Goal: Task Accomplishment & Management: Manage account settings

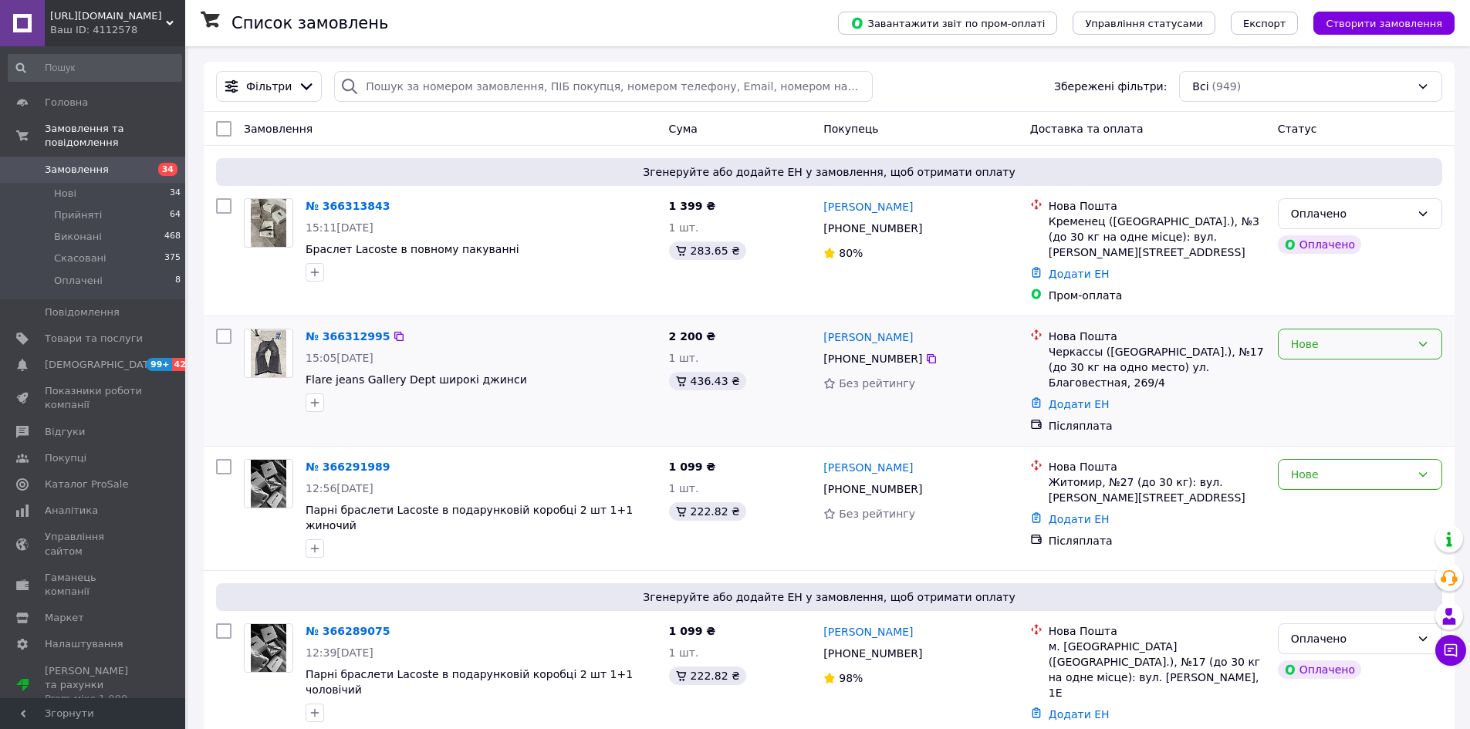
click at [1366, 340] on div "Нове" at bounding box center [1351, 344] width 120 height 17
click at [1365, 373] on li "Прийнято" at bounding box center [1360, 378] width 163 height 28
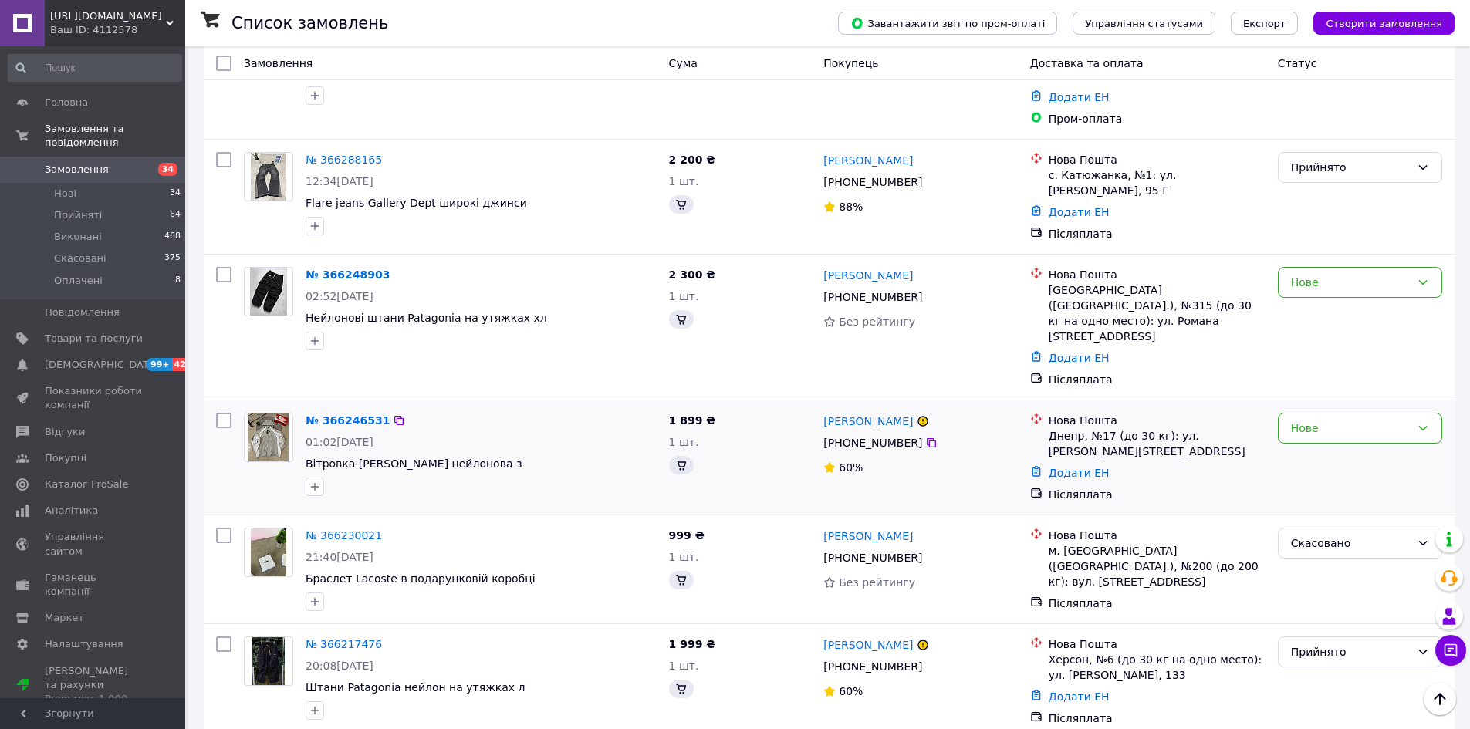
scroll to position [772, 0]
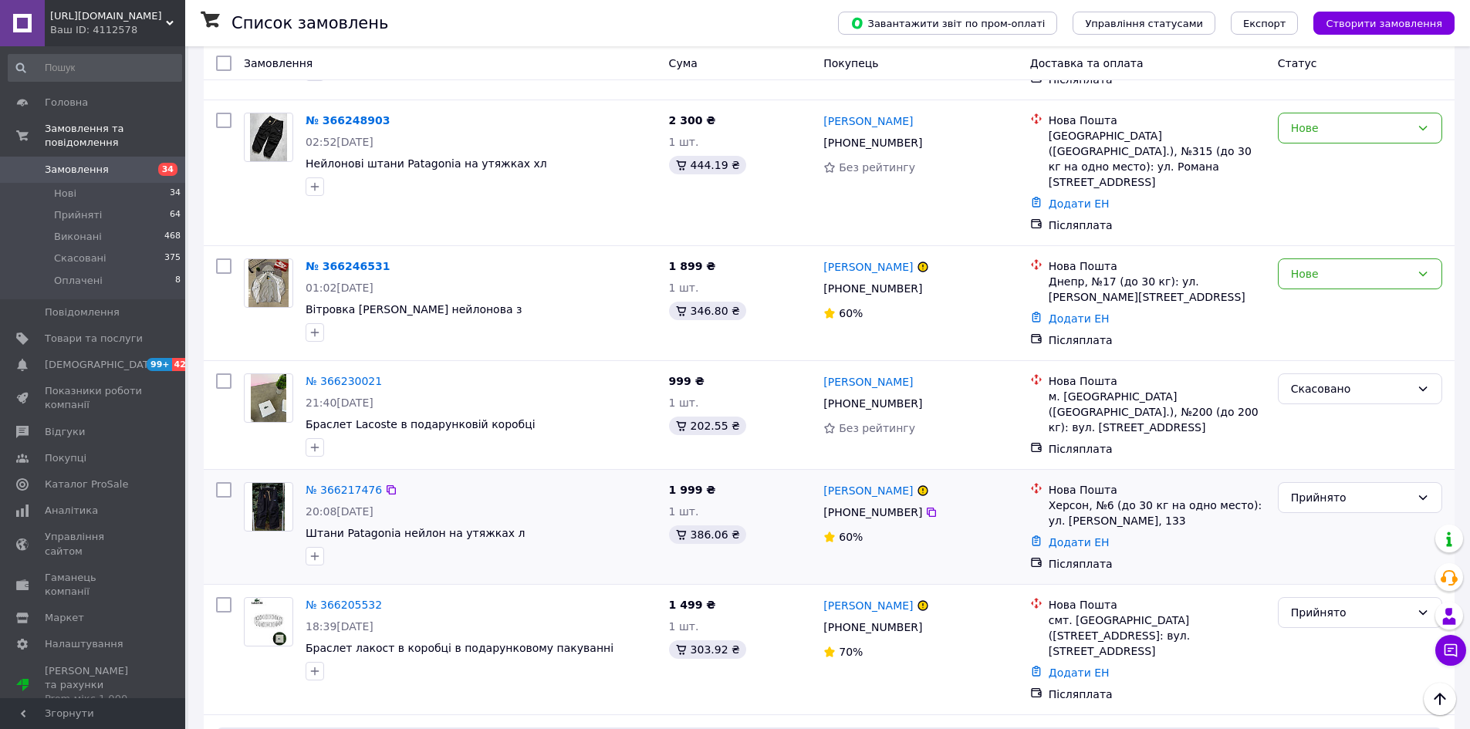
click at [272, 483] on img at bounding box center [268, 507] width 32 height 48
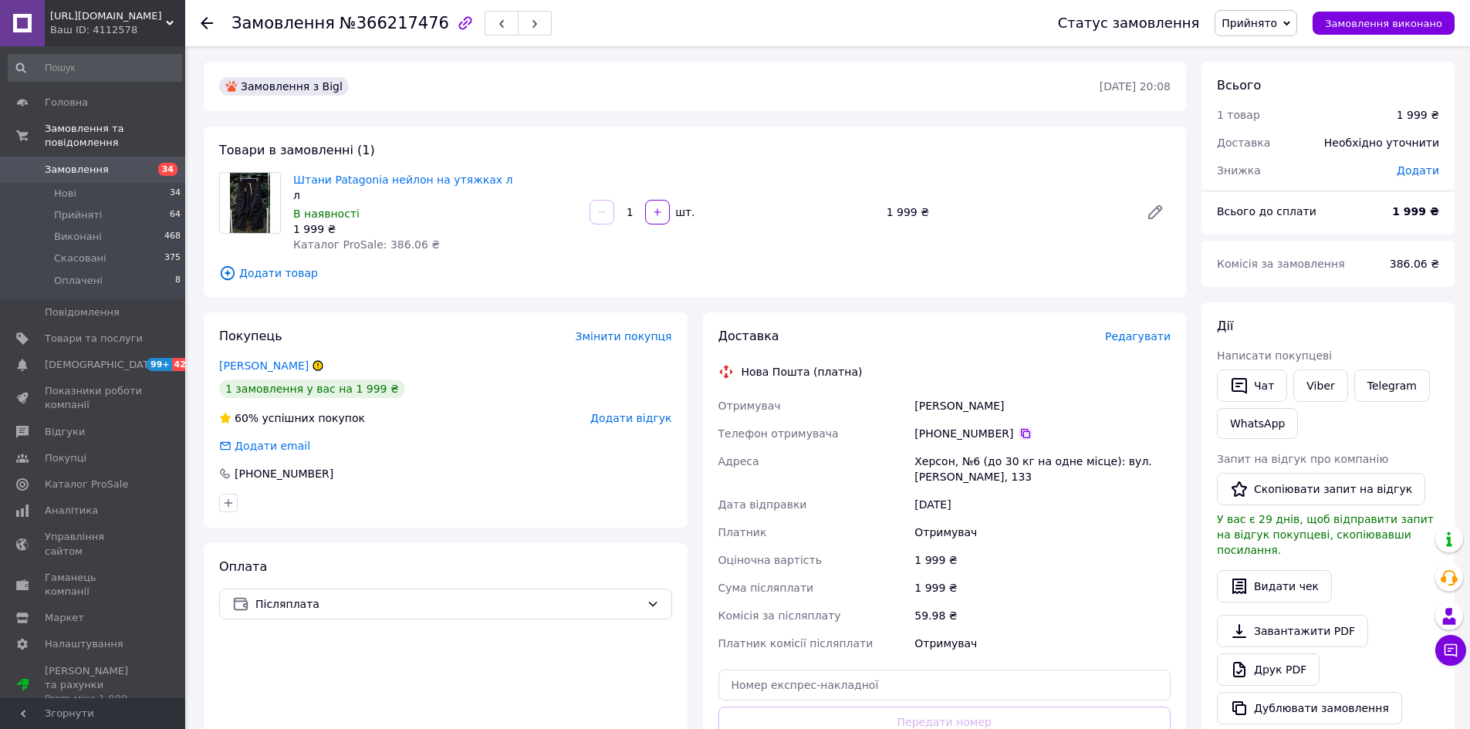
click at [1019, 434] on icon at bounding box center [1025, 433] width 12 height 12
drag, startPoint x: 912, startPoint y: 404, endPoint x: 955, endPoint y: 408, distance: 42.7
click at [955, 408] on div "Отримувач Дяченко Светлана Телефон отримувача +380 95 494 76 79   Адреса Херсон…" at bounding box center [944, 524] width 459 height 265
copy div "Отримувач Дяченко"
click at [971, 414] on div "Дяченко Светлана" at bounding box center [1042, 406] width 262 height 28
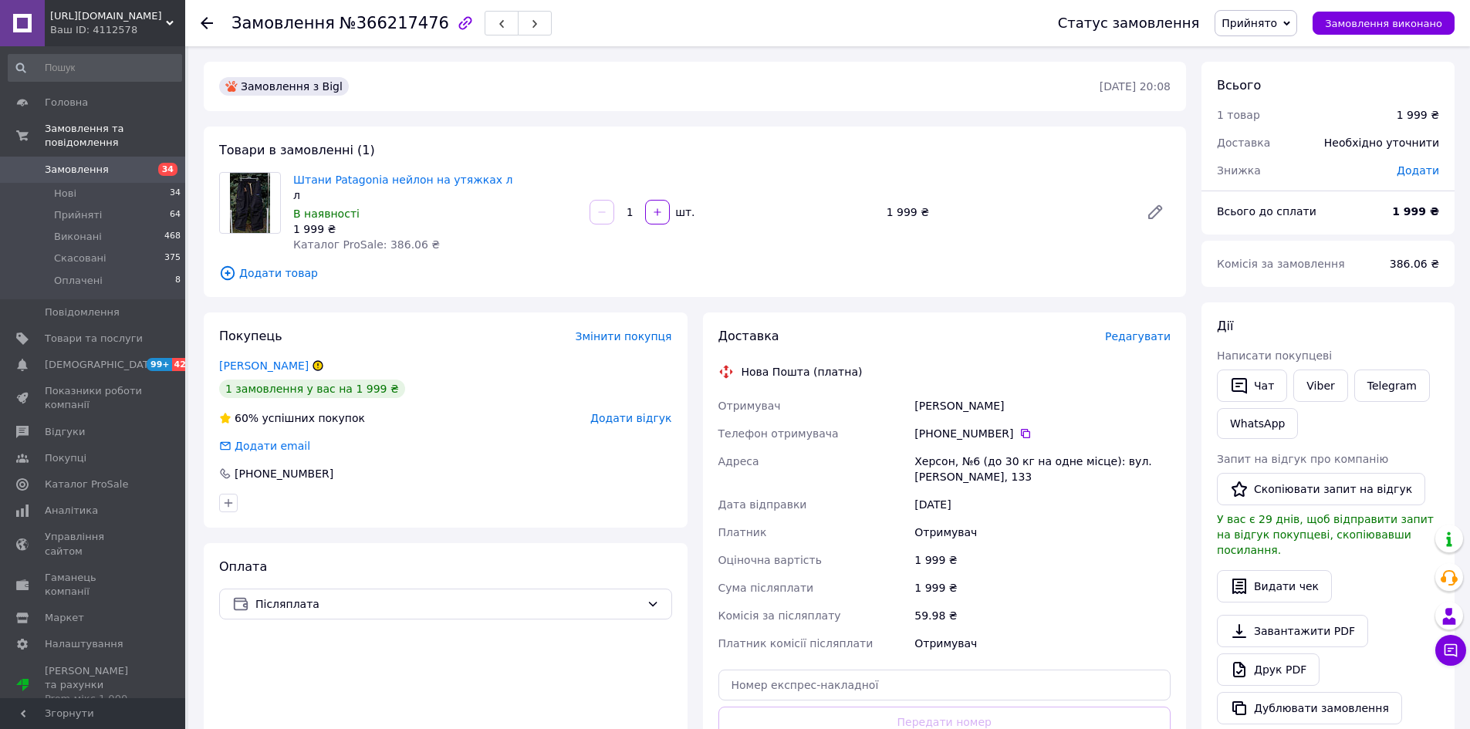
drag, startPoint x: 963, startPoint y: 404, endPoint x: 1012, endPoint y: 410, distance: 48.9
click at [1016, 410] on div "Дяченко Светлана" at bounding box center [1042, 406] width 262 height 28
copy div "Светлана"
drag, startPoint x: 920, startPoint y: 463, endPoint x: 948, endPoint y: 464, distance: 28.6
click at [948, 464] on div "Херсон, №6 (до 30 кг на одне місце): вул. Іллюши Кулика, 133" at bounding box center [1042, 469] width 262 height 43
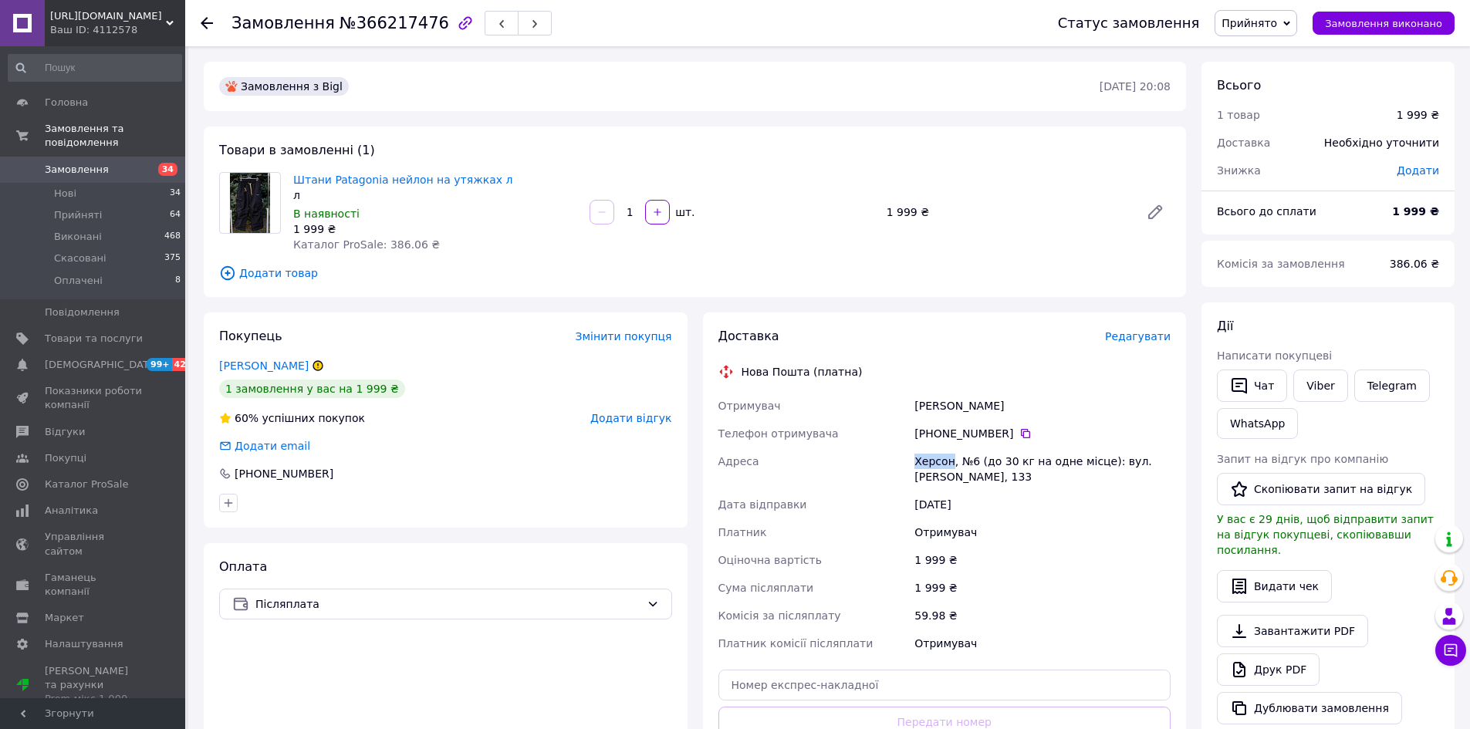
copy div "Херсон"
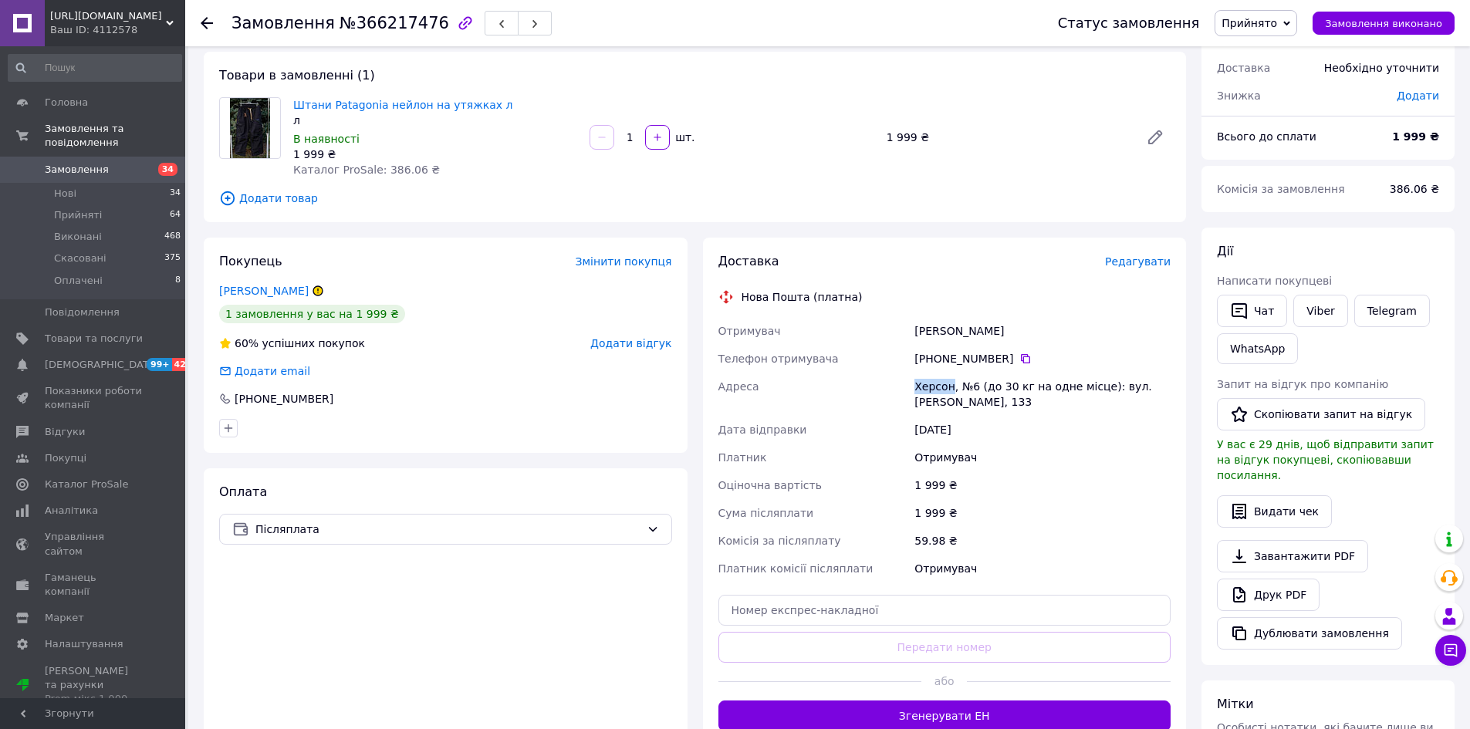
scroll to position [77, 0]
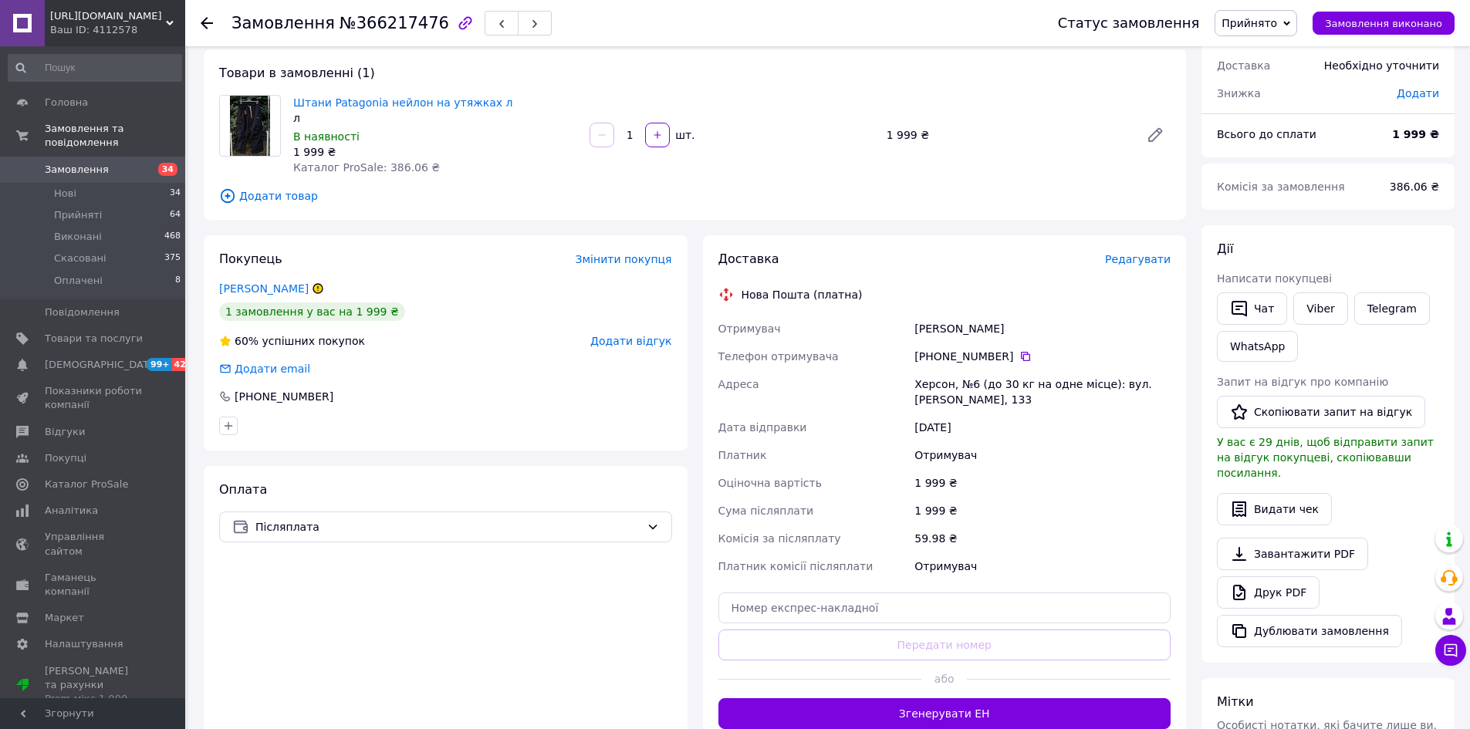
drag, startPoint x: 200, startPoint y: 26, endPoint x: 281, endPoint y: 59, distance: 87.6
click at [201, 27] on div "Замовлення №366217476 Статус замовлення Прийнято Виконано Скасовано Оплачено За…" at bounding box center [827, 23] width 1285 height 46
click at [200, 22] on div "Замовлення №366217476 Статус замовлення Прийнято Виконано Скасовано Оплачено За…" at bounding box center [827, 23] width 1285 height 46
click at [211, 19] on icon at bounding box center [207, 23] width 12 height 12
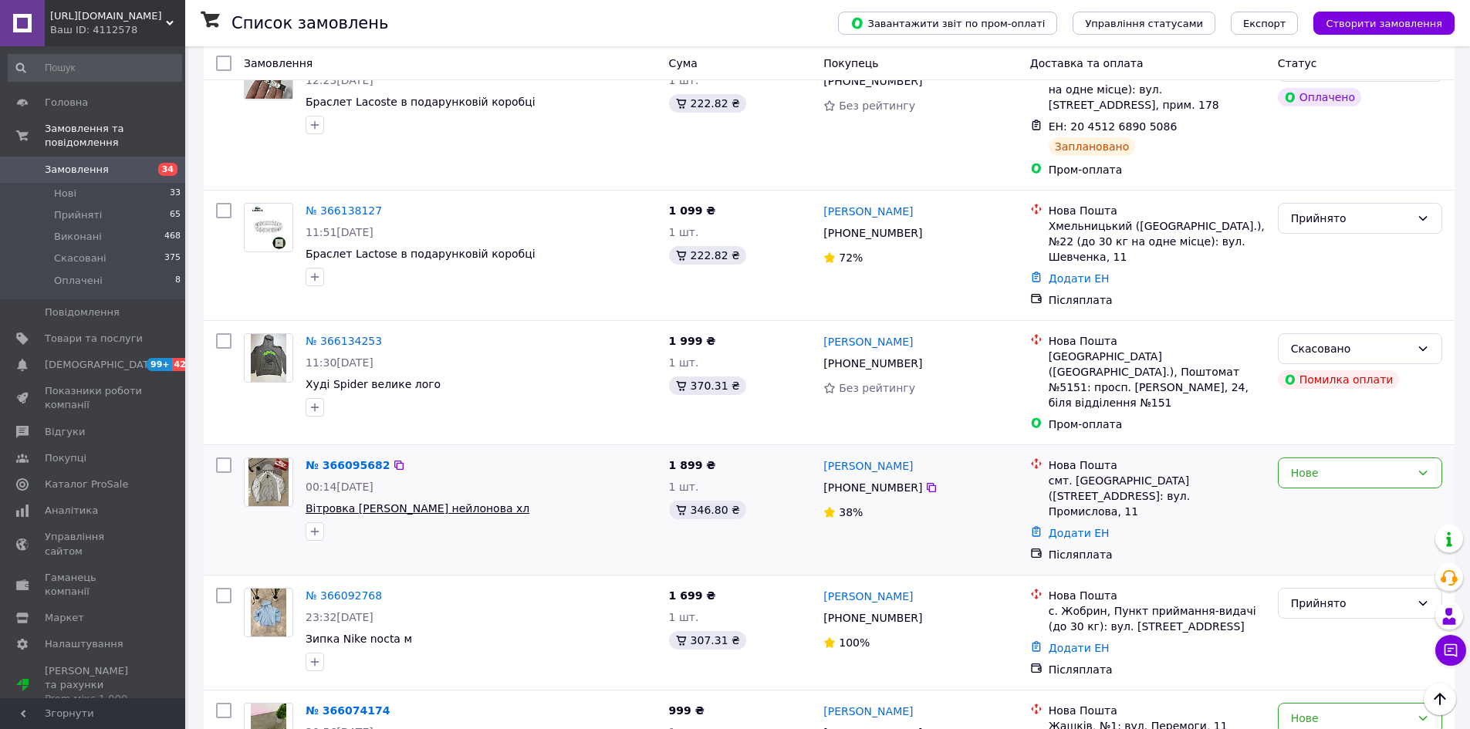
scroll to position [2006, 0]
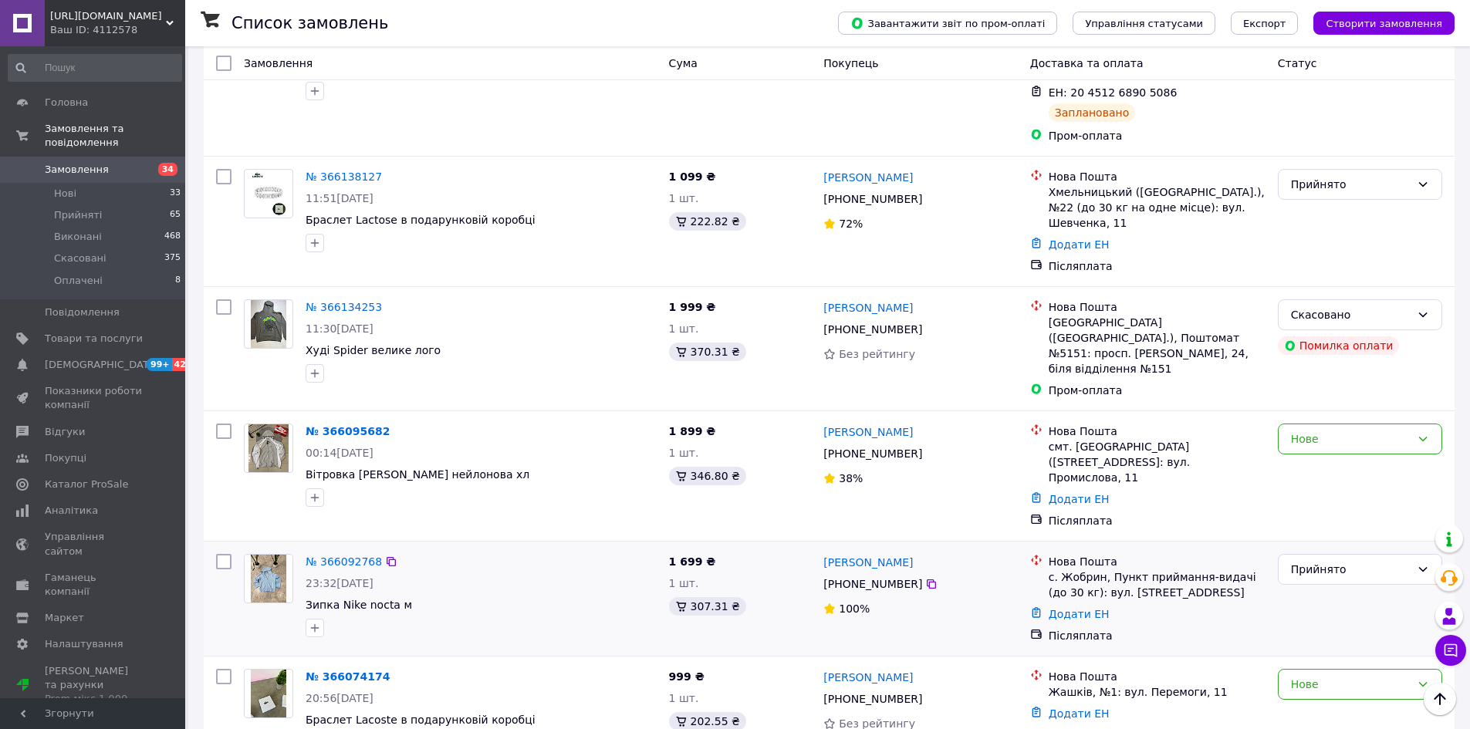
click at [272, 555] on img at bounding box center [269, 579] width 36 height 48
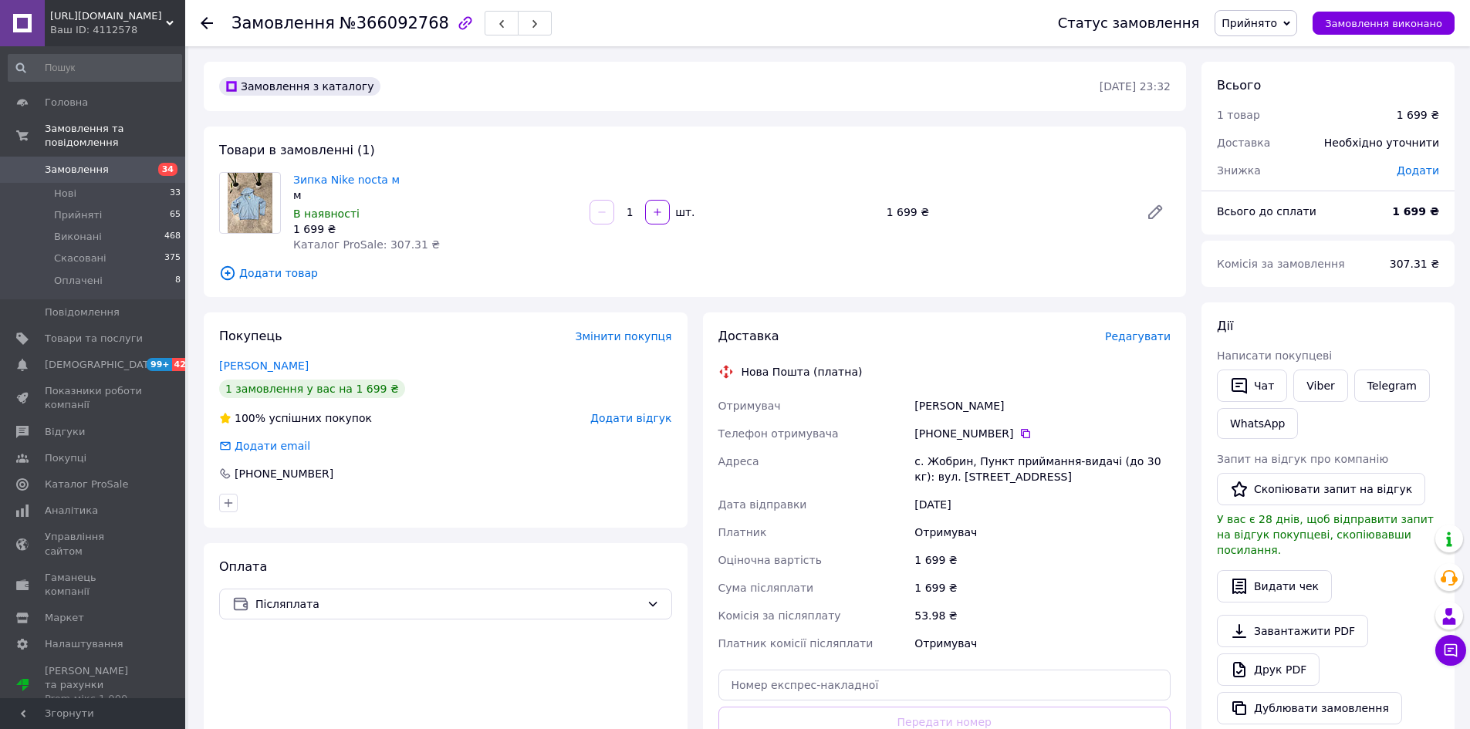
drag, startPoint x: 1016, startPoint y: 431, endPoint x: 1002, endPoint y: 435, distance: 14.6
click at [1019, 431] on icon at bounding box center [1025, 433] width 12 height 12
click at [1019, 436] on icon at bounding box center [1025, 433] width 12 height 12
drag, startPoint x: 915, startPoint y: 404, endPoint x: 957, endPoint y: 411, distance: 42.1
click at [967, 411] on div "Столярчук Тарас" at bounding box center [1042, 406] width 262 height 28
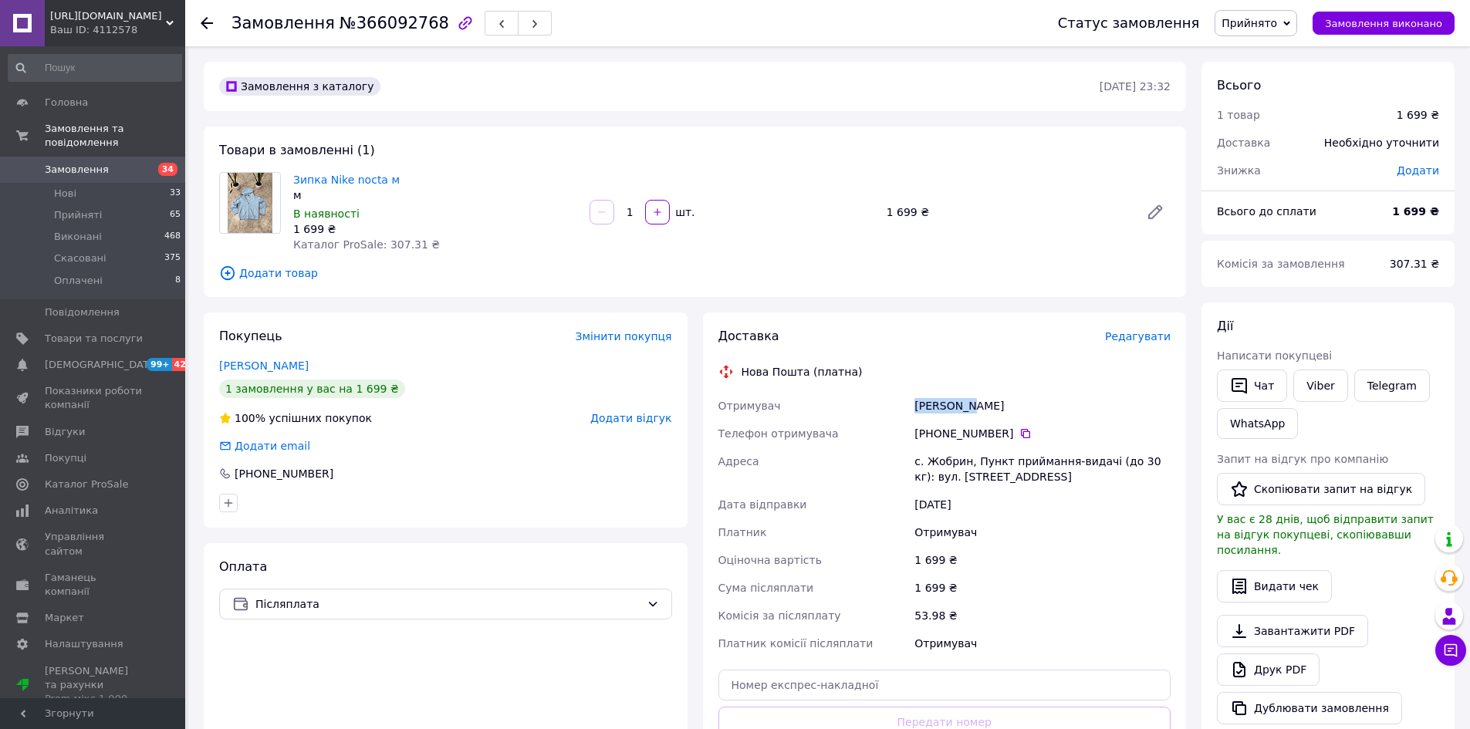
copy div "Столярчук"
click at [969, 413] on div "Столярчук Тарас" at bounding box center [1042, 406] width 262 height 28
drag, startPoint x: 971, startPoint y: 402, endPoint x: 1016, endPoint y: 405, distance: 44.9
click at [1016, 405] on div "Столярчук Тарас" at bounding box center [1042, 406] width 262 height 28
copy div "Тарас"
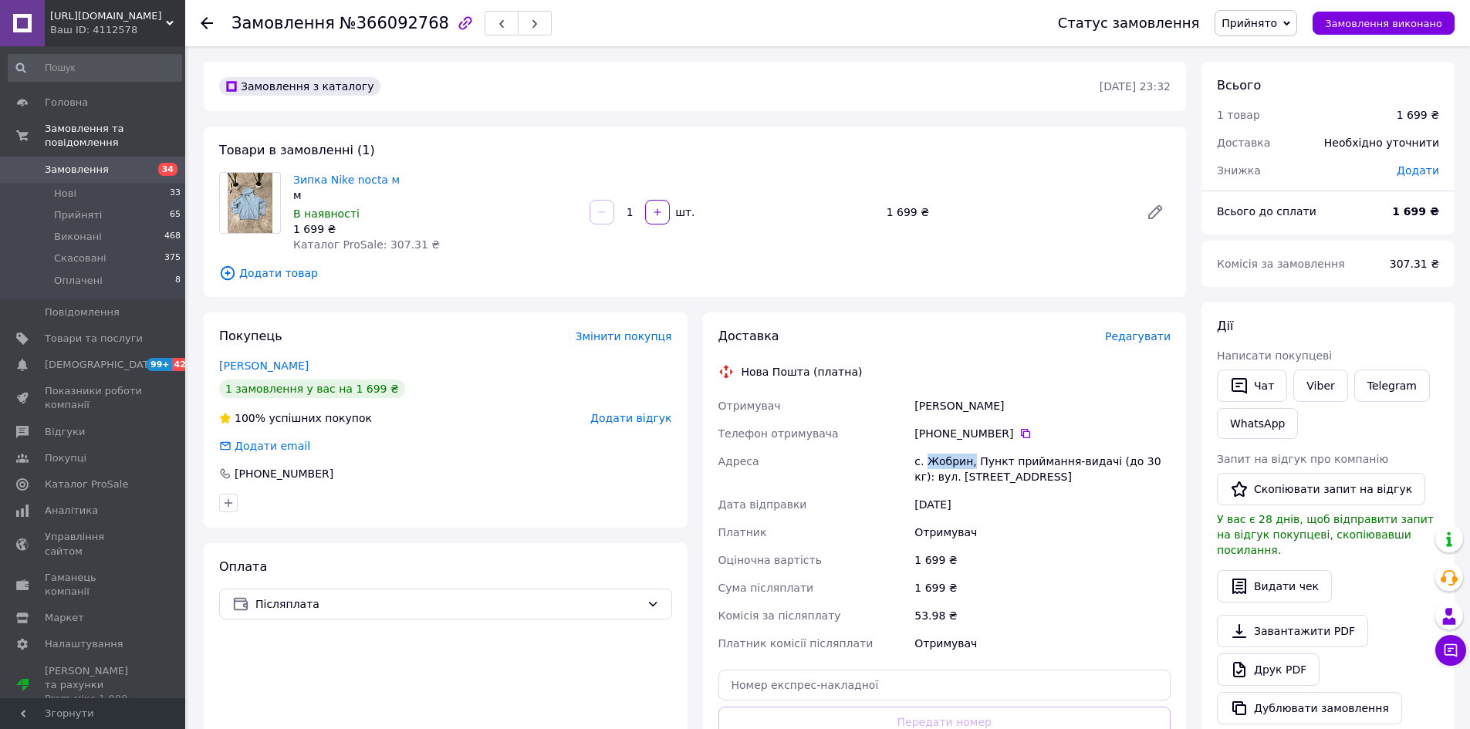
drag, startPoint x: 928, startPoint y: 459, endPoint x: 959, endPoint y: 459, distance: 31.6
click at [968, 459] on div "с. Жобрин, Пункт приймання-видачі (до 30 кг): вул. [STREET_ADDRESS]" at bounding box center [1042, 469] width 262 height 43
copy div "Жобрин,"
drag, startPoint x: 202, startPoint y: 22, endPoint x: 320, endPoint y: 44, distance: 120.2
click at [202, 21] on icon at bounding box center [207, 23] width 12 height 12
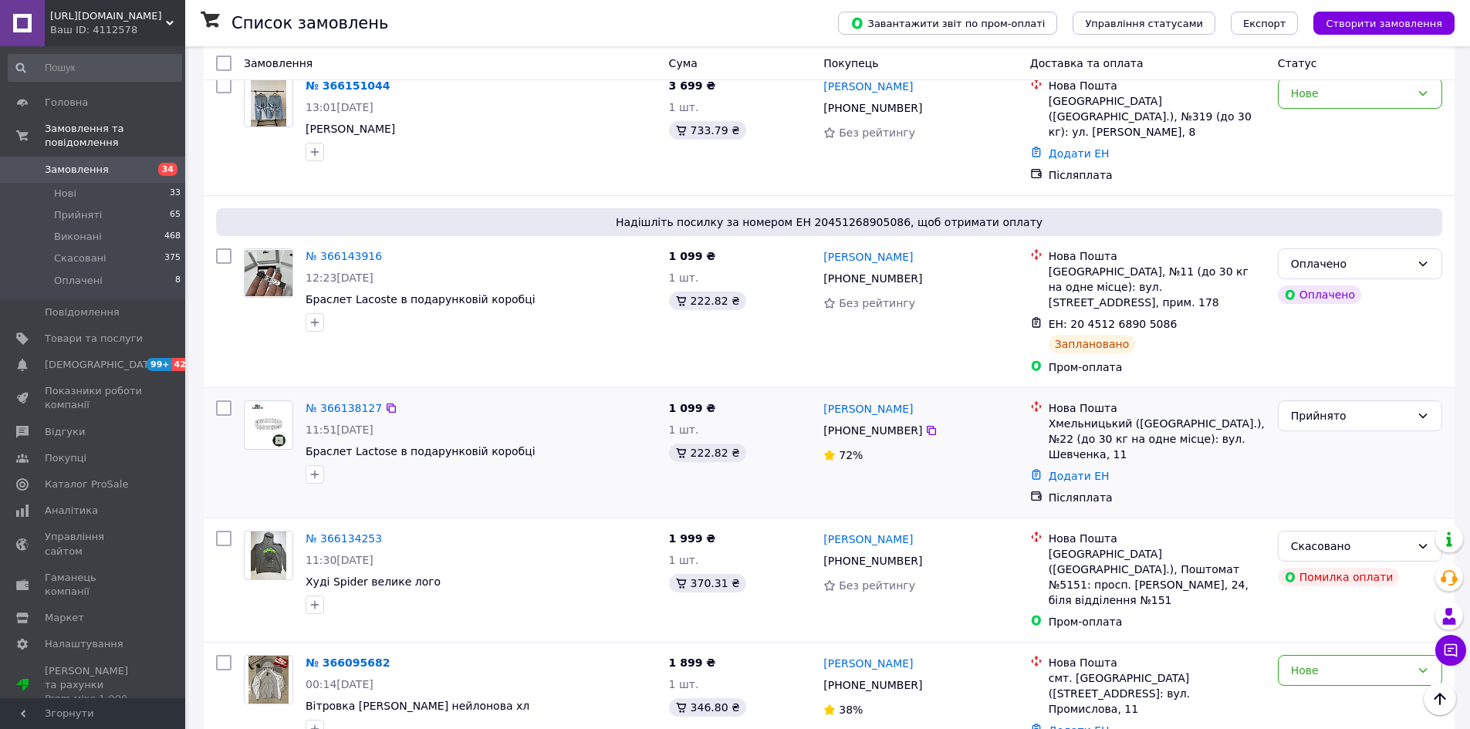
scroll to position [1852, 0]
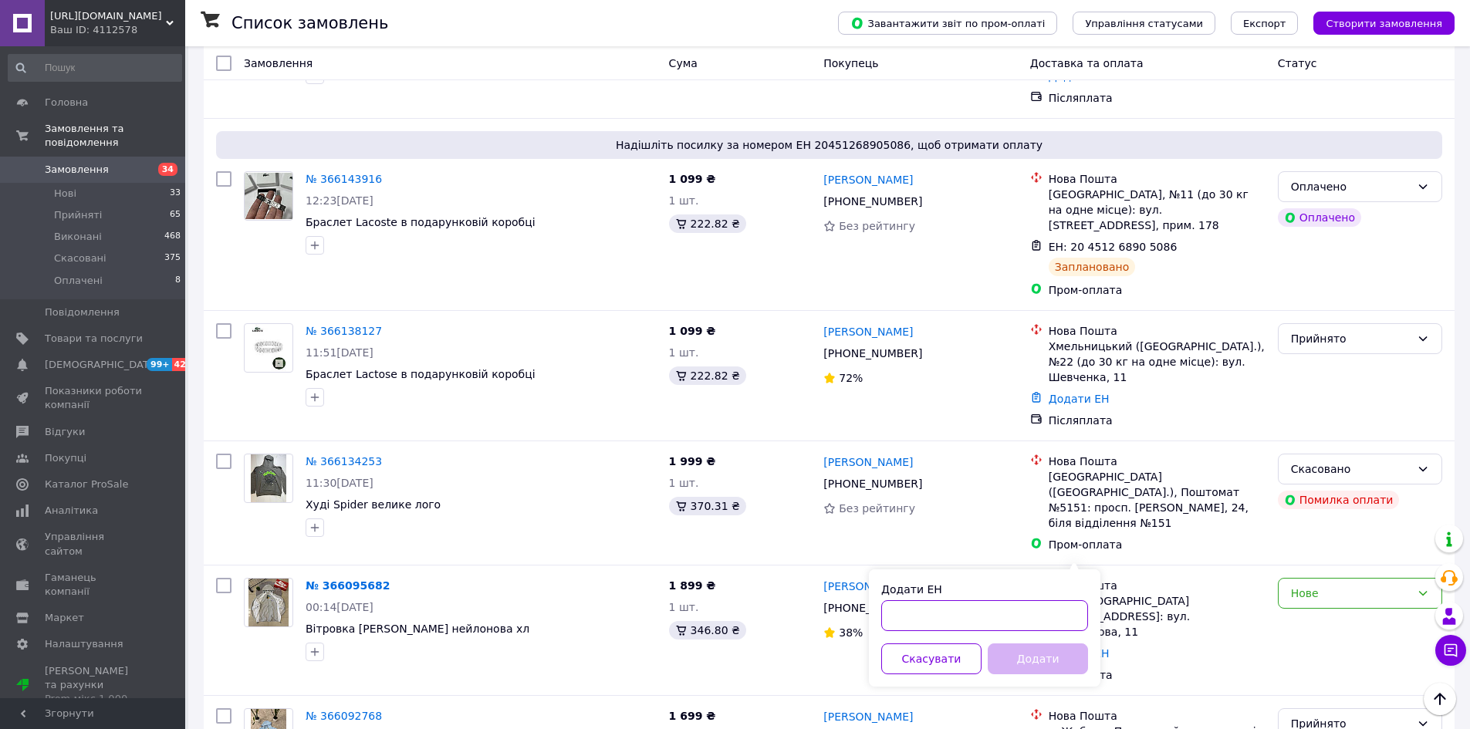
paste input "20451269138178"
type input "20451269138178"
click at [1058, 650] on button "Додати" at bounding box center [1038, 659] width 100 height 31
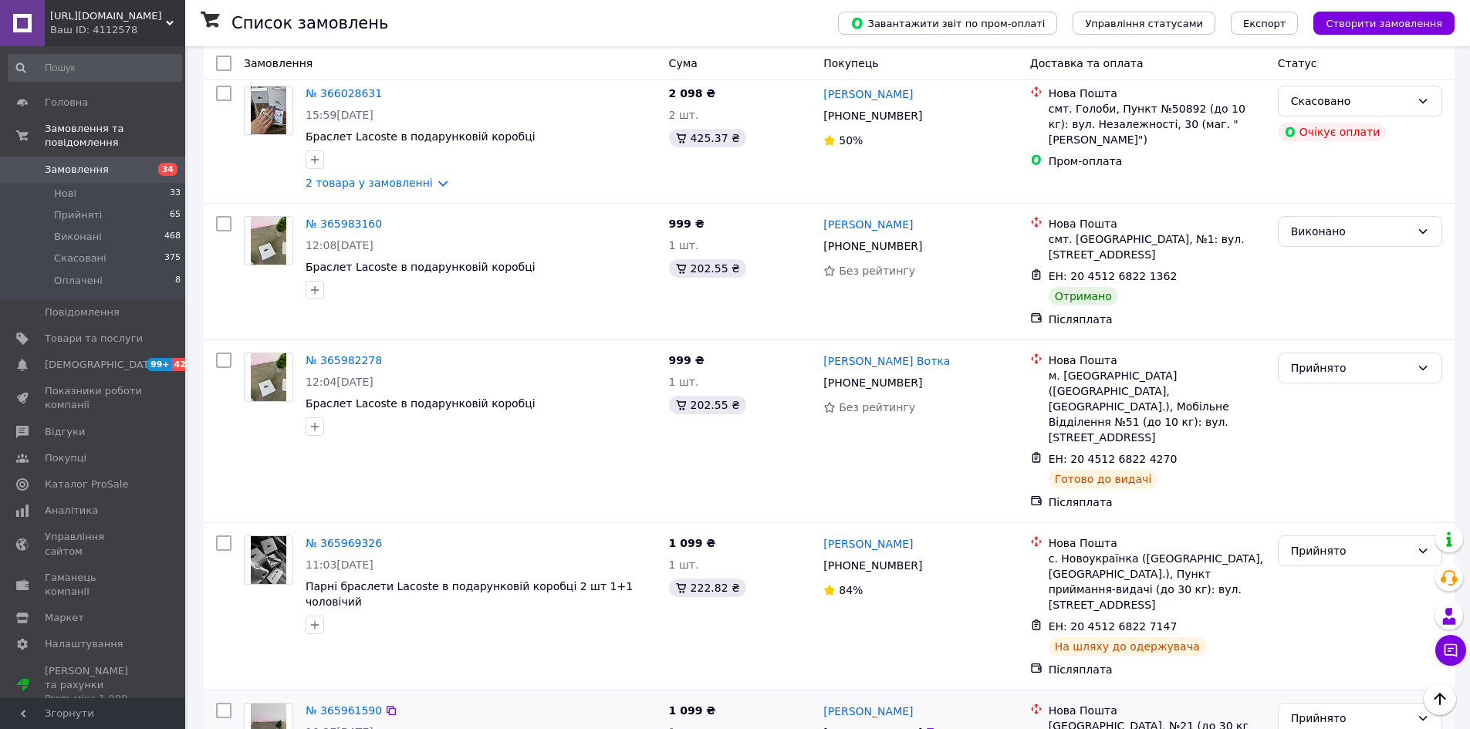
scroll to position [3009, 0]
drag, startPoint x: 1326, startPoint y: 437, endPoint x: 1344, endPoint y: 457, distance: 26.8
click at [1326, 709] on div "Прийнято" at bounding box center [1351, 717] width 120 height 17
click at [1349, 469] on li "Виконано" at bounding box center [1360, 474] width 163 height 28
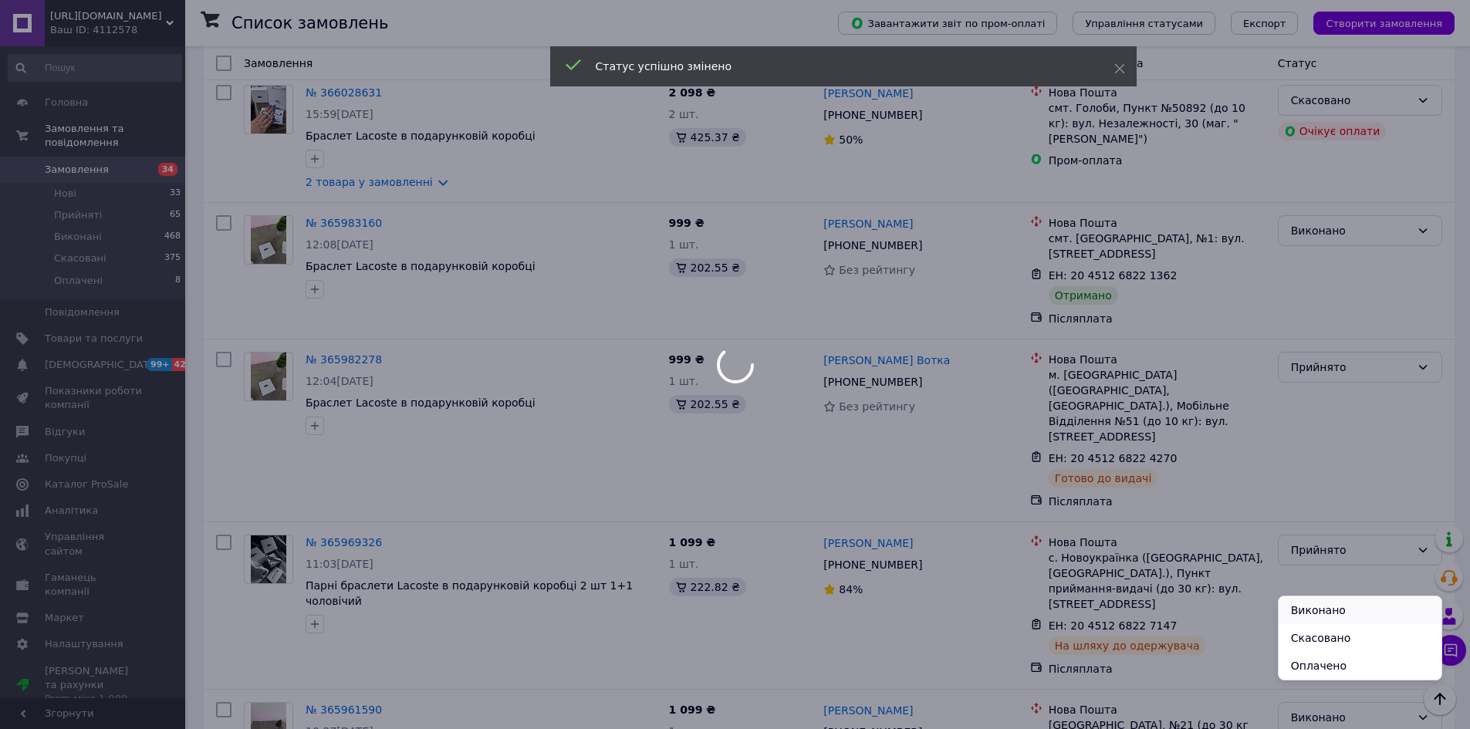
click at [1359, 603] on li "Виконано" at bounding box center [1360, 610] width 163 height 28
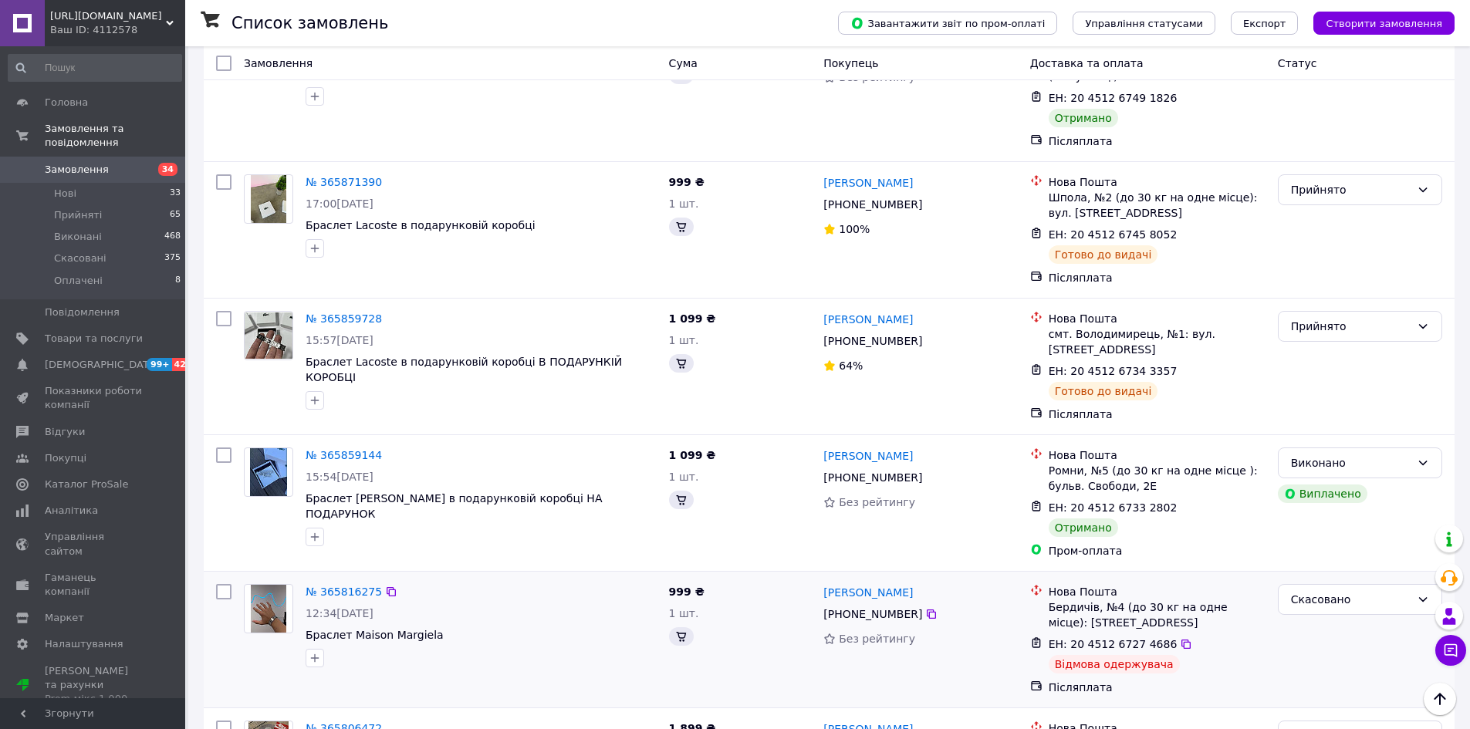
scroll to position [4707, 0]
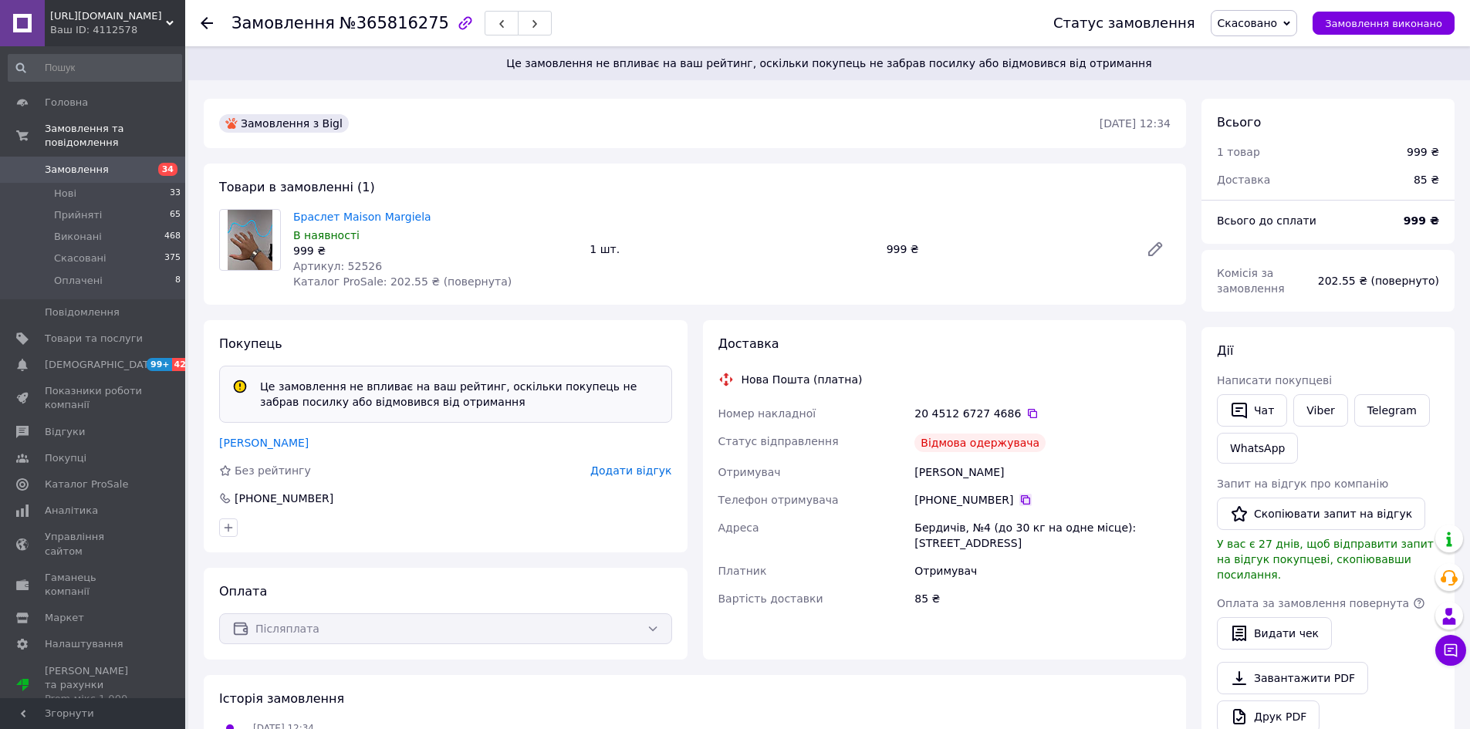
click at [1020, 498] on icon at bounding box center [1025, 500] width 12 height 12
drag, startPoint x: 917, startPoint y: 468, endPoint x: 938, endPoint y: 473, distance: 21.3
click at [938, 473] on div "Грель Юрій" at bounding box center [1042, 472] width 262 height 28
click at [911, 475] on div "Отримувач" at bounding box center [813, 472] width 197 height 28
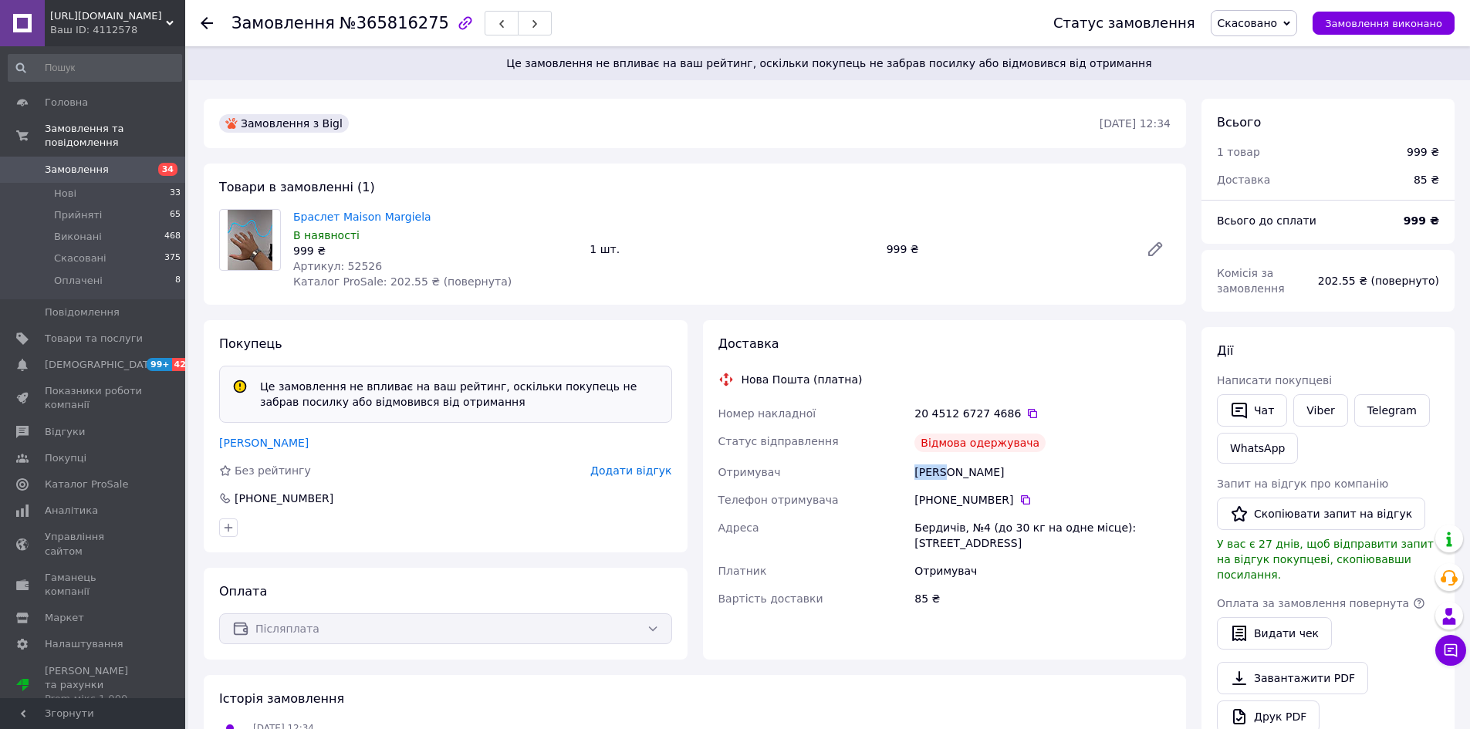
drag, startPoint x: 916, startPoint y: 472, endPoint x: 930, endPoint y: 474, distance: 14.0
click at [944, 475] on div "Грель Юрій" at bounding box center [1042, 472] width 262 height 28
copy div "Грель"
click at [966, 458] on div "Грель Юрій" at bounding box center [1042, 472] width 262 height 28
drag, startPoint x: 942, startPoint y: 471, endPoint x: 984, endPoint y: 470, distance: 41.7
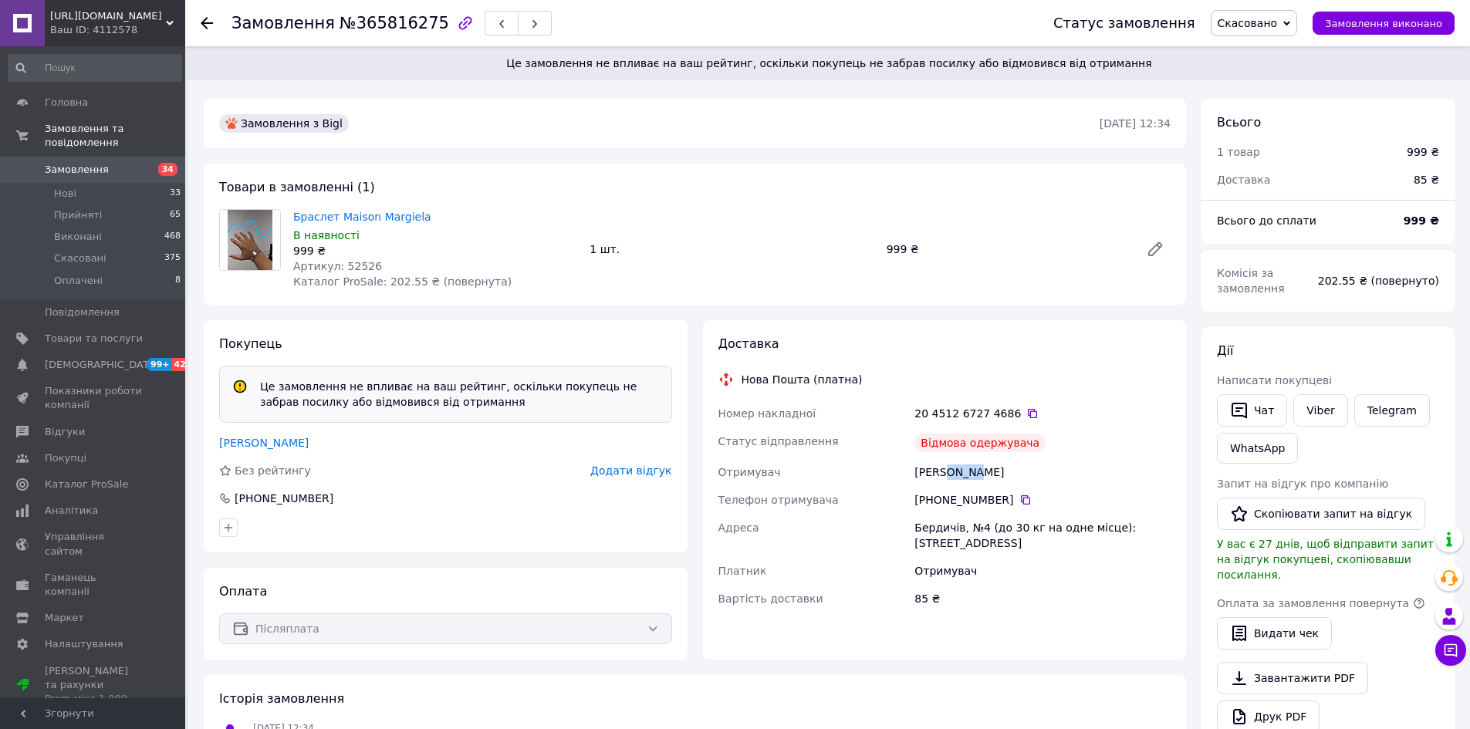
click at [984, 470] on div "Грель Юрій" at bounding box center [1042, 472] width 262 height 28
copy div "Юрій"
drag, startPoint x: 904, startPoint y: 527, endPoint x: 958, endPoint y: 528, distance: 53.2
click at [958, 528] on div "Номер накладної 20 4512 6727 4686   Статус відправлення Відмова одержувача Отри…" at bounding box center [944, 506] width 459 height 213
copy div "Адреса Бердичів"
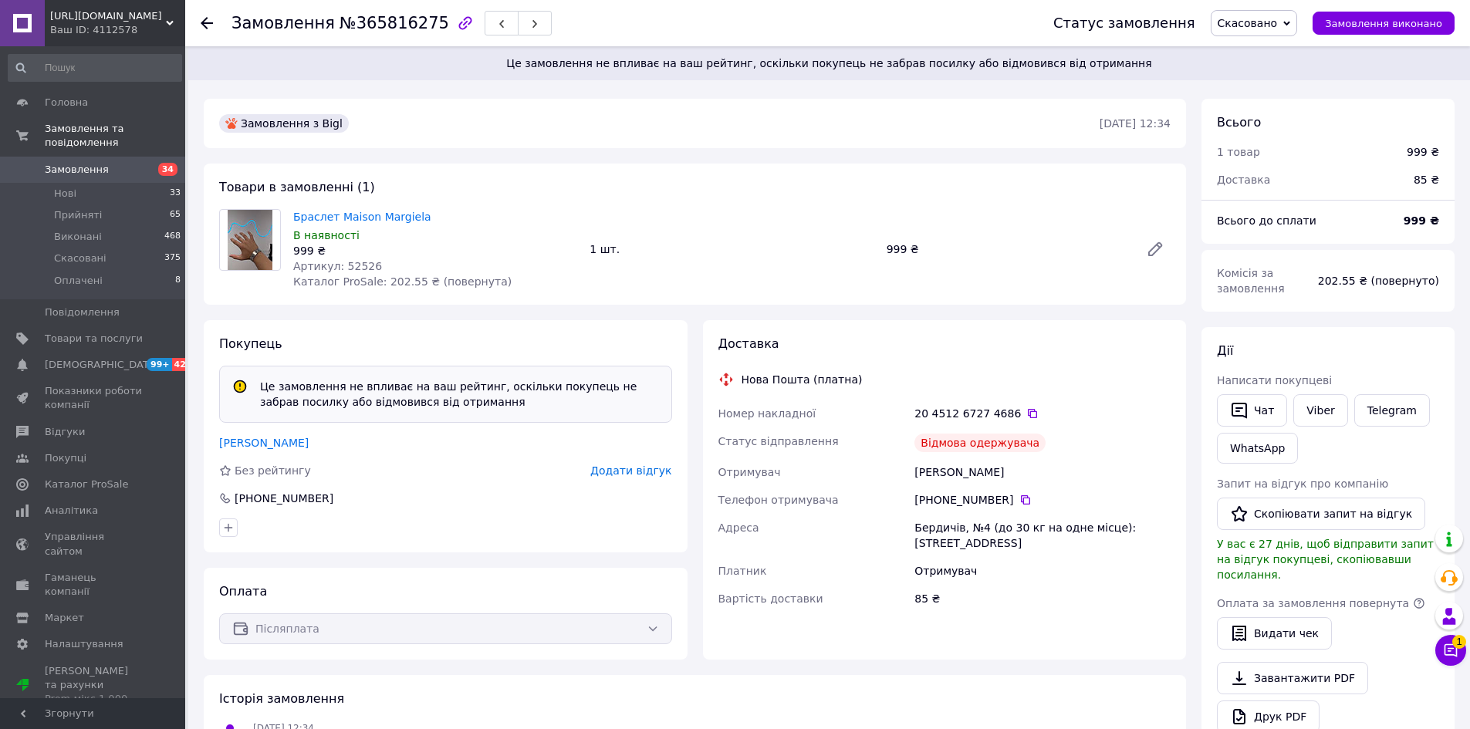
click at [210, 21] on icon at bounding box center [207, 23] width 12 height 12
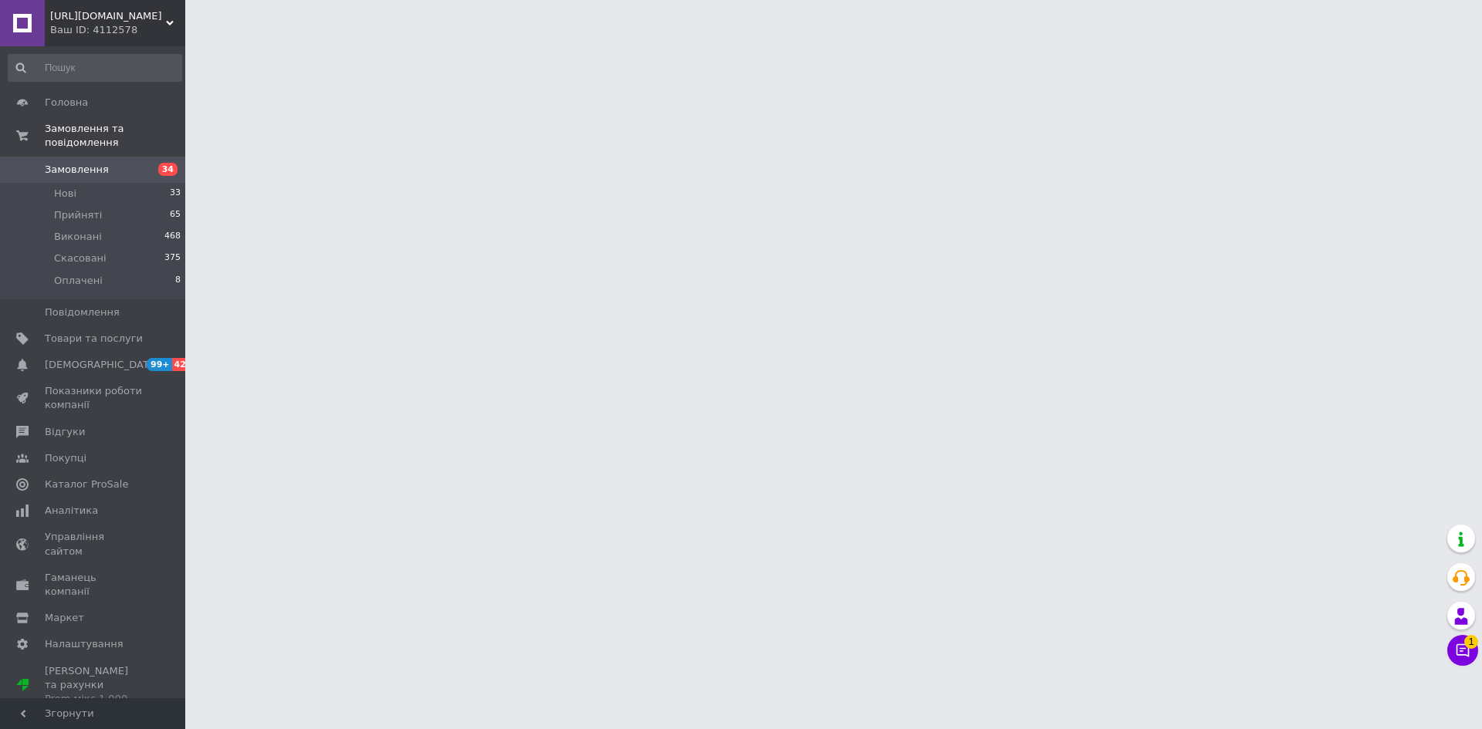
click at [1478, 39] on html "Zarty_shop.ua Ваш ID: 4112578 Сайт Zarty_shop.ua Кабінет покупця Перевірити ста…" at bounding box center [741, 19] width 1482 height 39
click at [1472, 654] on button "Чат з покупцем 1" at bounding box center [1462, 650] width 31 height 31
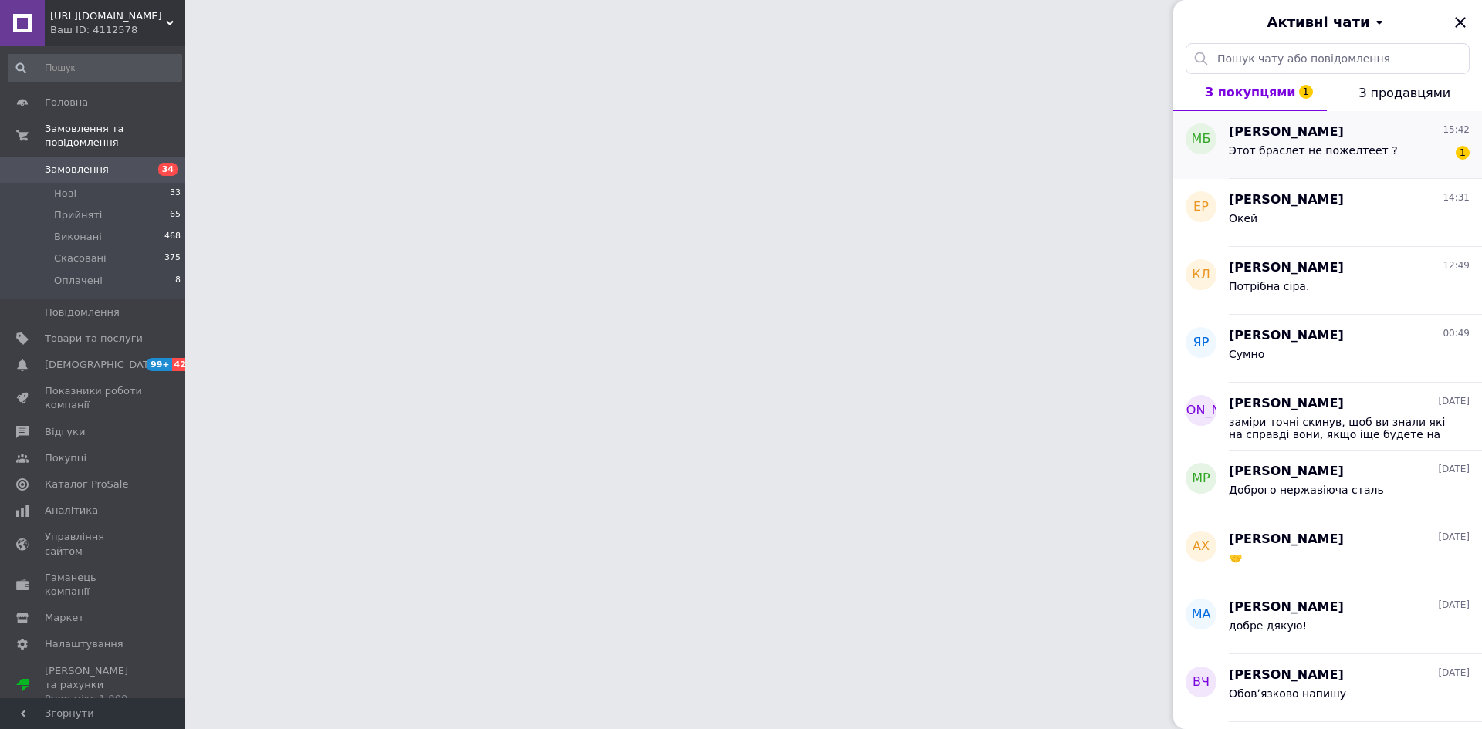
click at [1232, 153] on span "Этот браслет не пожелтеет ?" at bounding box center [1312, 150] width 169 height 12
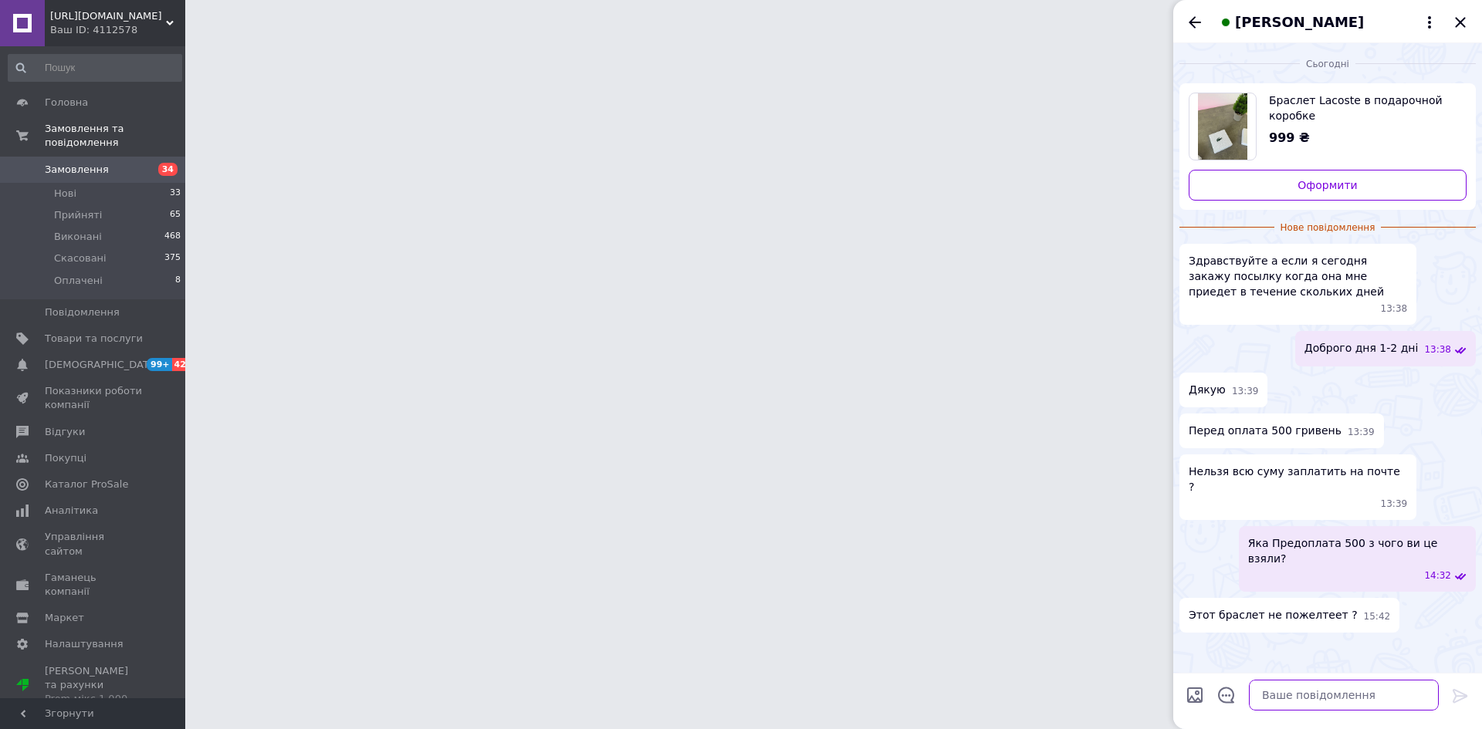
click at [1357, 691] on textarea at bounding box center [1344, 695] width 190 height 31
type textarea "ні"
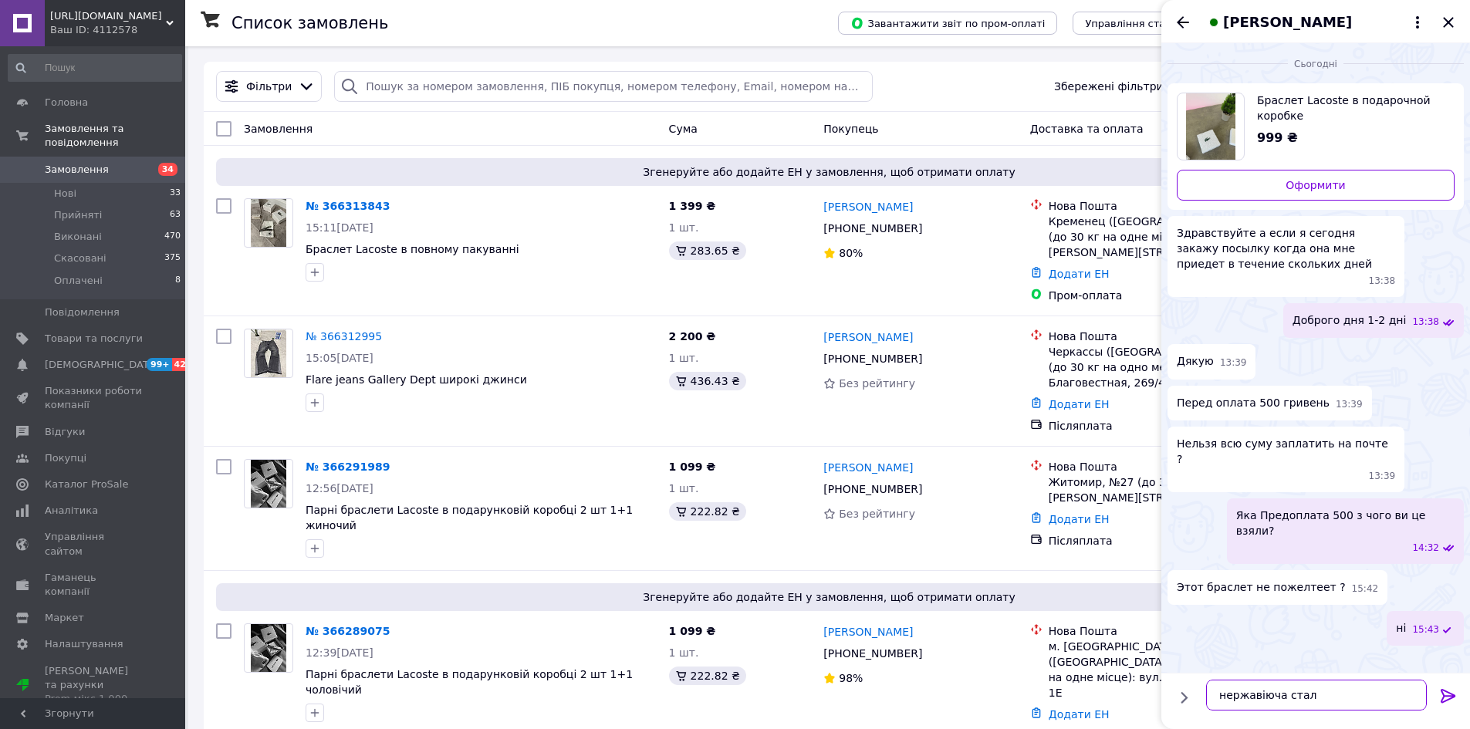
type textarea "нержавіюча сталь"
click at [1448, 15] on icon "Закрити" at bounding box center [1448, 22] width 19 height 19
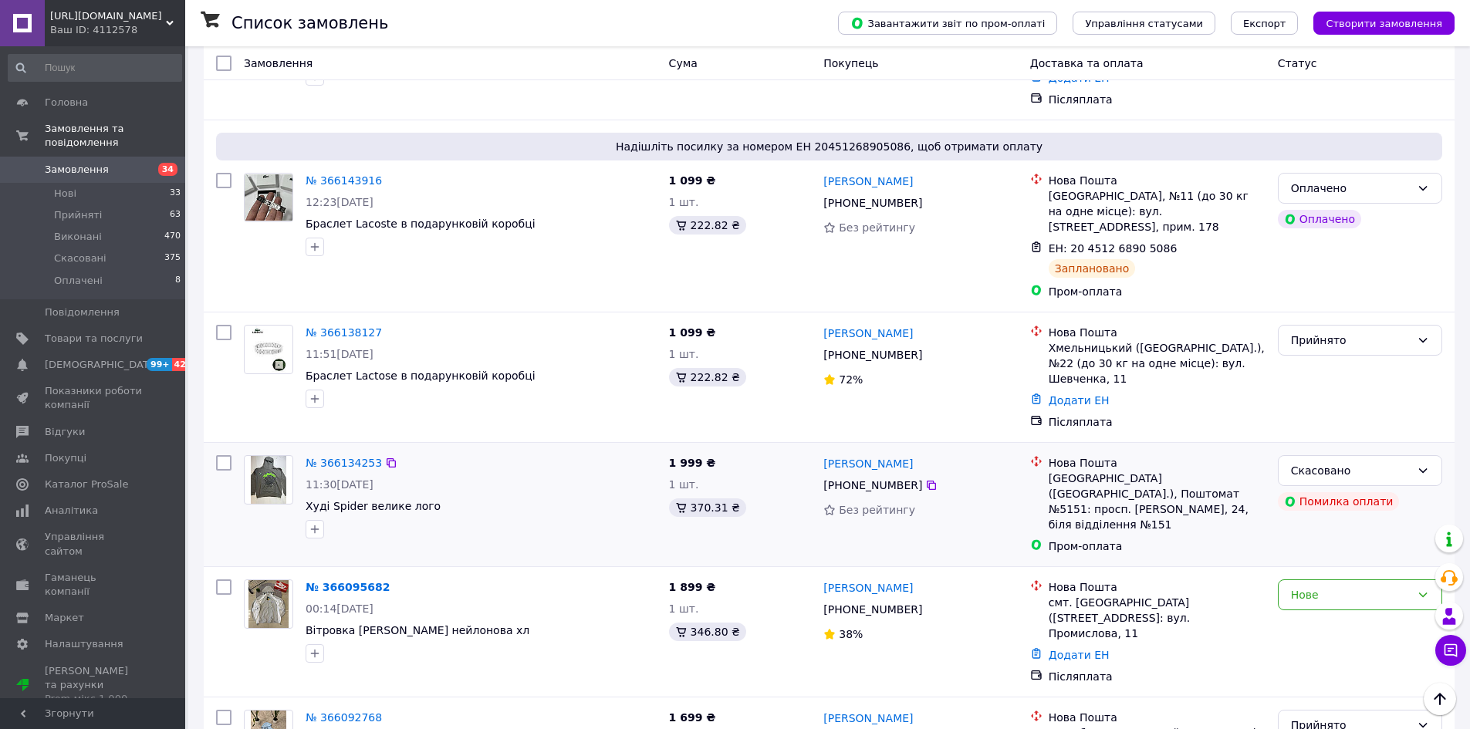
scroll to position [1852, 0]
click at [255, 324] on img at bounding box center [268, 348] width 33 height 48
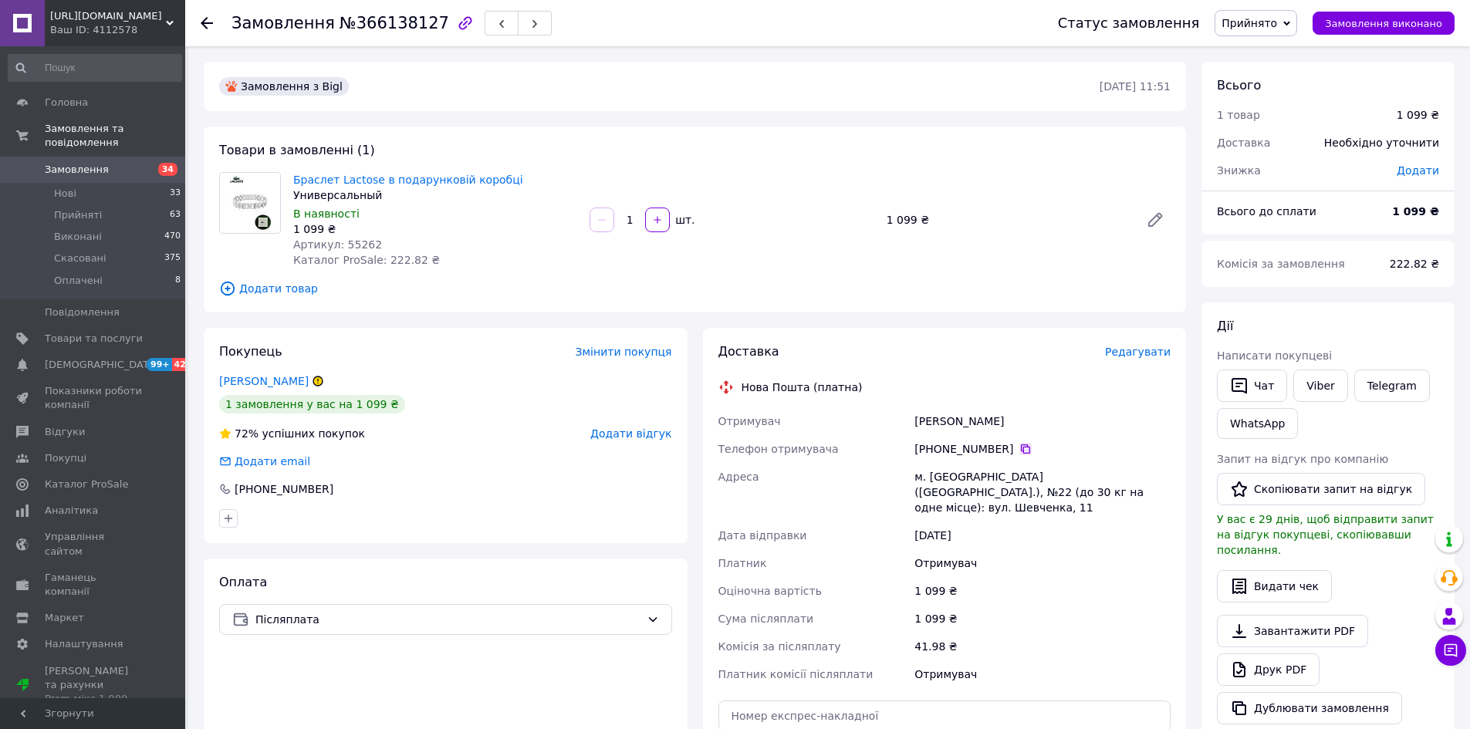
click at [1019, 444] on icon at bounding box center [1025, 449] width 12 height 12
drag, startPoint x: 915, startPoint y: 424, endPoint x: 952, endPoint y: 424, distance: 37.0
click at [952, 424] on div "Шахрай Анастасія" at bounding box center [1042, 421] width 262 height 28
copy div "Шахрай"
drag, startPoint x: 961, startPoint y: 407, endPoint x: 959, endPoint y: 420, distance: 12.4
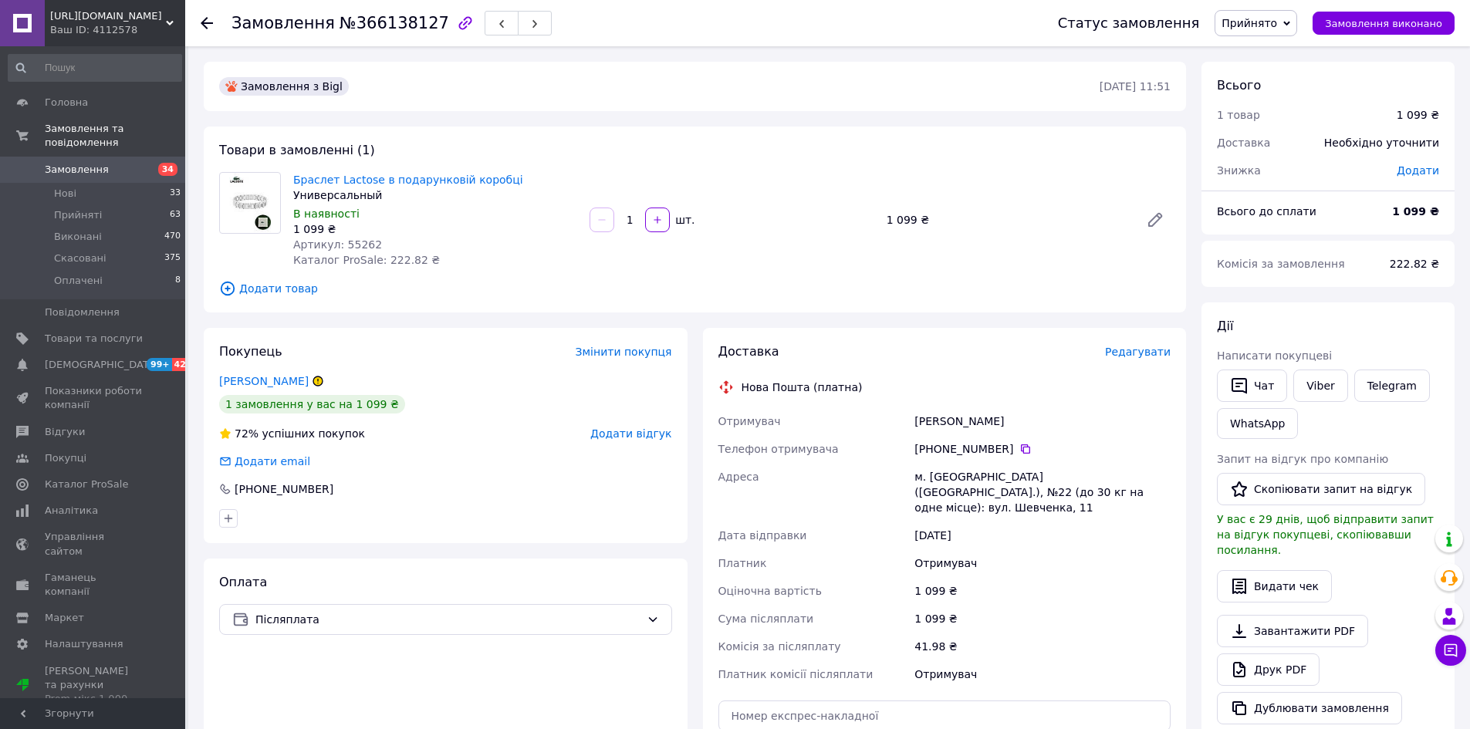
click at [961, 413] on div "Шахрай Анастасія" at bounding box center [1042, 421] width 262 height 28
drag, startPoint x: 957, startPoint y: 420, endPoint x: 982, endPoint y: 421, distance: 24.7
click at [999, 421] on div "Шахрай Анастасія" at bounding box center [1042, 421] width 262 height 28
drag, startPoint x: 982, startPoint y: 421, endPoint x: 989, endPoint y: 426, distance: 9.0
drag, startPoint x: 989, startPoint y: 426, endPoint x: 982, endPoint y: 429, distance: 8.3
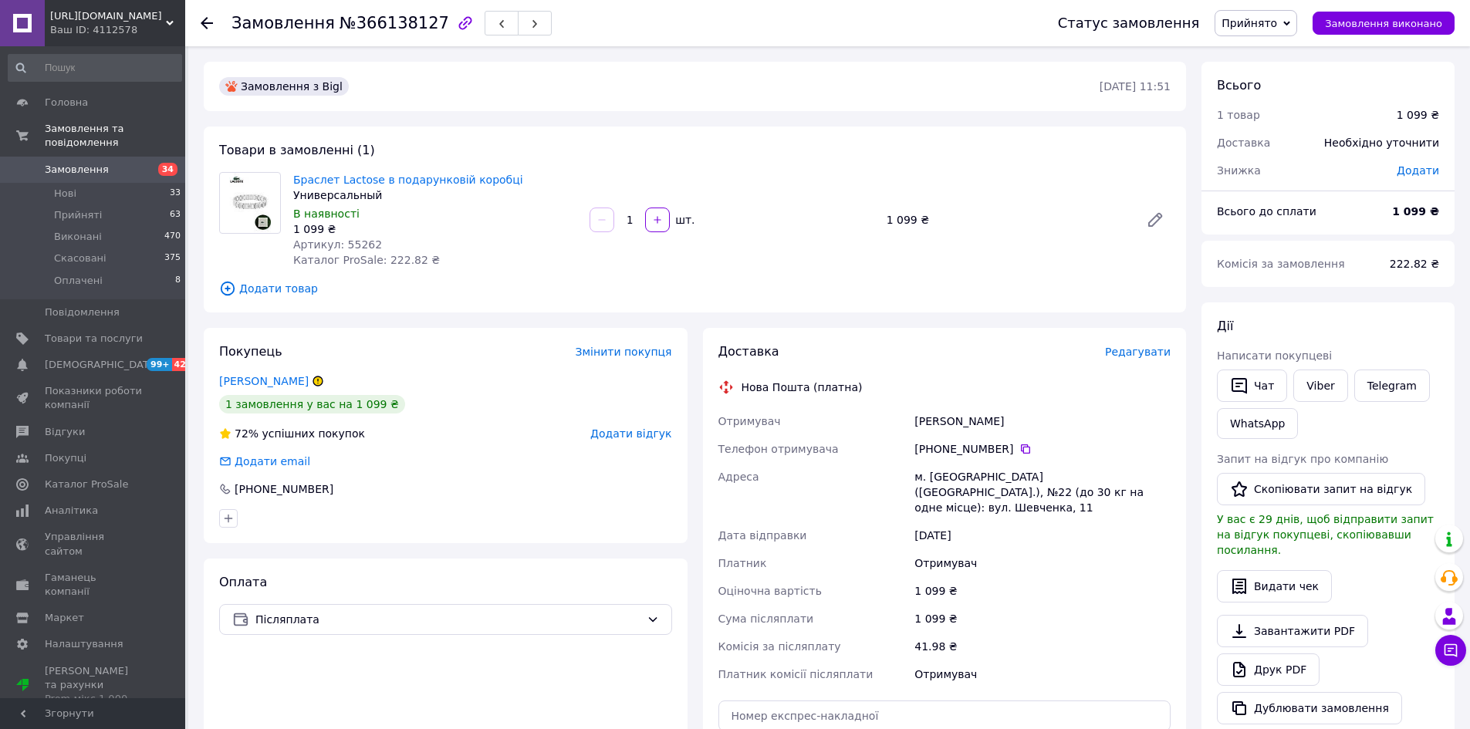
click at [986, 432] on div "Шахрай Анастасія" at bounding box center [1042, 421] width 262 height 28
drag, startPoint x: 955, startPoint y: 421, endPoint x: 1005, endPoint y: 424, distance: 49.5
click at [1005, 424] on div "Шахрай Анастасія" at bounding box center [1042, 421] width 262 height 28
drag, startPoint x: 928, startPoint y: 475, endPoint x: 1002, endPoint y: 472, distance: 74.9
click at [1002, 472] on div "м. [GEOGRAPHIC_DATA] ([GEOGRAPHIC_DATA].), №22 (до 30 кг на одне місце): вул. Ш…" at bounding box center [1042, 492] width 262 height 59
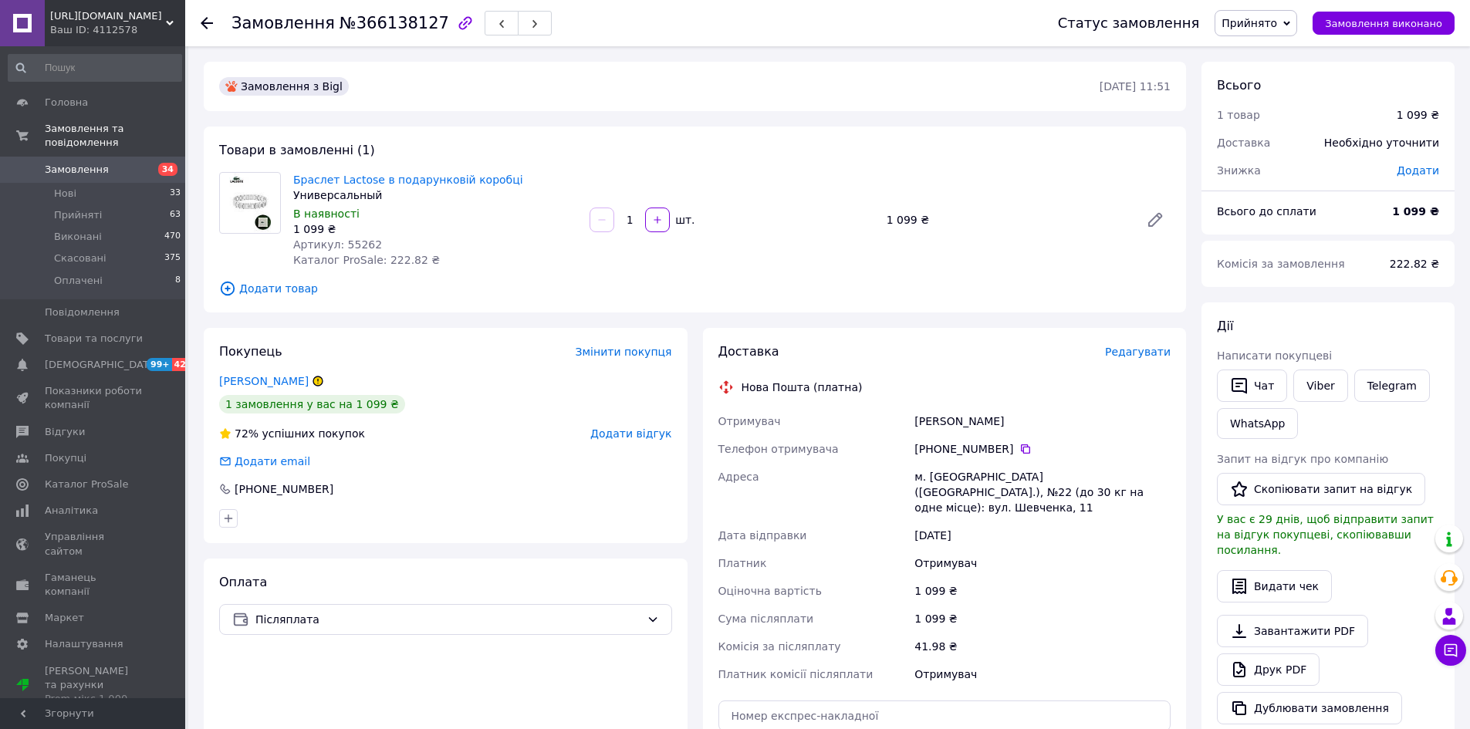
click at [209, 21] on icon at bounding box center [207, 23] width 12 height 12
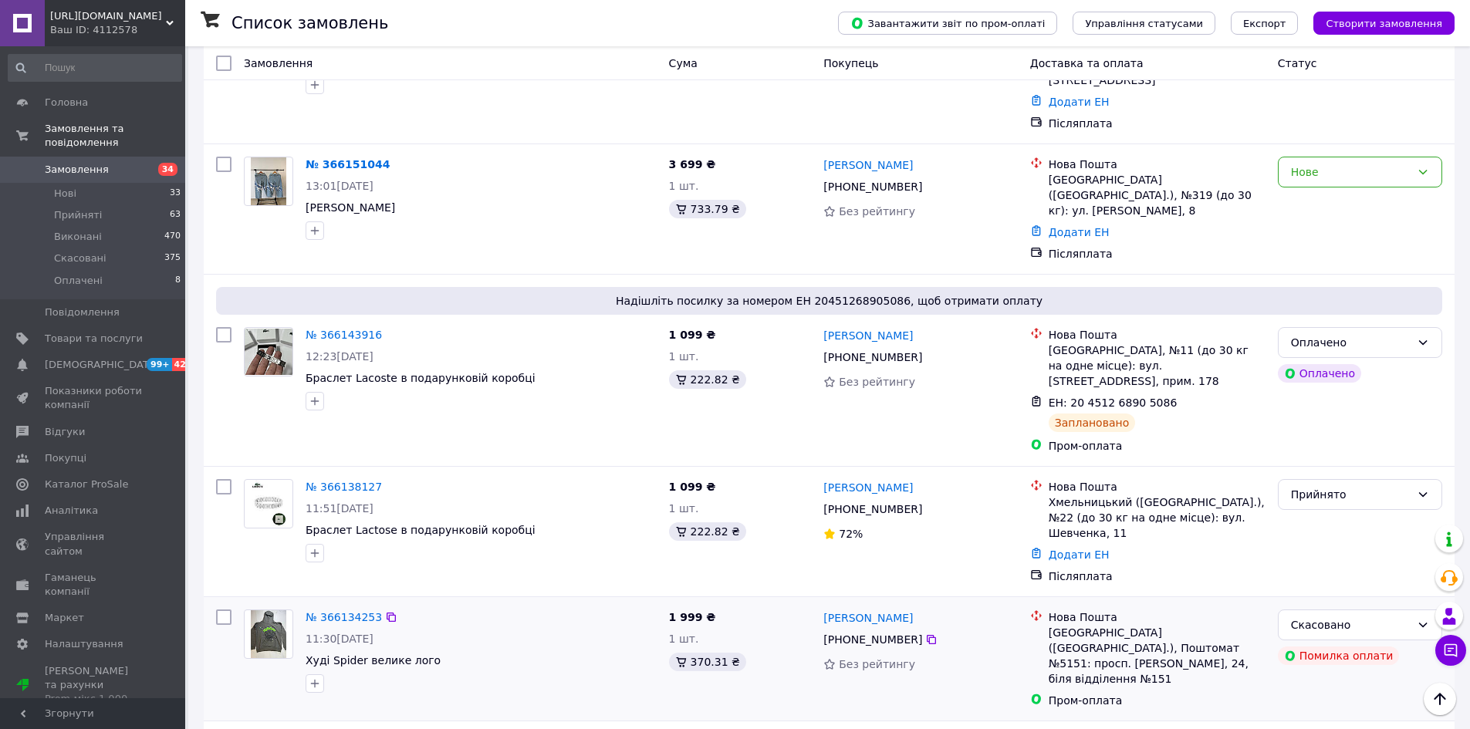
scroll to position [1698, 0]
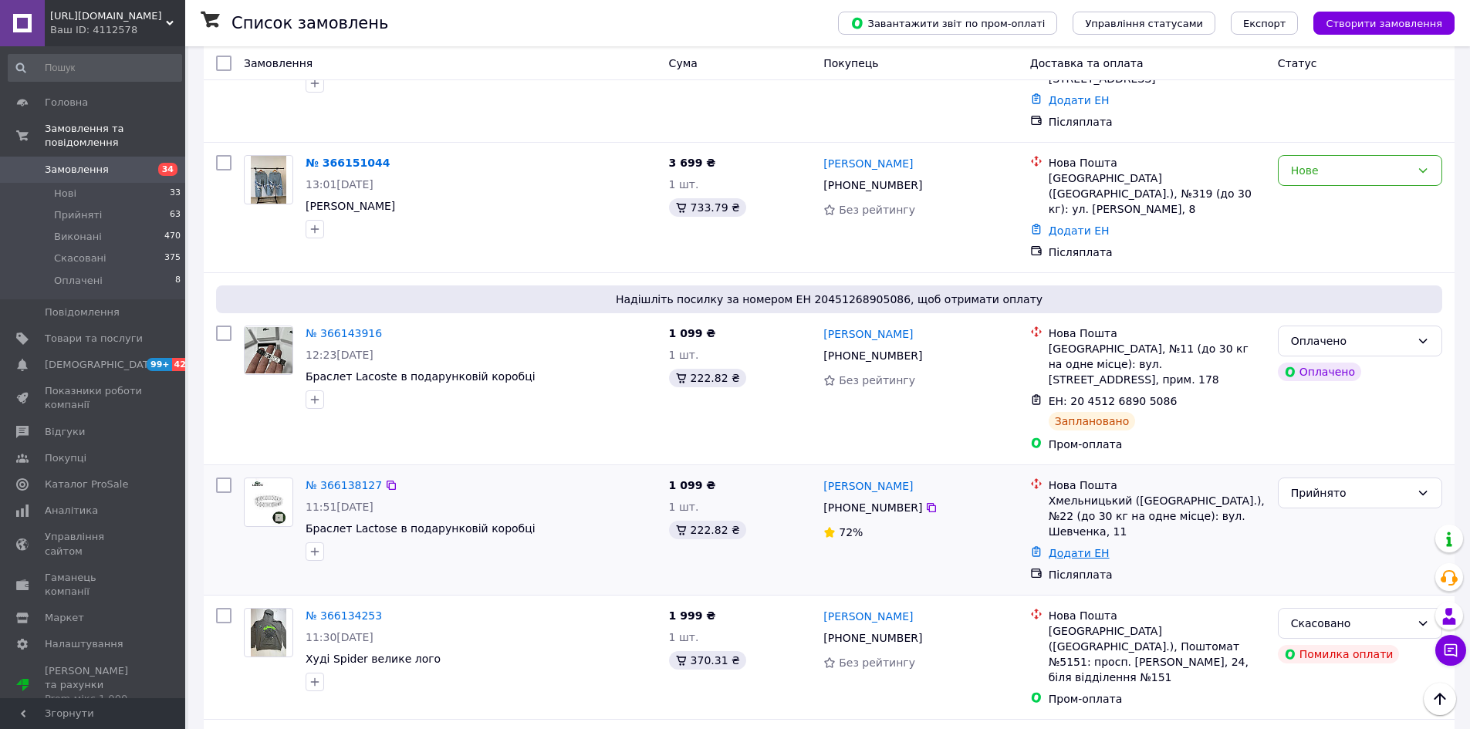
click at [1082, 547] on link "Додати ЕН" at bounding box center [1079, 553] width 61 height 12
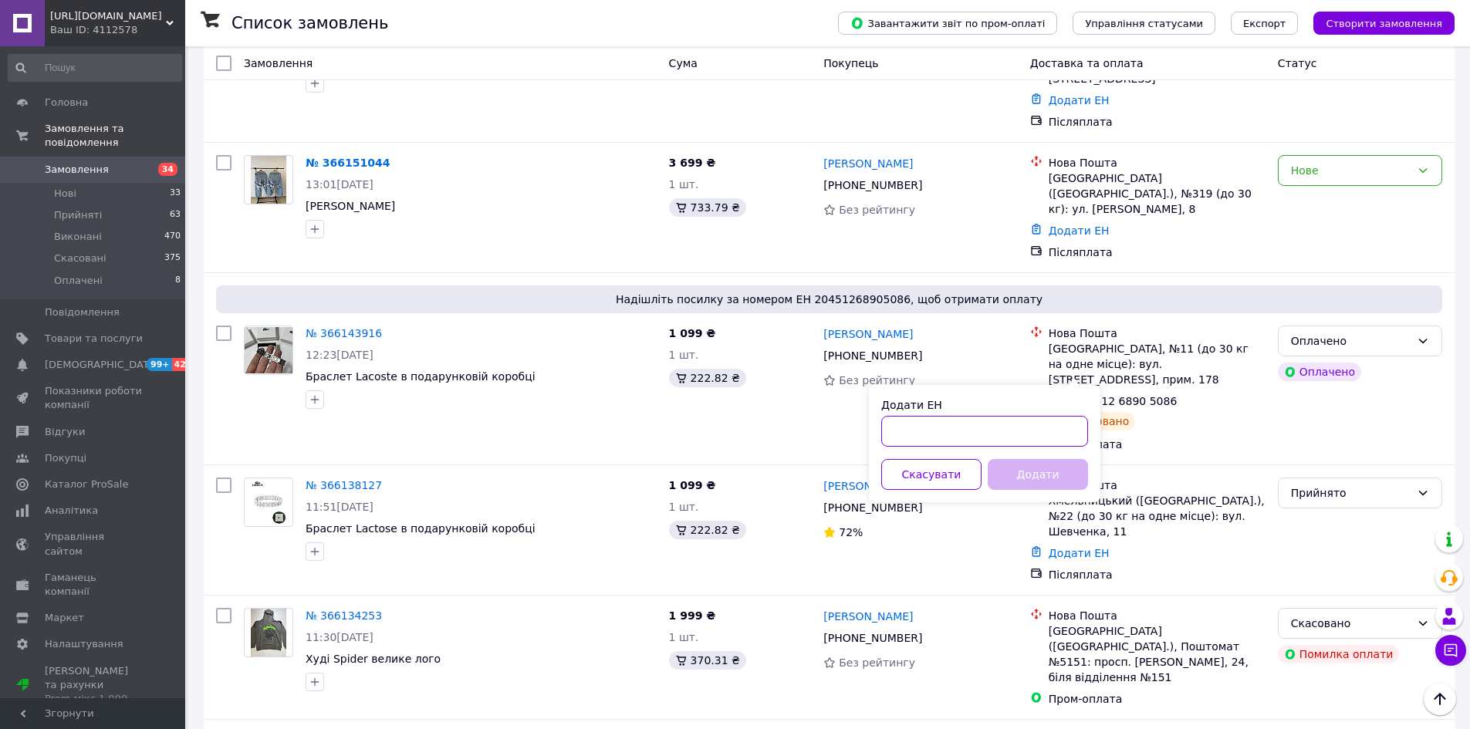
paste input "20451269142246"
type input "20451269142246"
click at [1049, 485] on button "Додати" at bounding box center [1038, 474] width 100 height 31
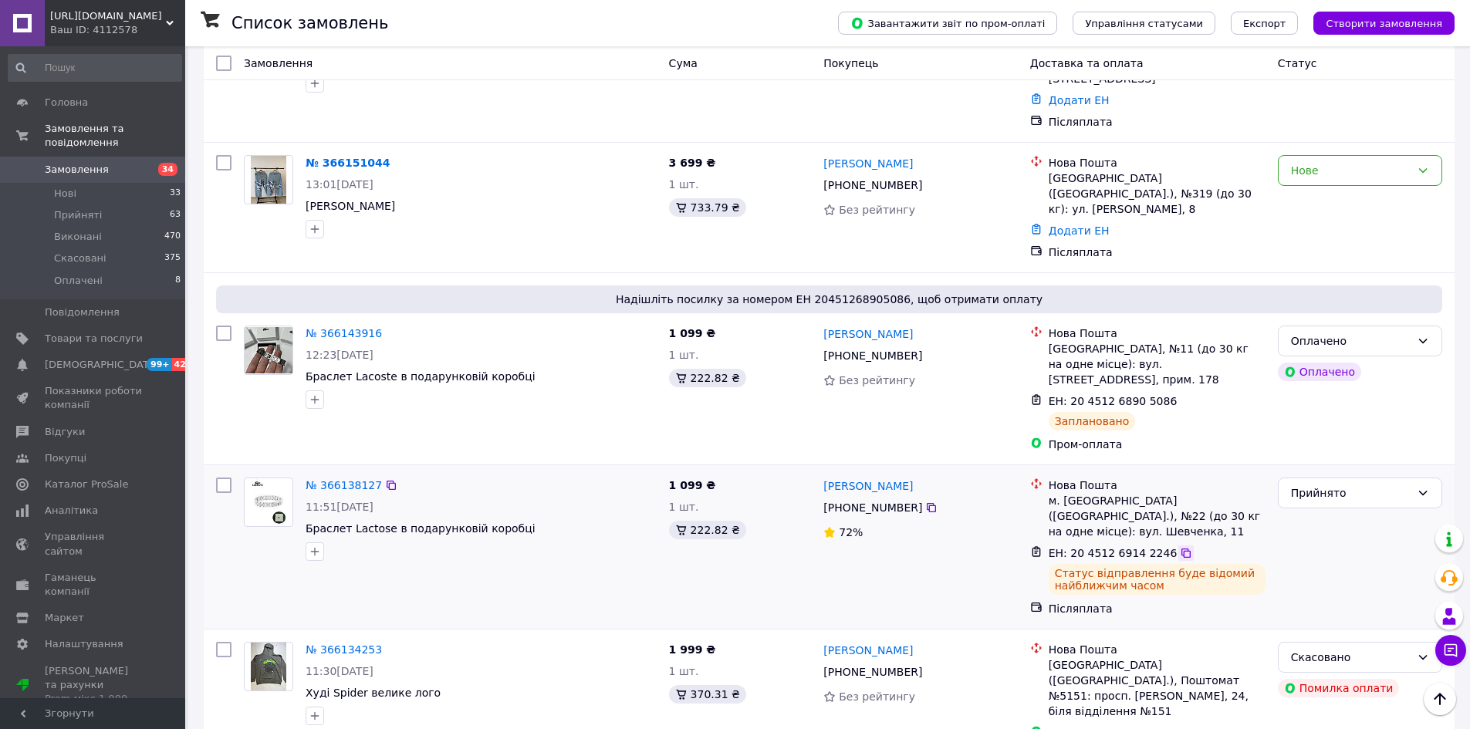
click at [1180, 547] on icon at bounding box center [1186, 553] width 12 height 12
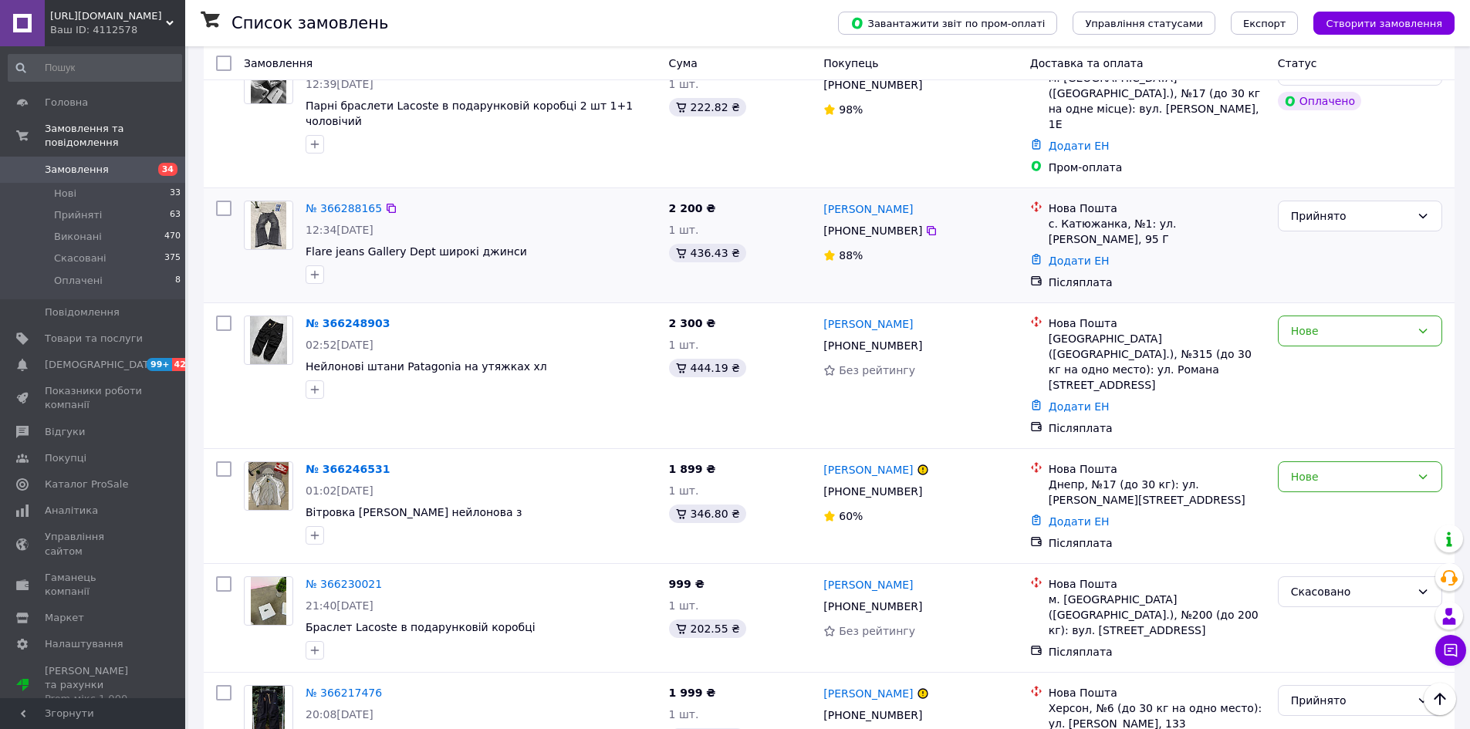
scroll to position [463, 0]
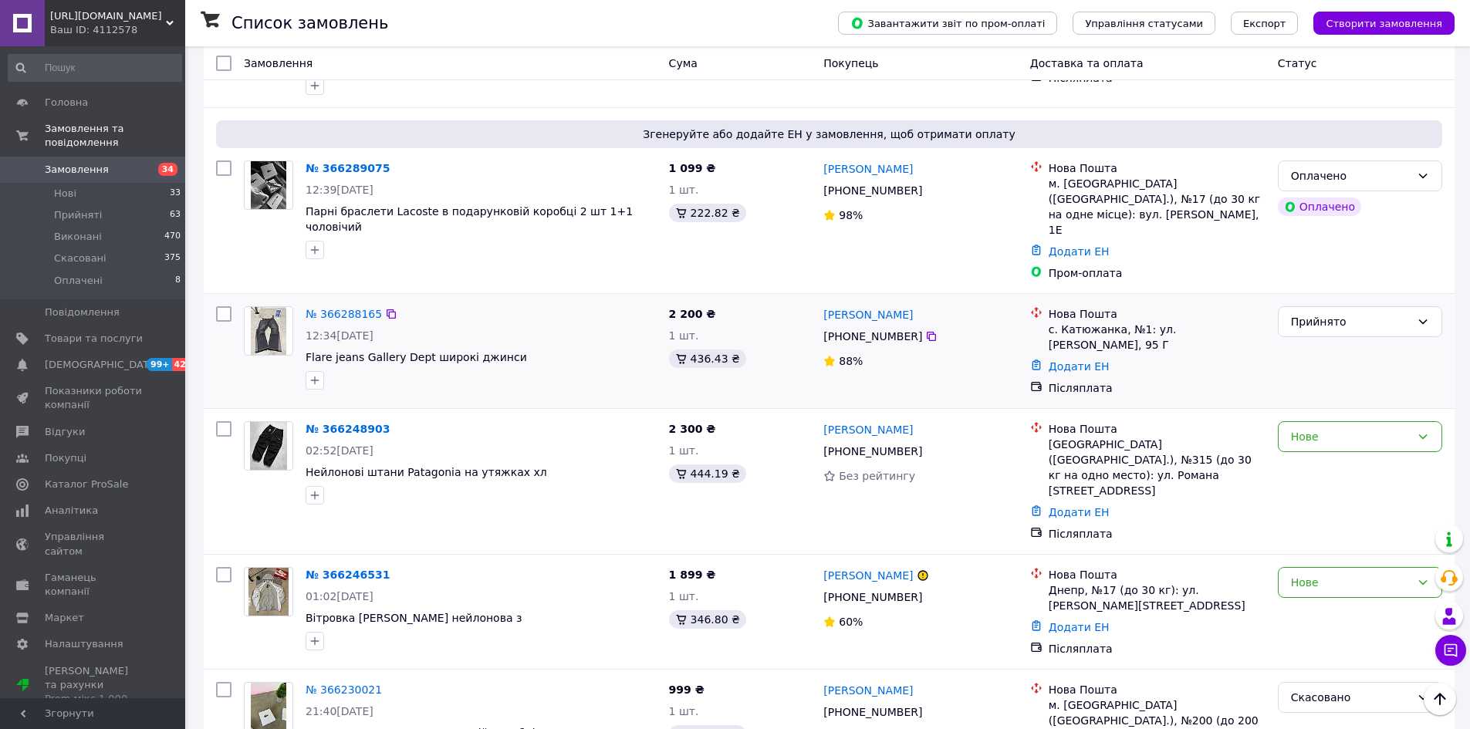
click at [287, 306] on picture at bounding box center [268, 330] width 49 height 49
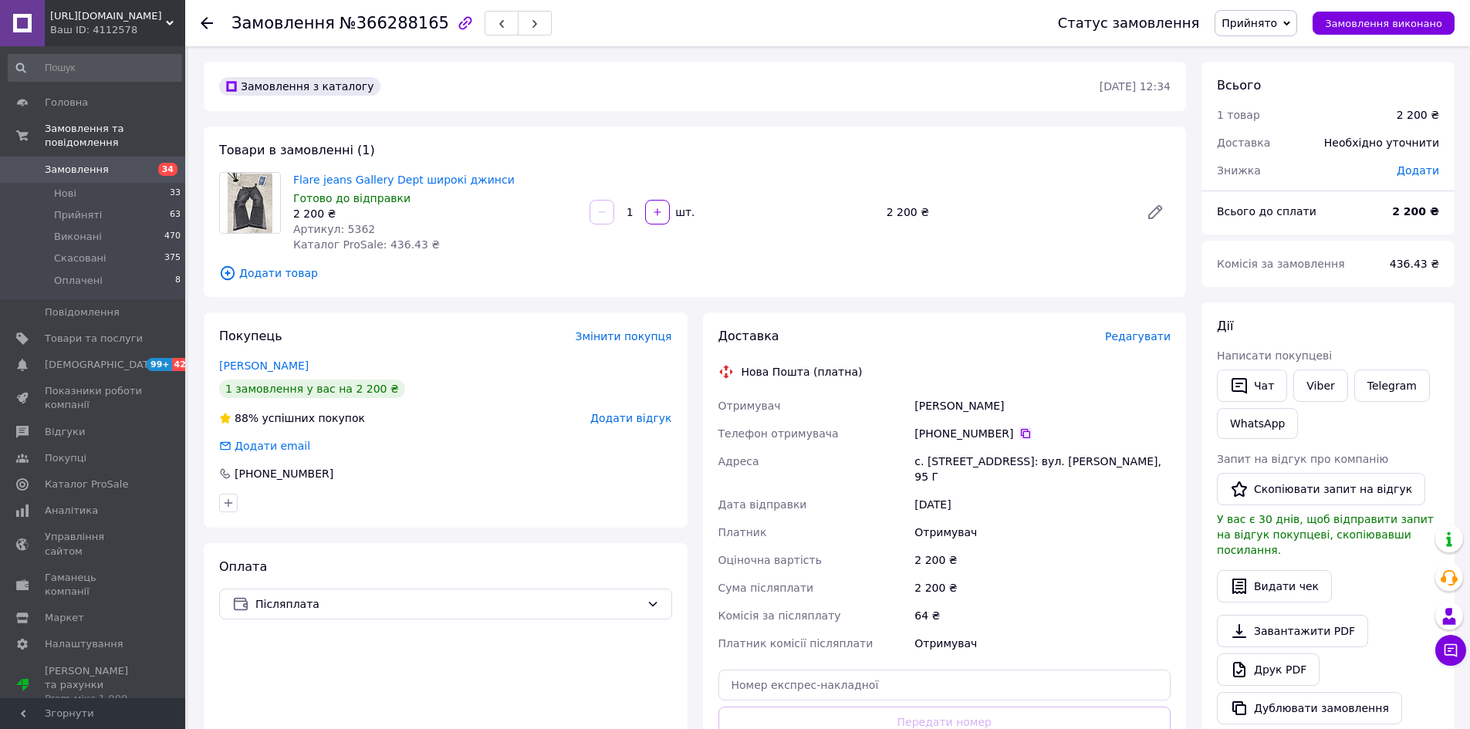
click at [1019, 438] on icon at bounding box center [1025, 433] width 12 height 12
drag, startPoint x: 947, startPoint y: 409, endPoint x: 967, endPoint y: 409, distance: 20.1
click at [967, 409] on div "Отримувач Теплицька Олена Телефон отримувача +380 96 295 48 56   Адреса с. Катю…" at bounding box center [944, 524] width 459 height 265
drag, startPoint x: 971, startPoint y: 406, endPoint x: 1011, endPoint y: 407, distance: 40.2
click at [1011, 407] on div "Теплицька Олена" at bounding box center [1042, 406] width 262 height 28
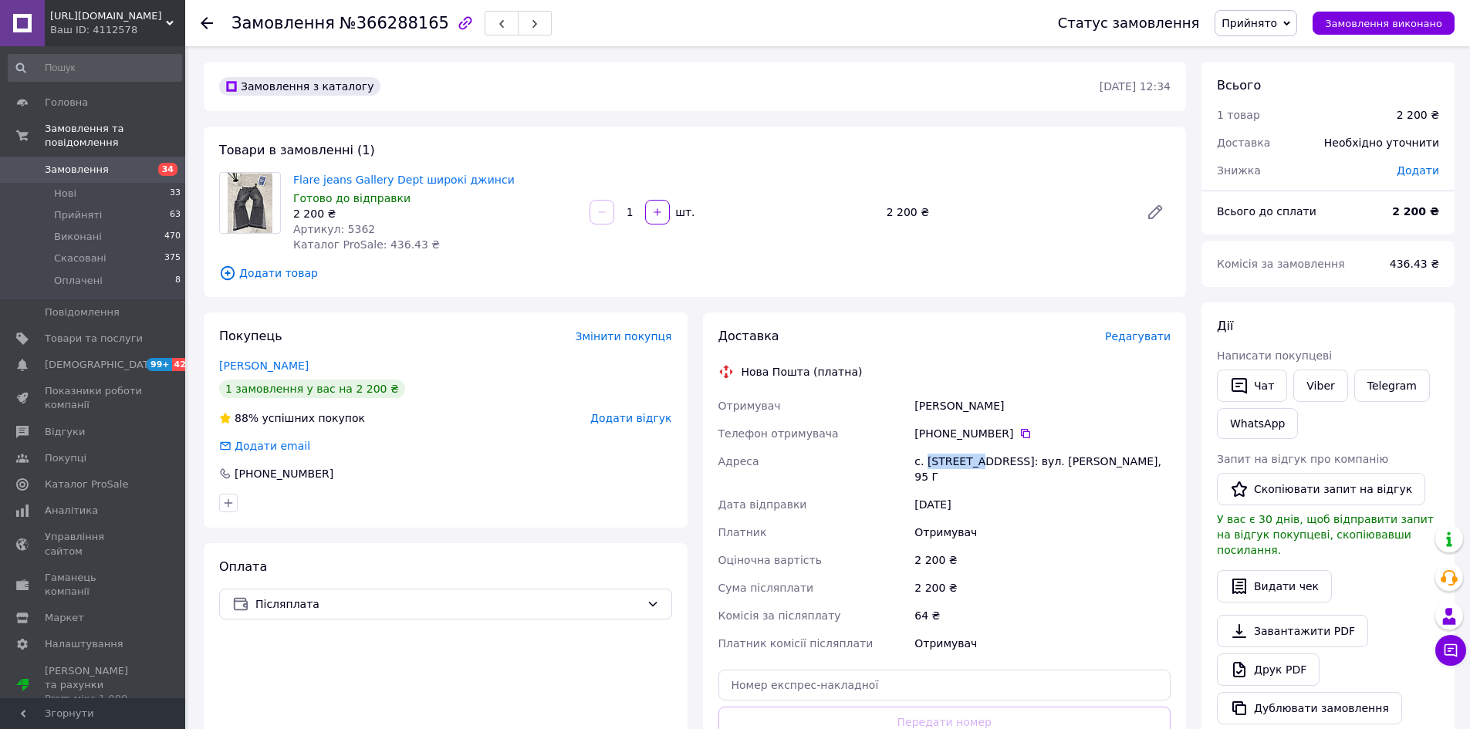
drag, startPoint x: 927, startPoint y: 462, endPoint x: 981, endPoint y: 472, distance: 54.9
click at [981, 472] on div "с. [STREET_ADDRESS]: вул. [PERSON_NAME], 95 Г" at bounding box center [1042, 469] width 262 height 43
click at [213, 25] on div at bounding box center [216, 23] width 31 height 46
click at [205, 24] on use at bounding box center [207, 23] width 12 height 12
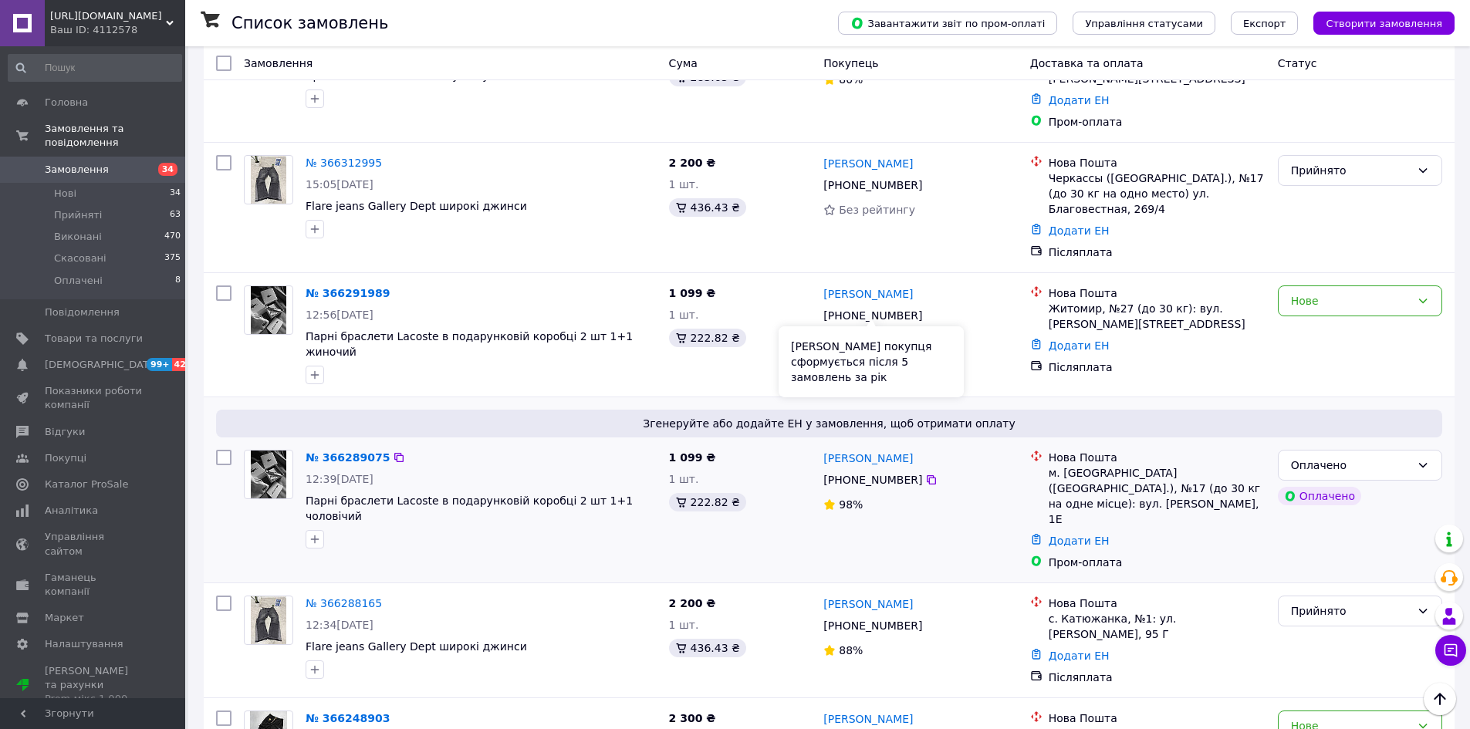
scroll to position [463, 0]
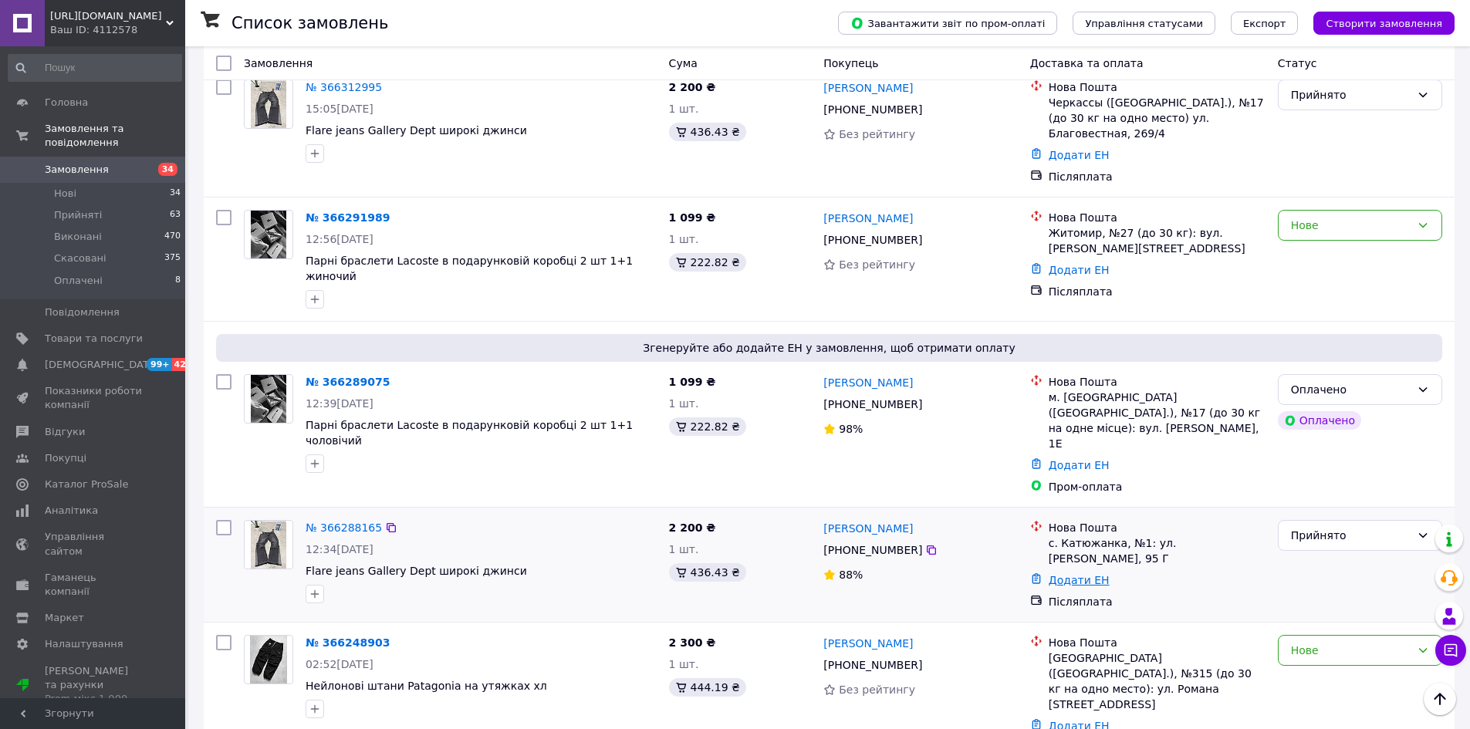
click at [1056, 574] on link "Додати ЕН" at bounding box center [1079, 580] width 61 height 12
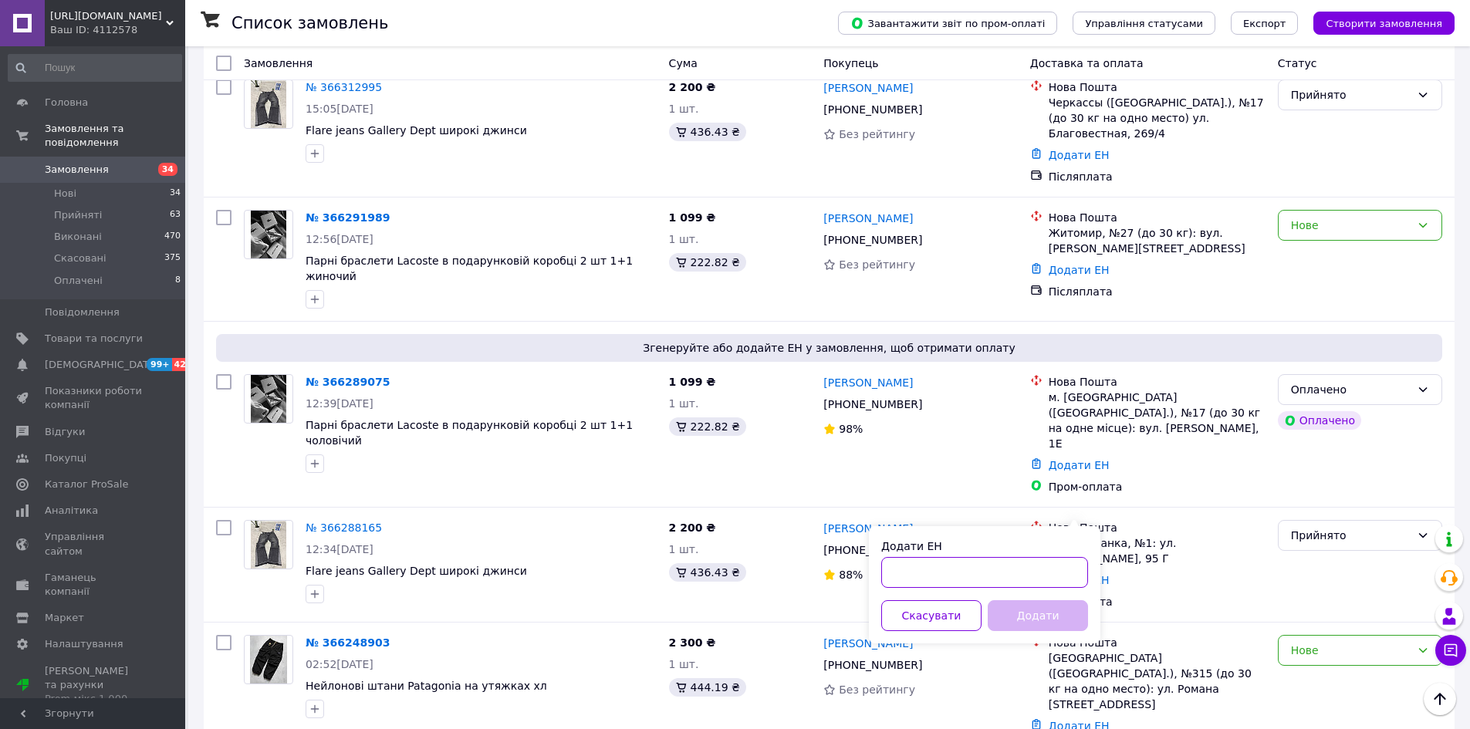
paste input "20451269145751"
type input "20451269145751"
click at [1046, 613] on button "Додати" at bounding box center [1038, 615] width 100 height 31
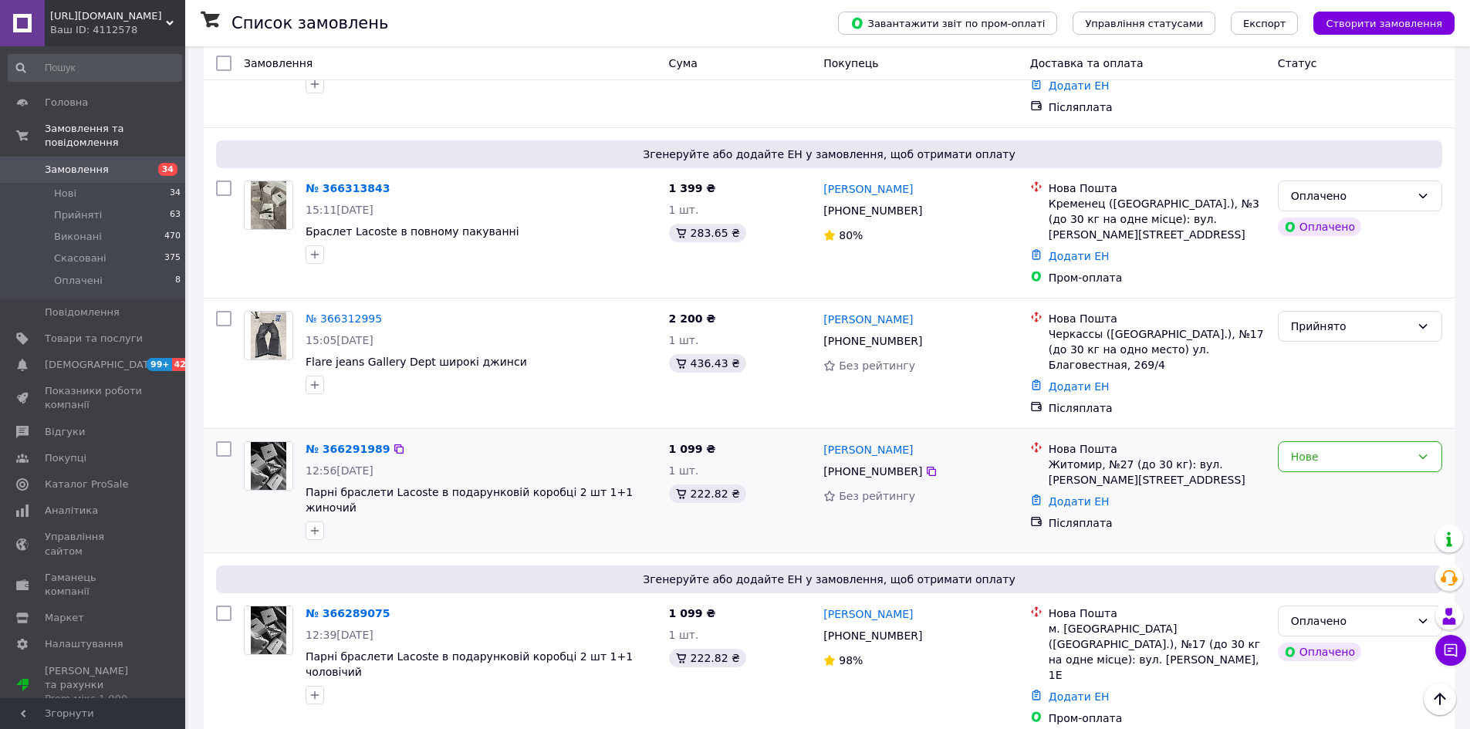
scroll to position [309, 0]
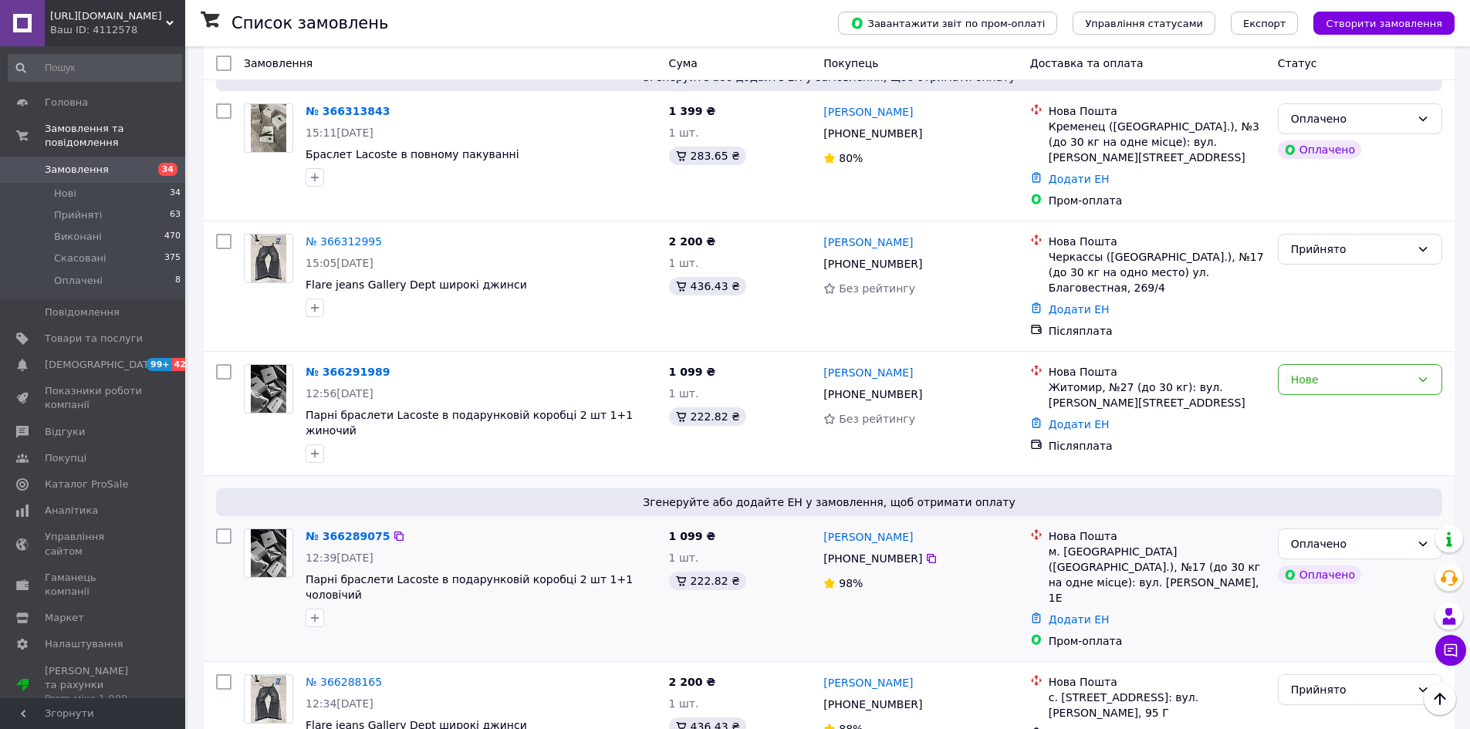
click at [277, 529] on img at bounding box center [269, 553] width 36 height 48
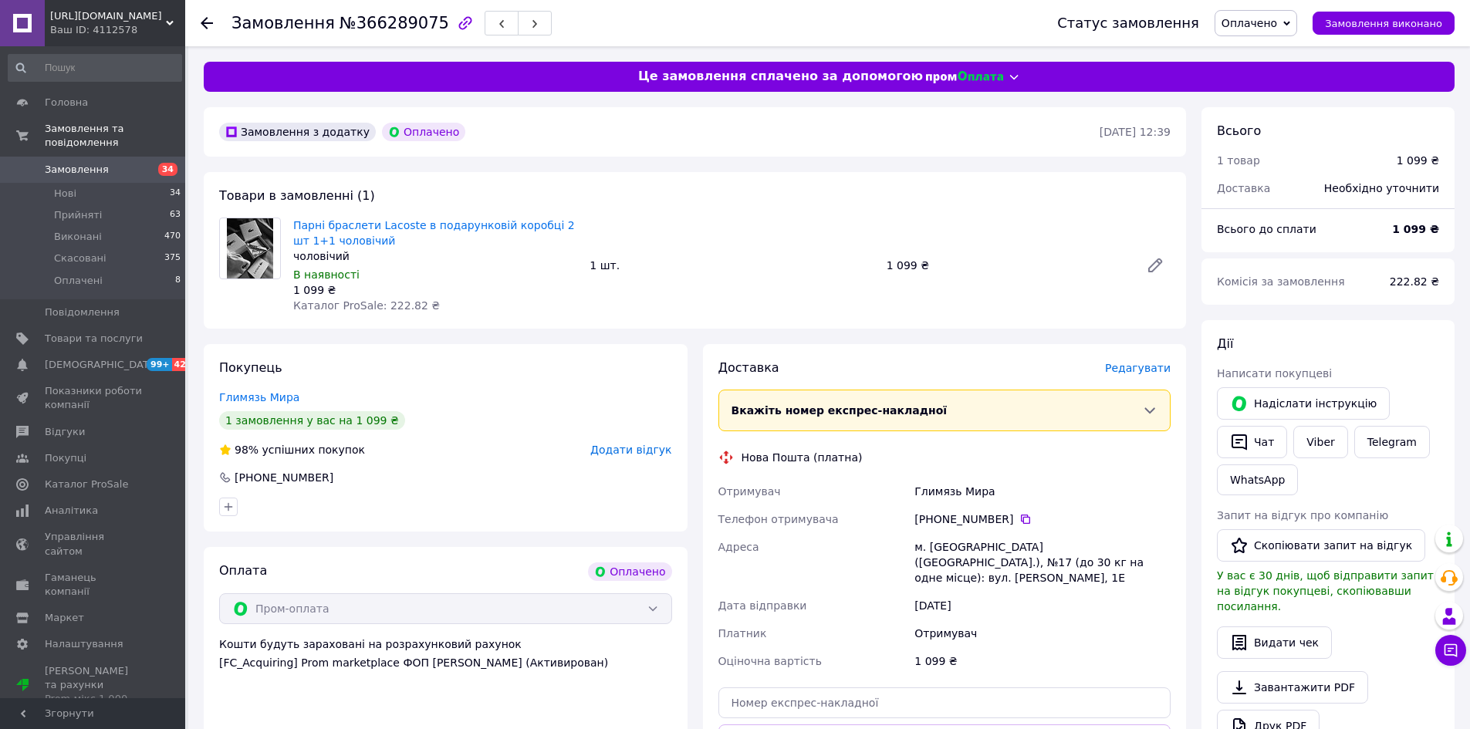
drag, startPoint x: 1016, startPoint y: 521, endPoint x: 1002, endPoint y: 512, distance: 16.3
click at [1019, 520] on icon at bounding box center [1025, 519] width 12 height 12
drag, startPoint x: 920, startPoint y: 495, endPoint x: 941, endPoint y: 489, distance: 21.7
click at [952, 492] on div "Отримувач Глимязь Мира Телефон отримувача +380 97 146 31 01   Адреса м. Кривий …" at bounding box center [944, 577] width 459 height 198
drag, startPoint x: 934, startPoint y: 492, endPoint x: 917, endPoint y: 494, distance: 17.1
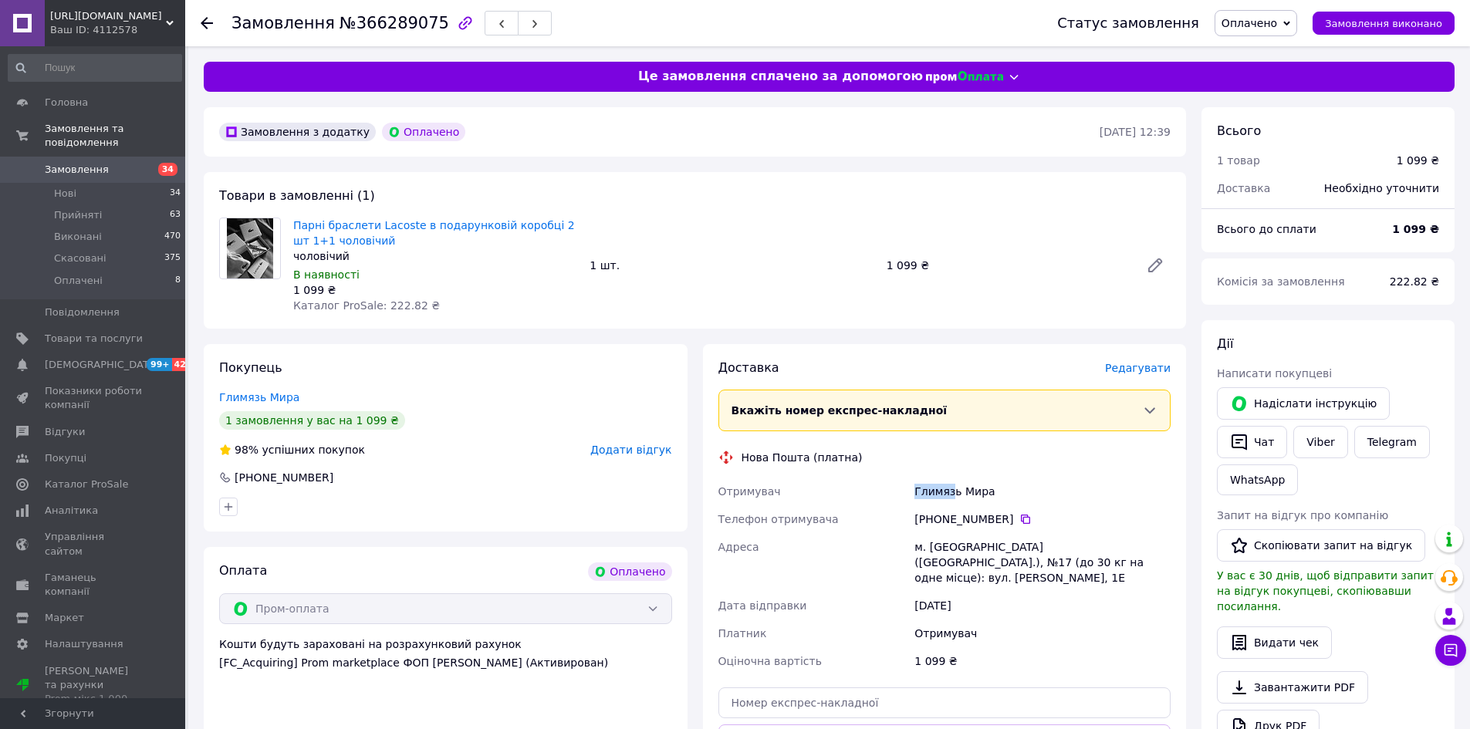
click at [917, 494] on div "Глимязь Мира" at bounding box center [1042, 492] width 262 height 28
drag, startPoint x: 912, startPoint y: 492, endPoint x: 955, endPoint y: 496, distance: 43.5
click at [955, 496] on div "Глимязь Мира" at bounding box center [1042, 492] width 262 height 28
click at [985, 498] on div "Глимязь Мира" at bounding box center [1042, 492] width 262 height 28
drag, startPoint x: 958, startPoint y: 495, endPoint x: 989, endPoint y: 497, distance: 31.0
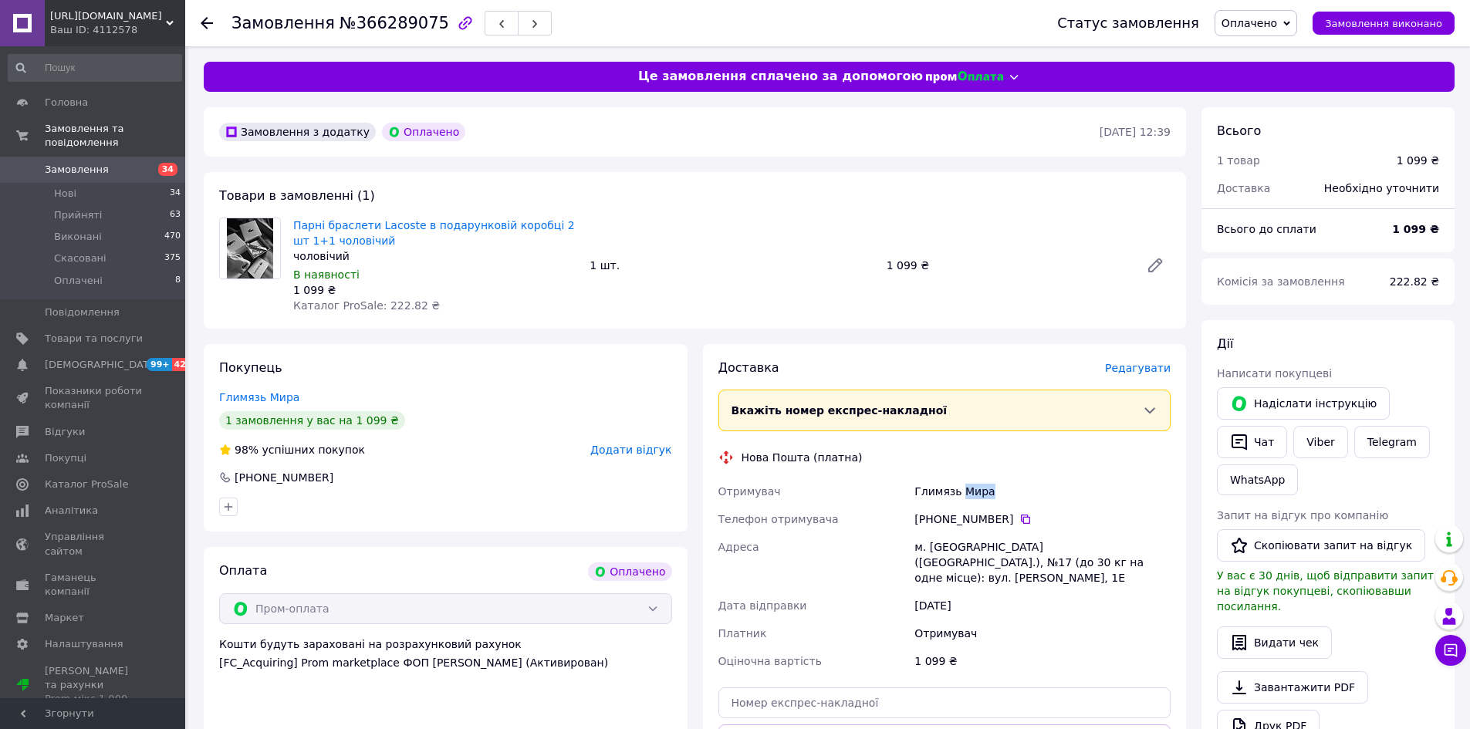
click at [1002, 498] on div "Глимязь Мира" at bounding box center [1042, 492] width 262 height 28
drag, startPoint x: 973, startPoint y: 496, endPoint x: 995, endPoint y: 511, distance: 26.8
drag, startPoint x: 995, startPoint y: 511, endPoint x: 951, endPoint y: 488, distance: 50.0
click at [946, 488] on div "Глимязь Мира" at bounding box center [1042, 492] width 262 height 28
click at [961, 492] on div "Глимязь Мира" at bounding box center [1042, 492] width 262 height 28
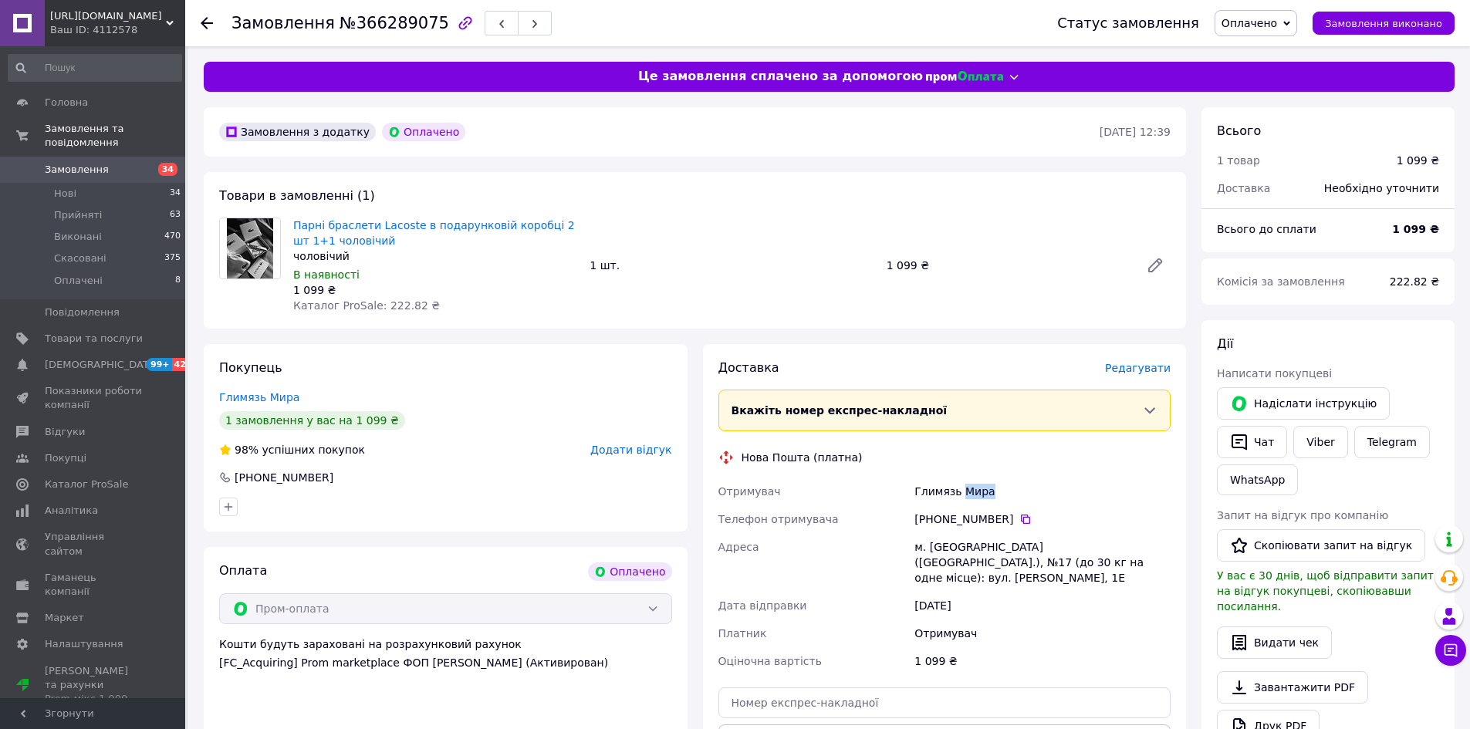
drag, startPoint x: 961, startPoint y: 492, endPoint x: 988, endPoint y: 494, distance: 26.3
click at [988, 494] on div "Глимязь Мира" at bounding box center [1042, 492] width 262 height 28
drag, startPoint x: 927, startPoint y: 547, endPoint x: 980, endPoint y: 552, distance: 53.4
click at [980, 552] on div "м. [GEOGRAPHIC_DATA] ([GEOGRAPHIC_DATA].), №17 (до 30 кг на одне місце): вул. […" at bounding box center [1042, 562] width 262 height 59
drag, startPoint x: 962, startPoint y: 554, endPoint x: 938, endPoint y: 552, distance: 24.8
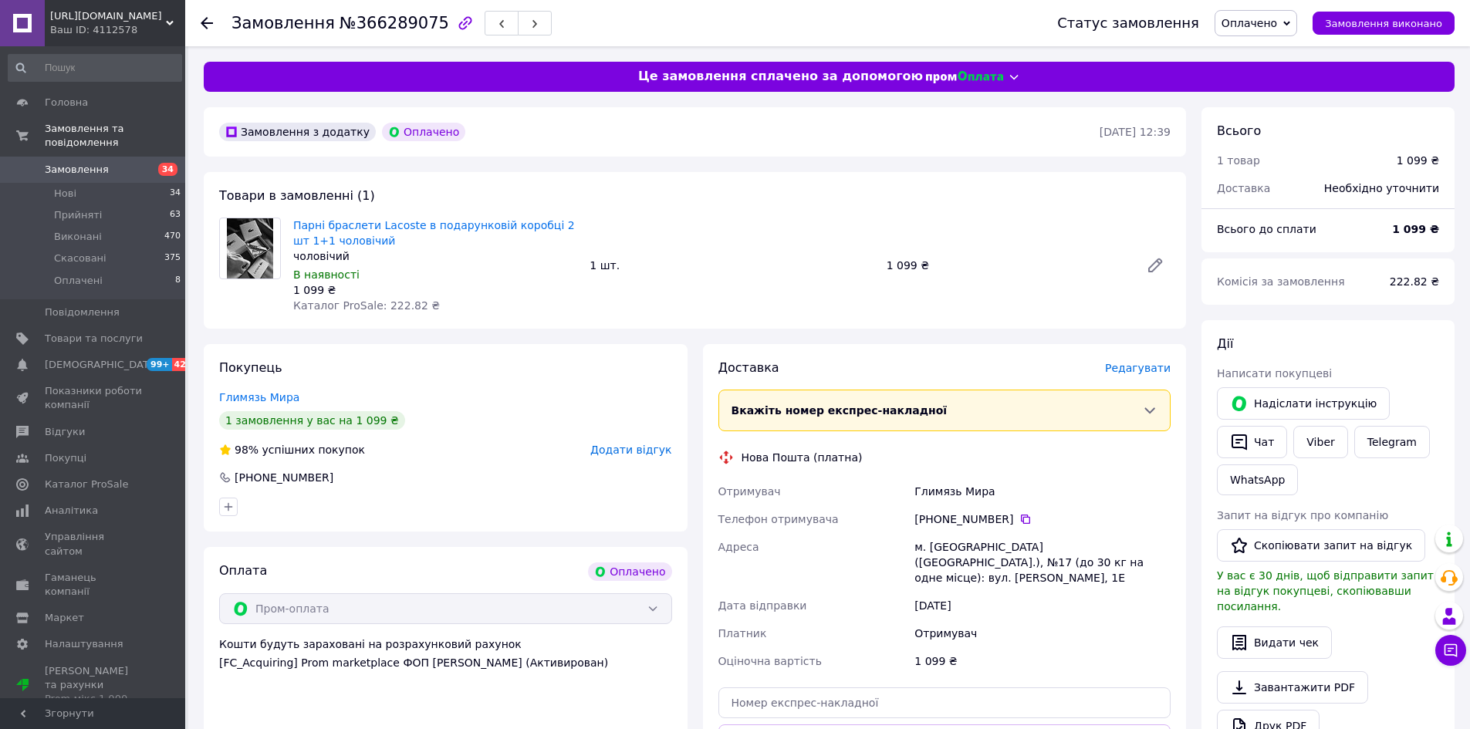
click at [209, 26] on icon at bounding box center [207, 23] width 12 height 12
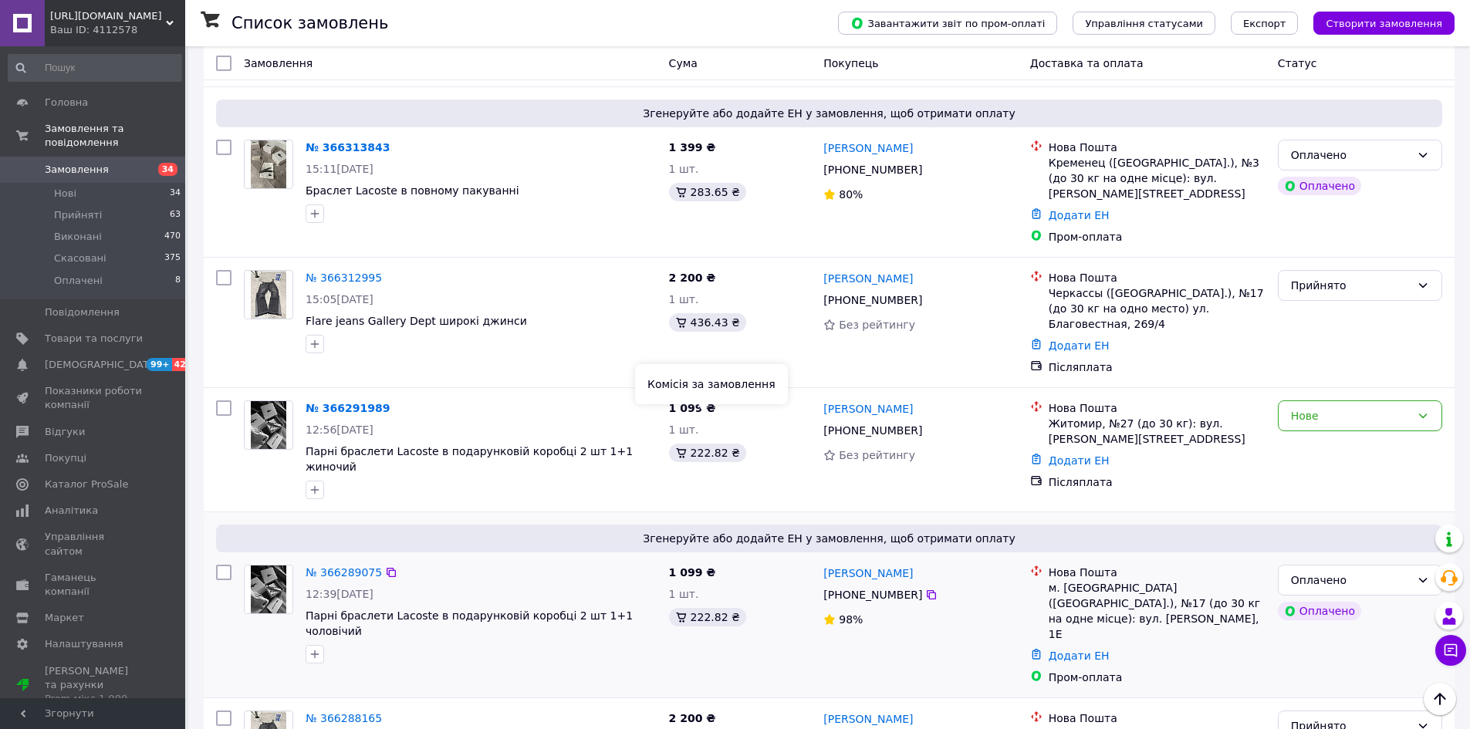
scroll to position [309, 0]
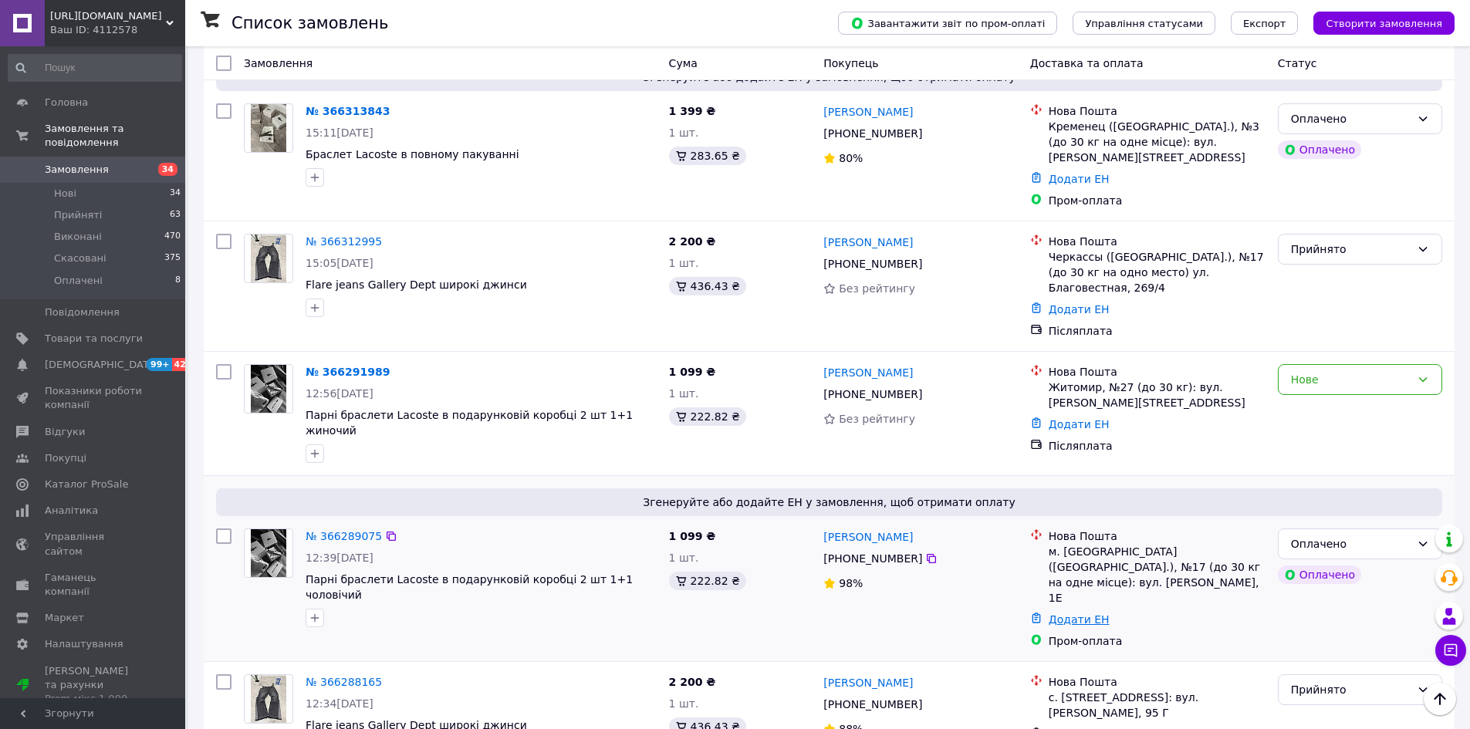
click at [1075, 613] on link "Додати ЕН" at bounding box center [1079, 619] width 61 height 12
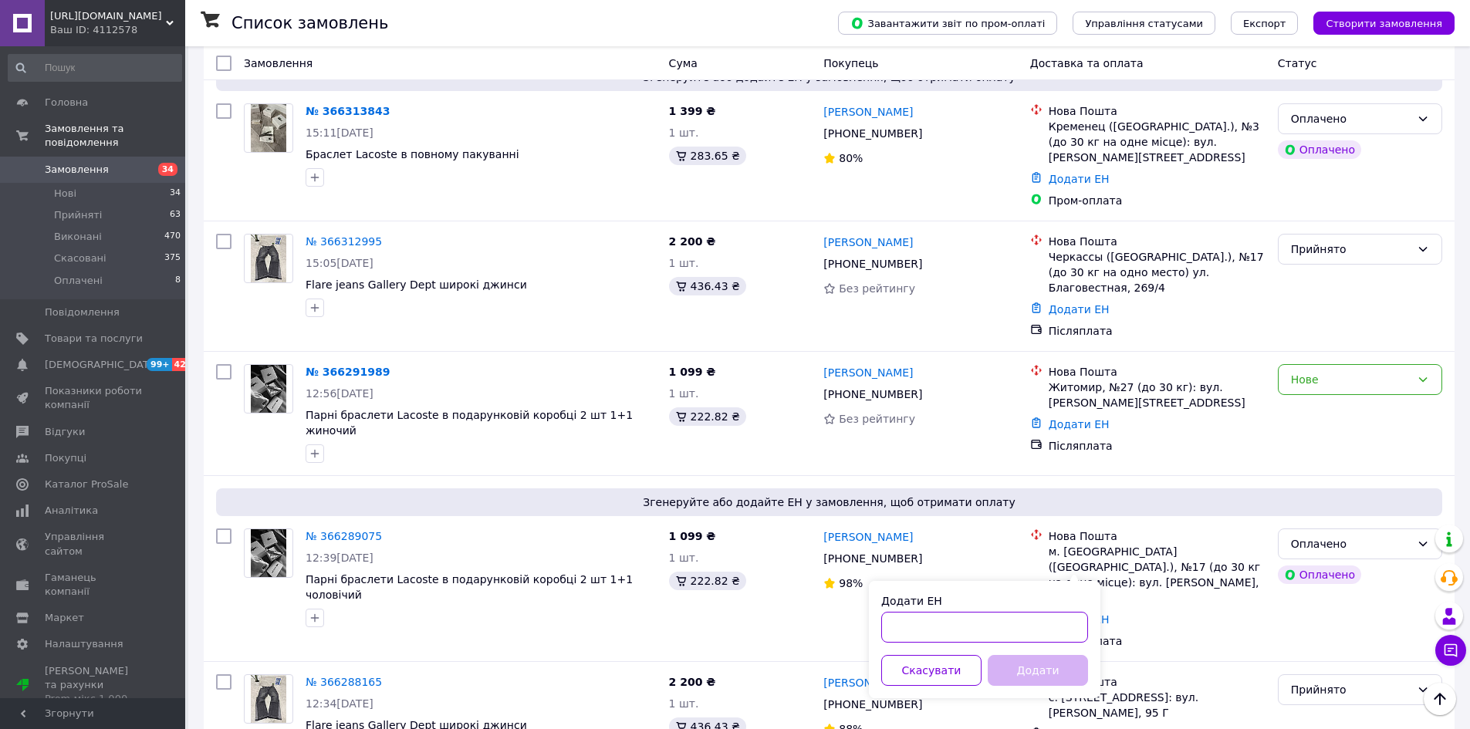
paste input "20451269147172"
type input "20451269147172"
click at [1038, 667] on button "Додати" at bounding box center [1038, 670] width 100 height 31
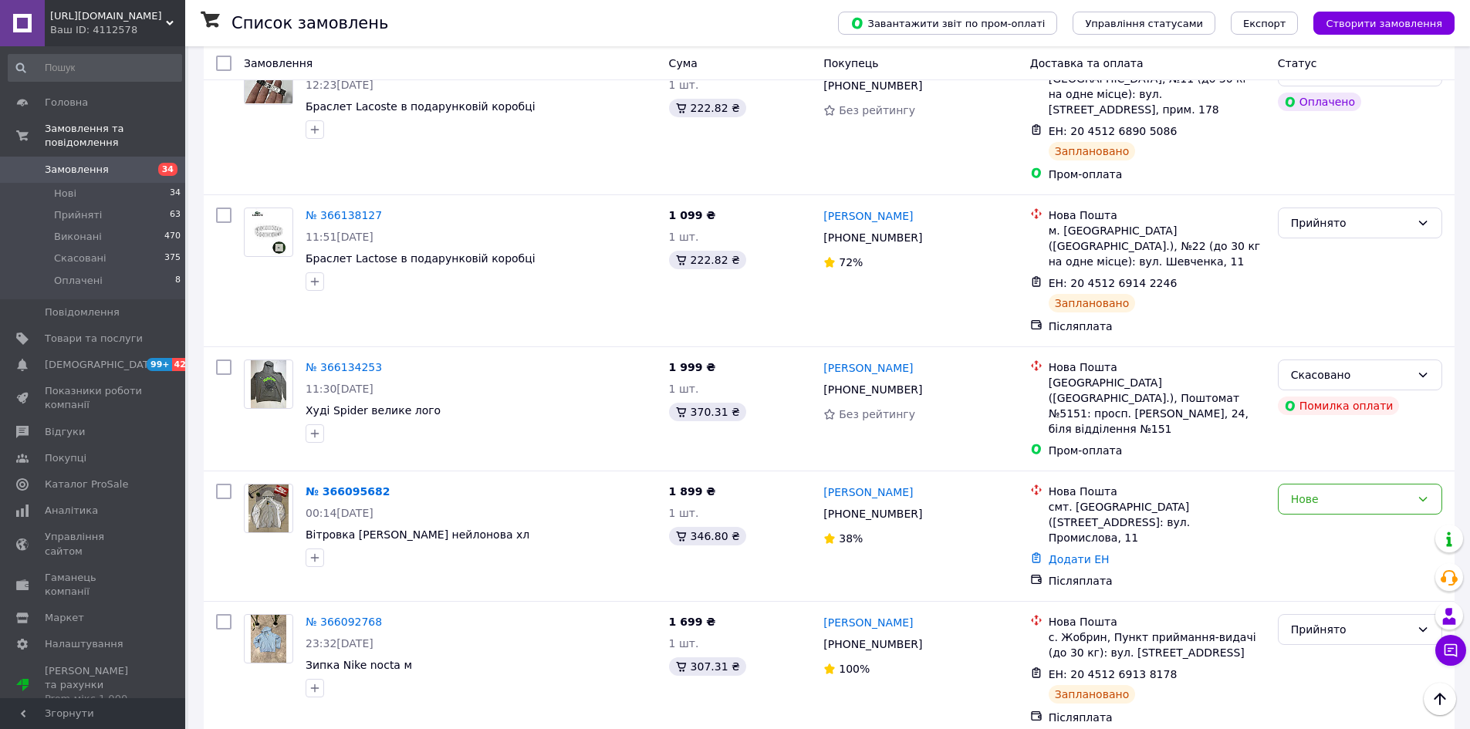
scroll to position [2238, 0]
click at [1322, 564] on li "Прийнято" at bounding box center [1360, 559] width 163 height 28
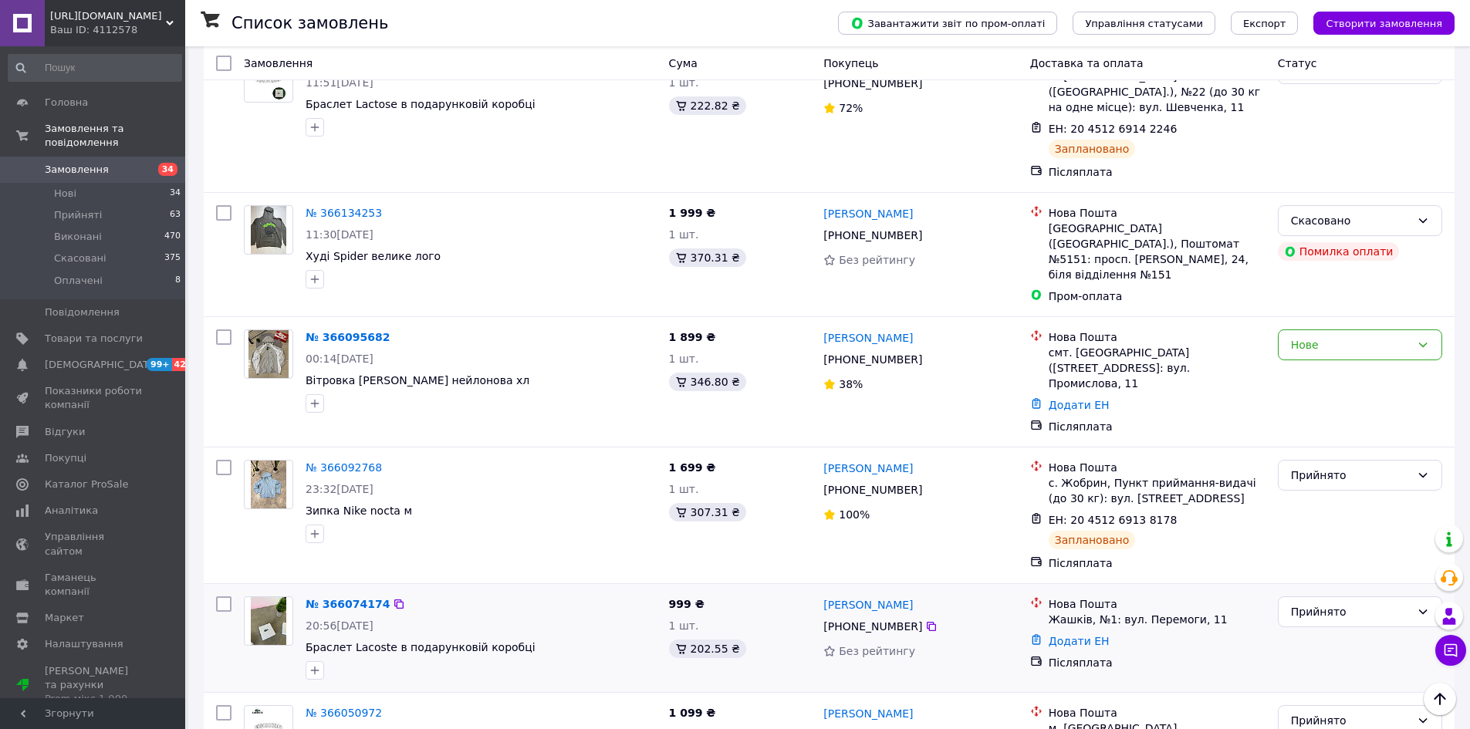
scroll to position [2392, 0]
click at [269, 596] on img at bounding box center [269, 620] width 36 height 48
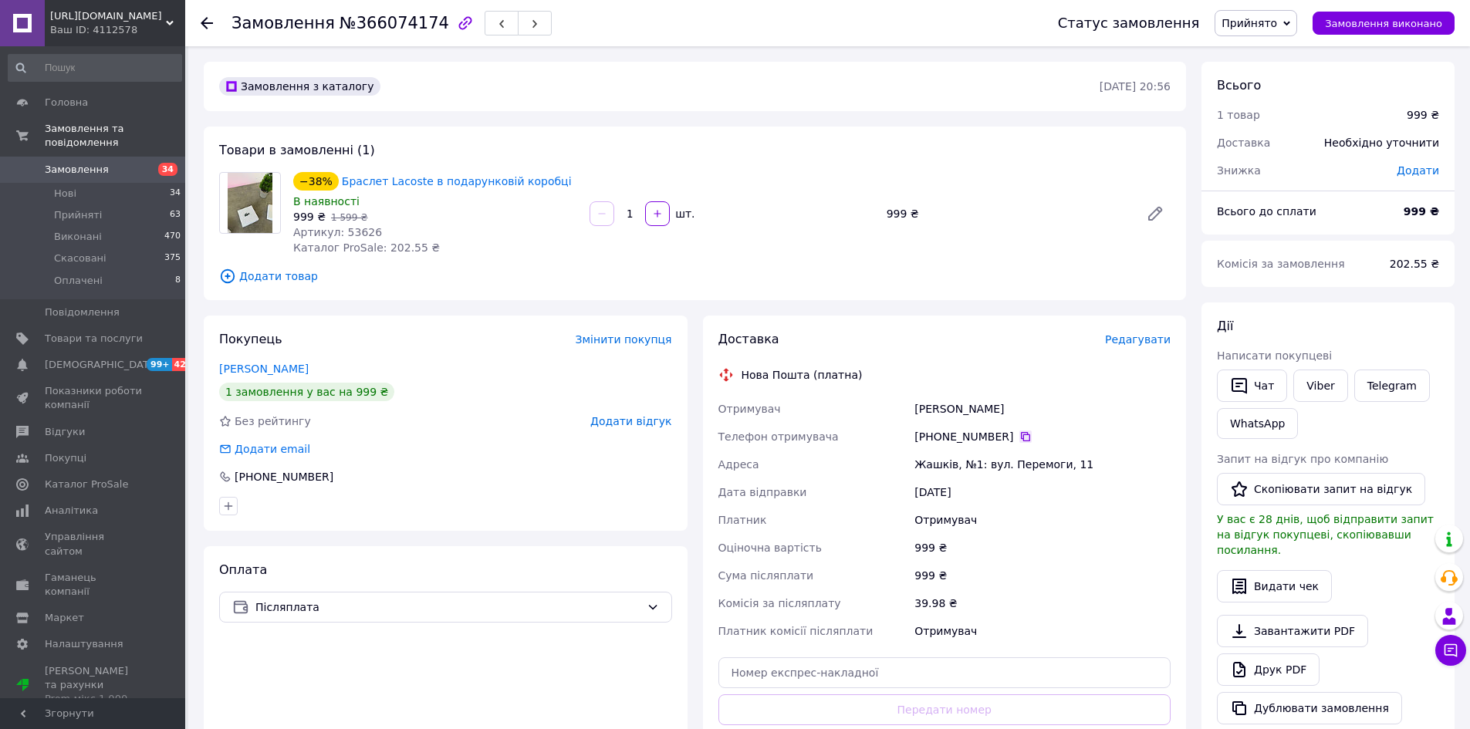
click at [1019, 438] on icon at bounding box center [1025, 437] width 12 height 12
click at [210, 25] on icon at bounding box center [207, 23] width 12 height 12
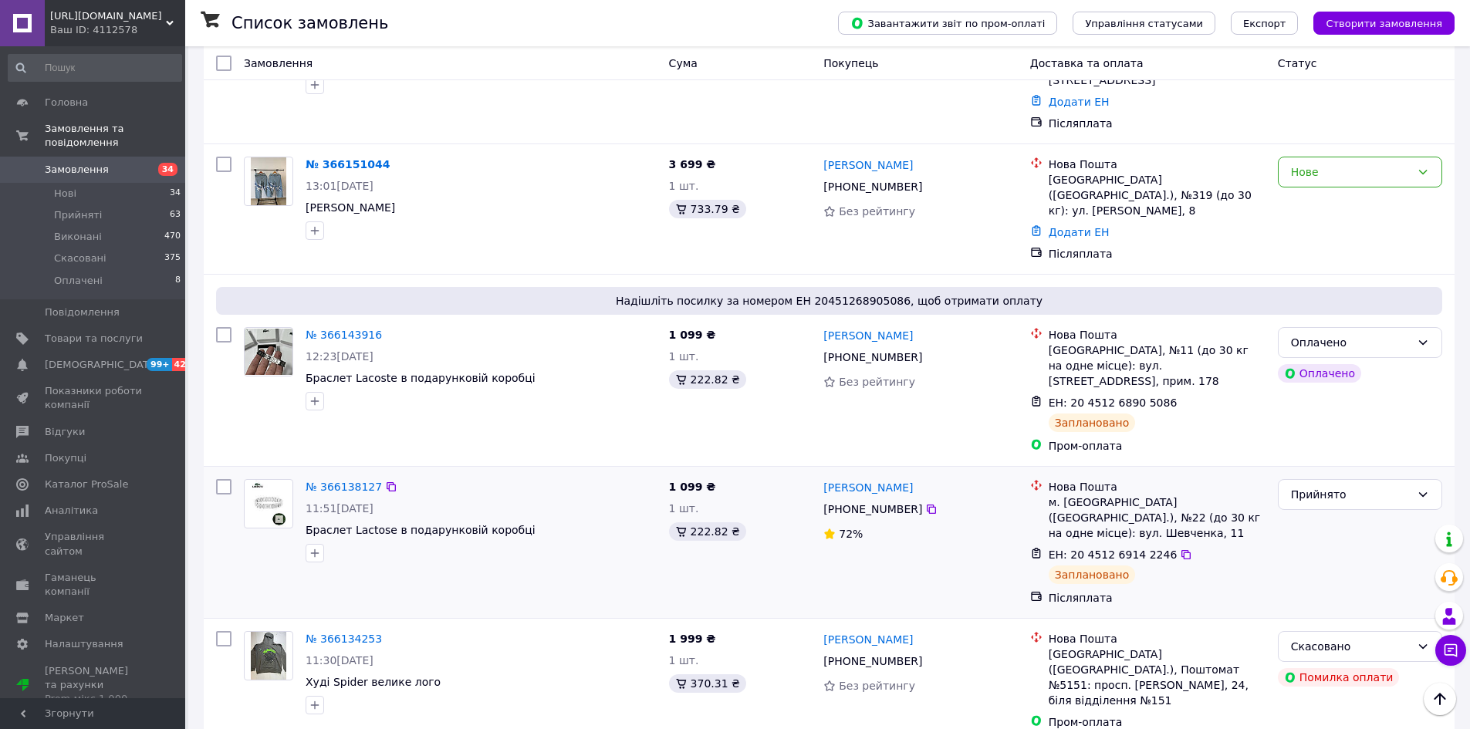
scroll to position [2006, 0]
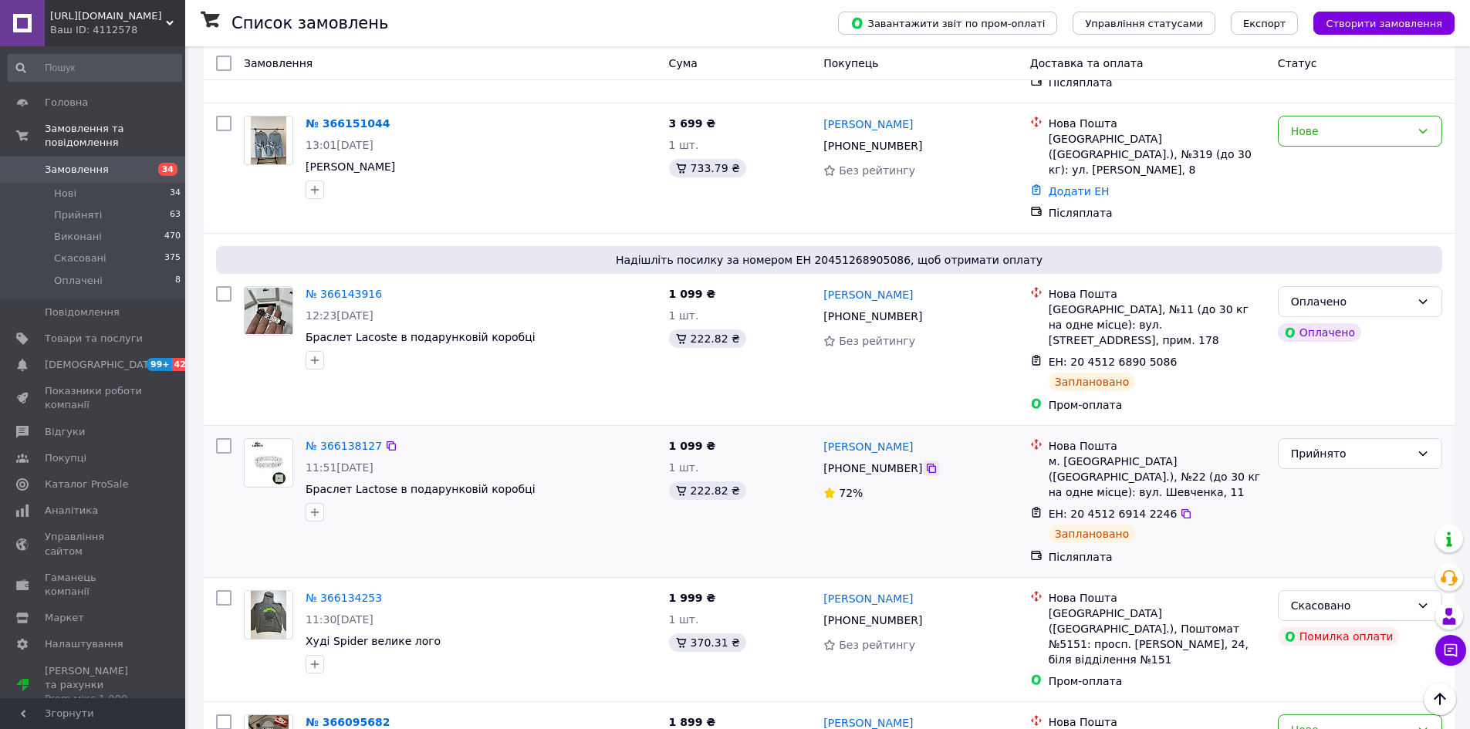
click at [927, 464] on icon at bounding box center [931, 468] width 9 height 9
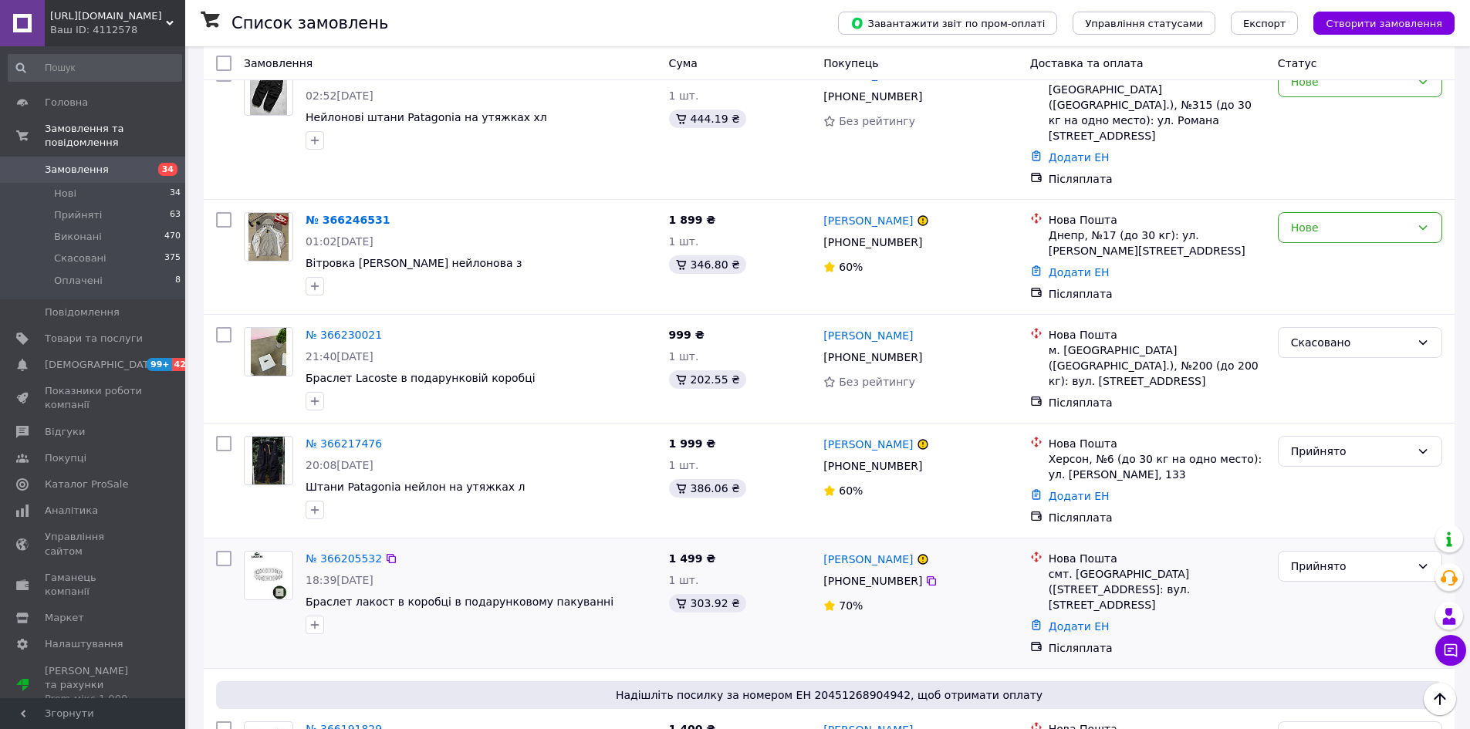
scroll to position [1080, 0]
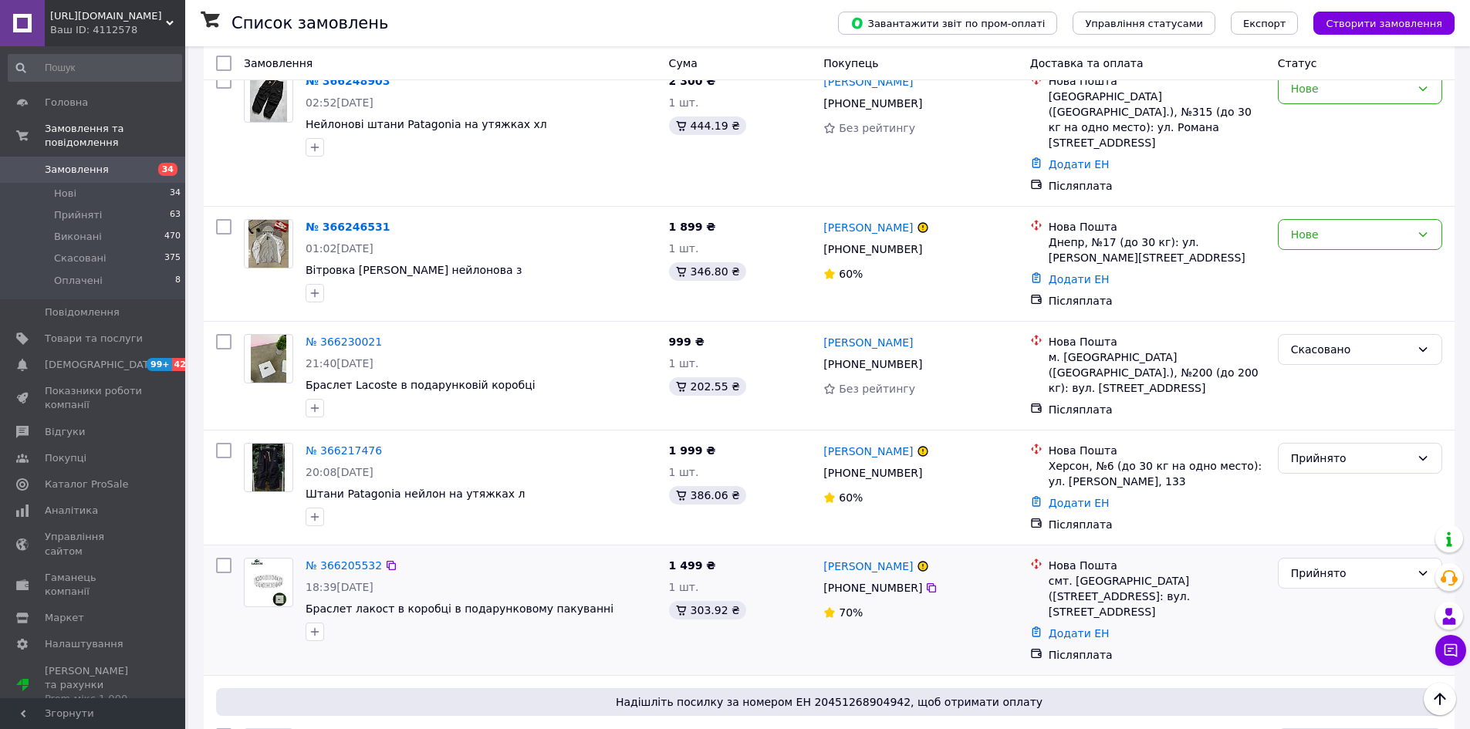
click at [908, 577] on div "[PHONE_NUMBER]" at bounding box center [872, 588] width 105 height 22
click at [927, 583] on icon at bounding box center [931, 587] width 9 height 9
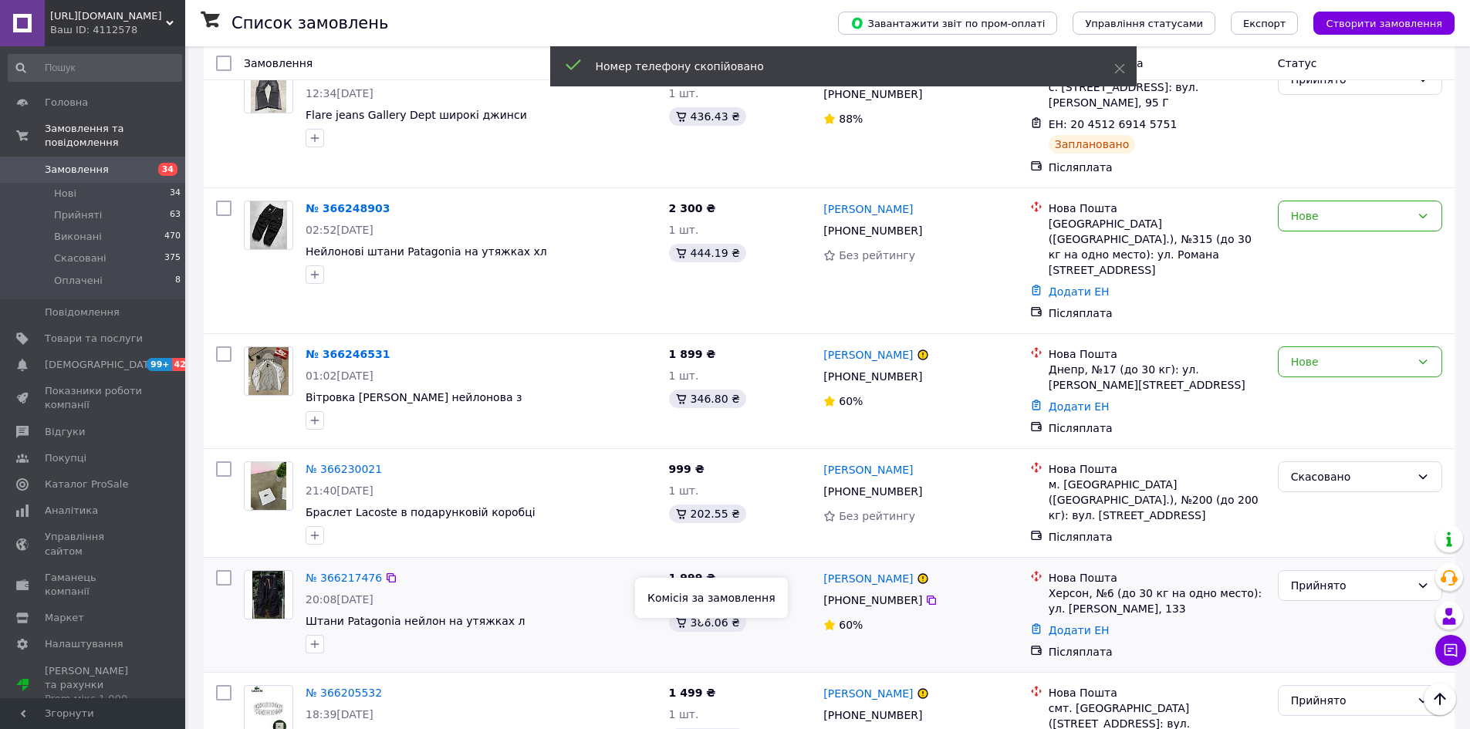
scroll to position [926, 0]
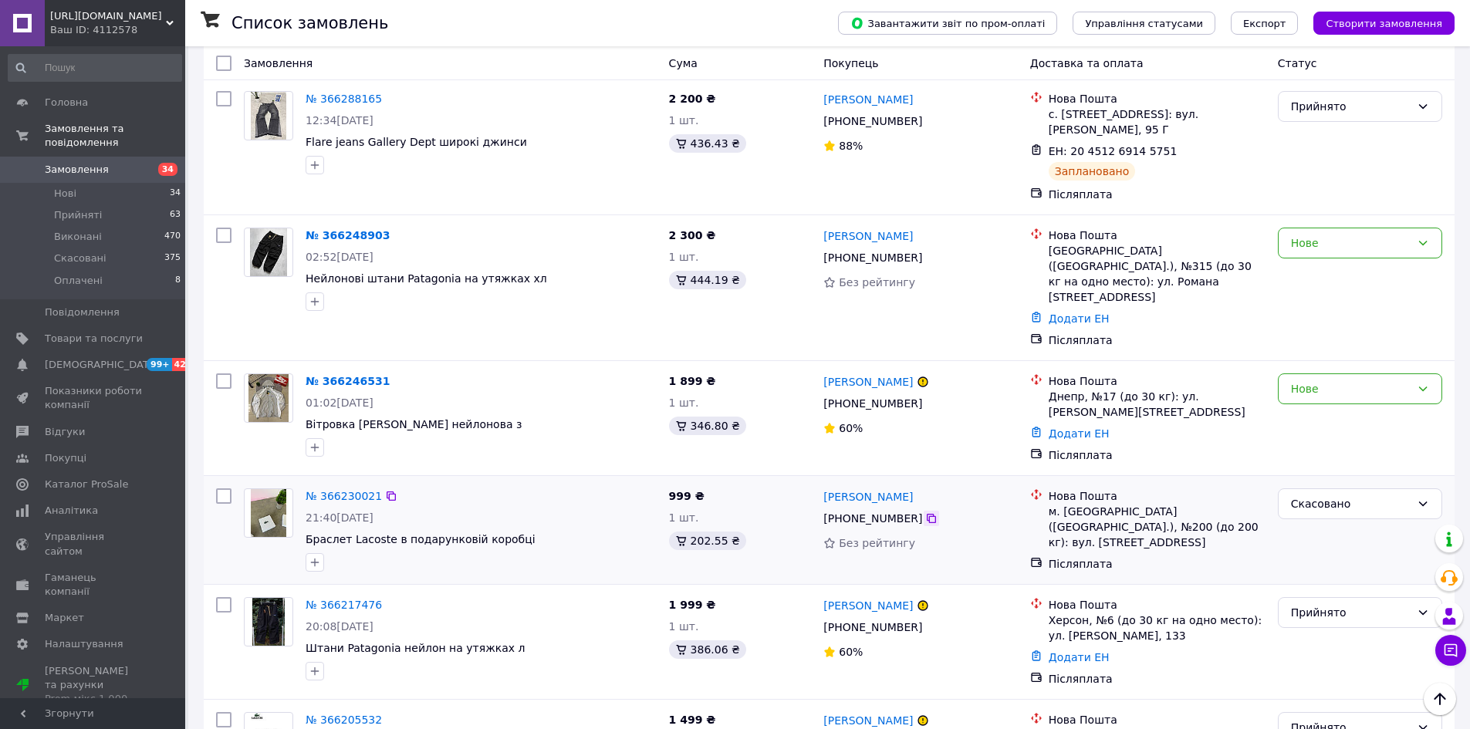
click at [925, 512] on icon at bounding box center [931, 518] width 12 height 12
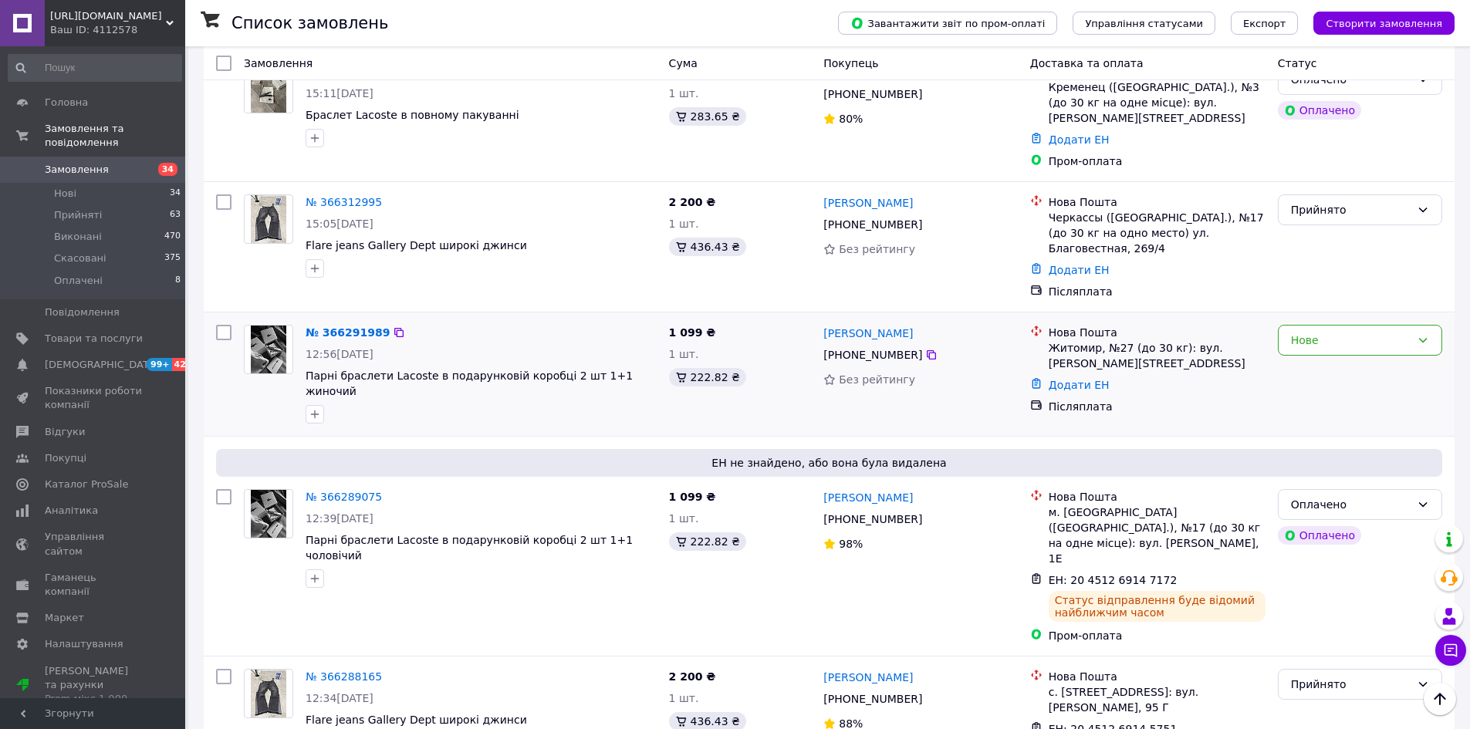
scroll to position [386, 0]
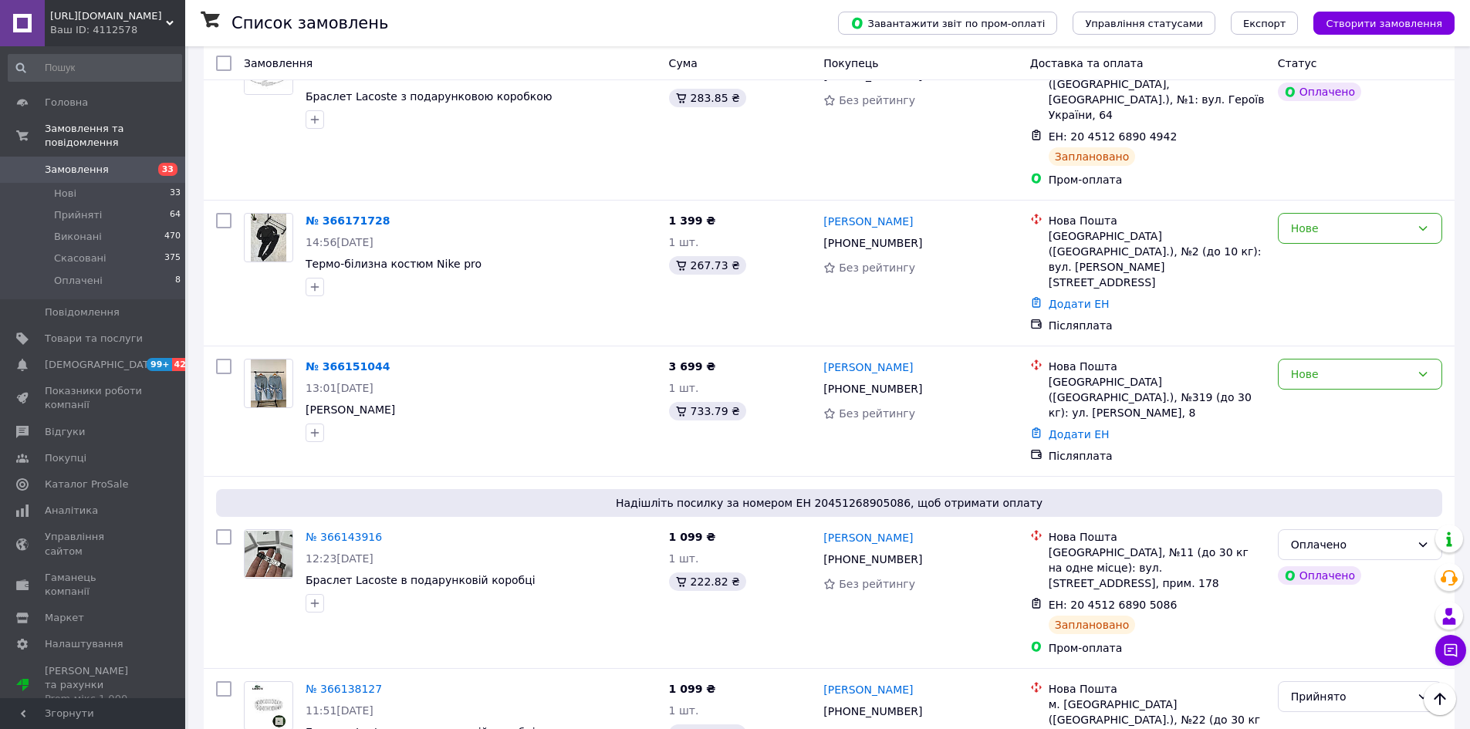
scroll to position [1852, 0]
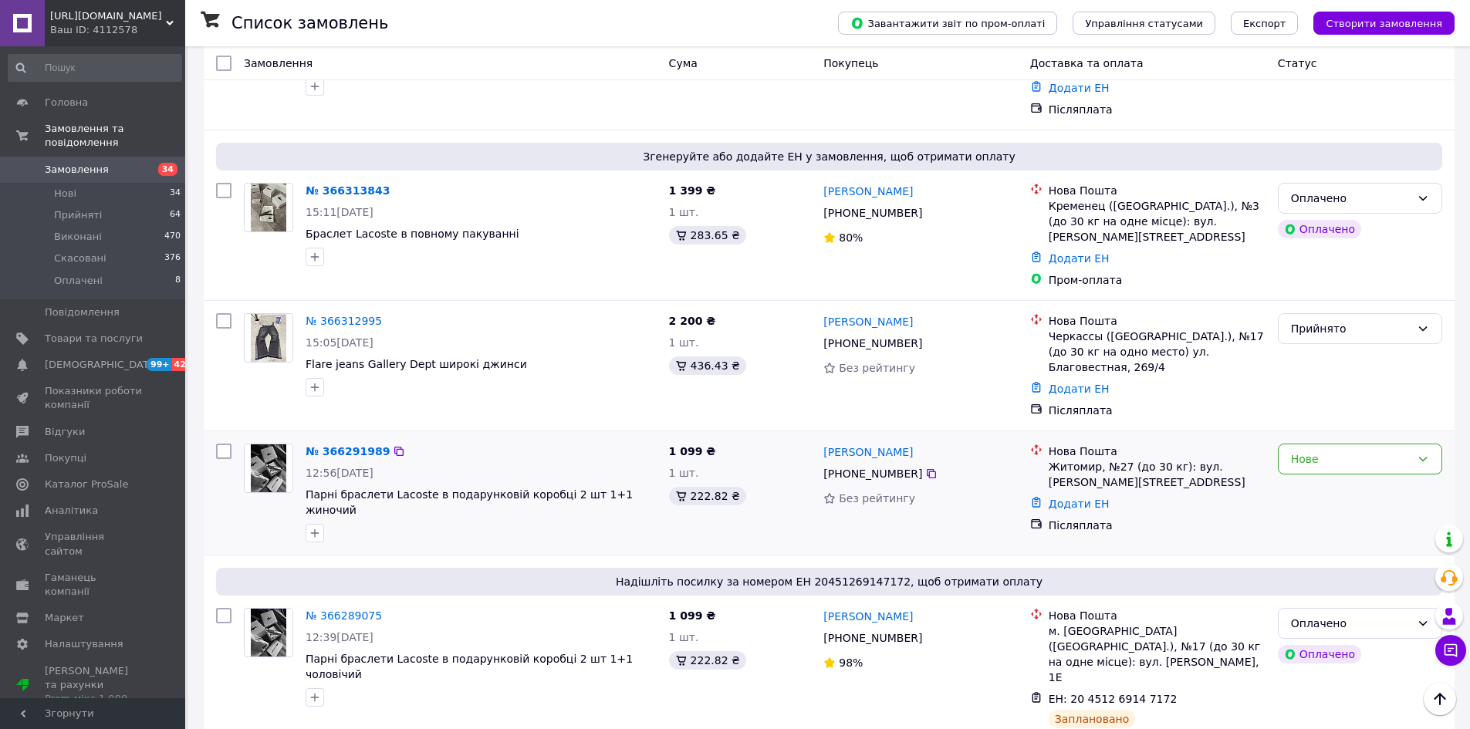
scroll to position [540, 0]
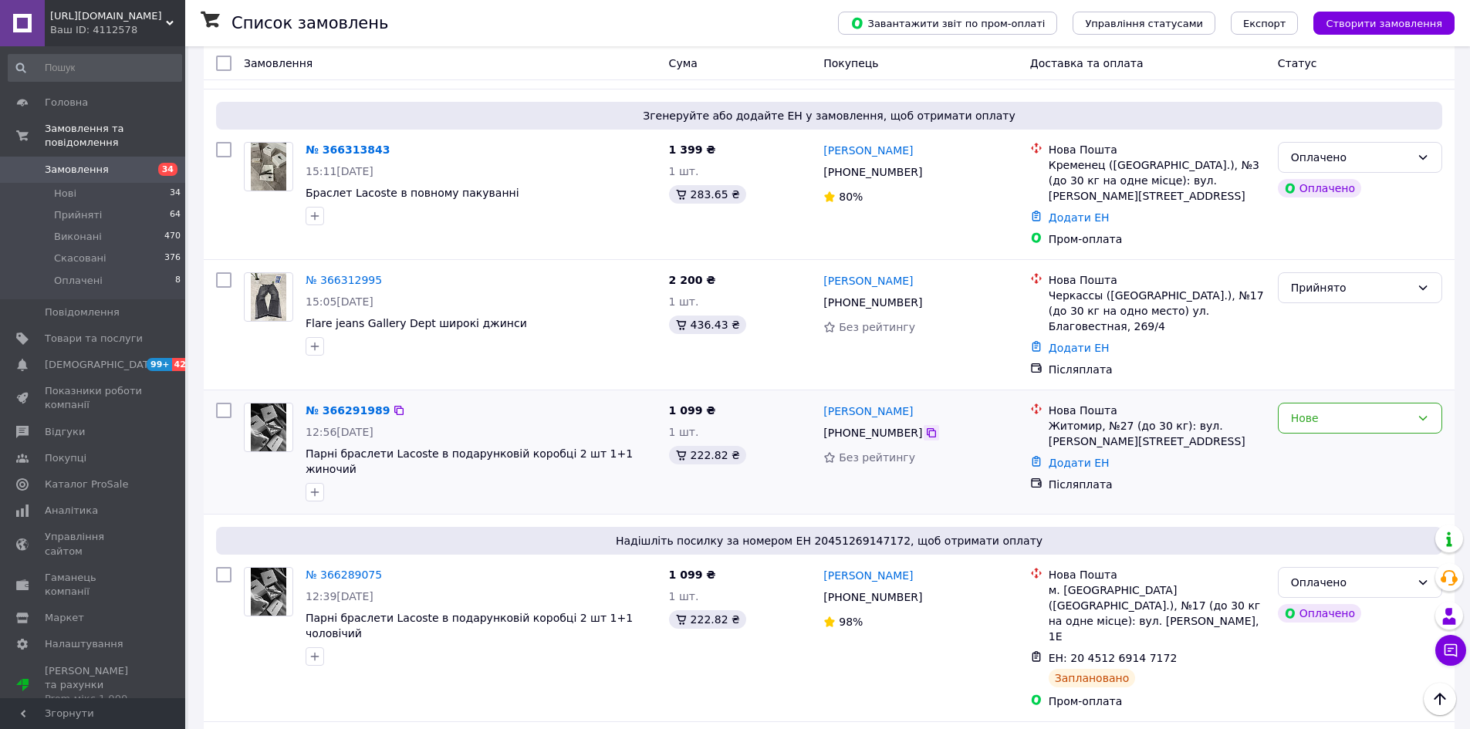
click at [925, 427] on icon at bounding box center [931, 433] width 12 height 12
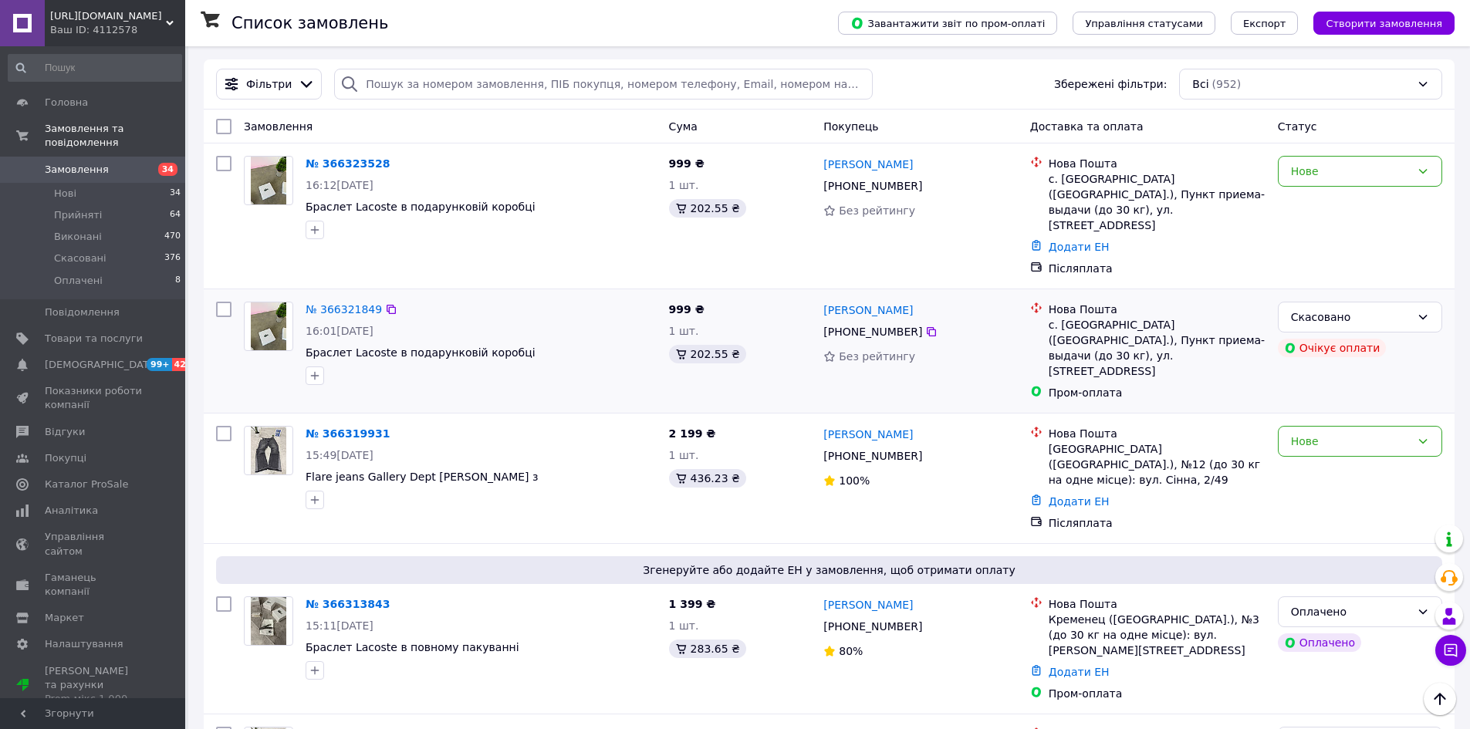
scroll to position [0, 0]
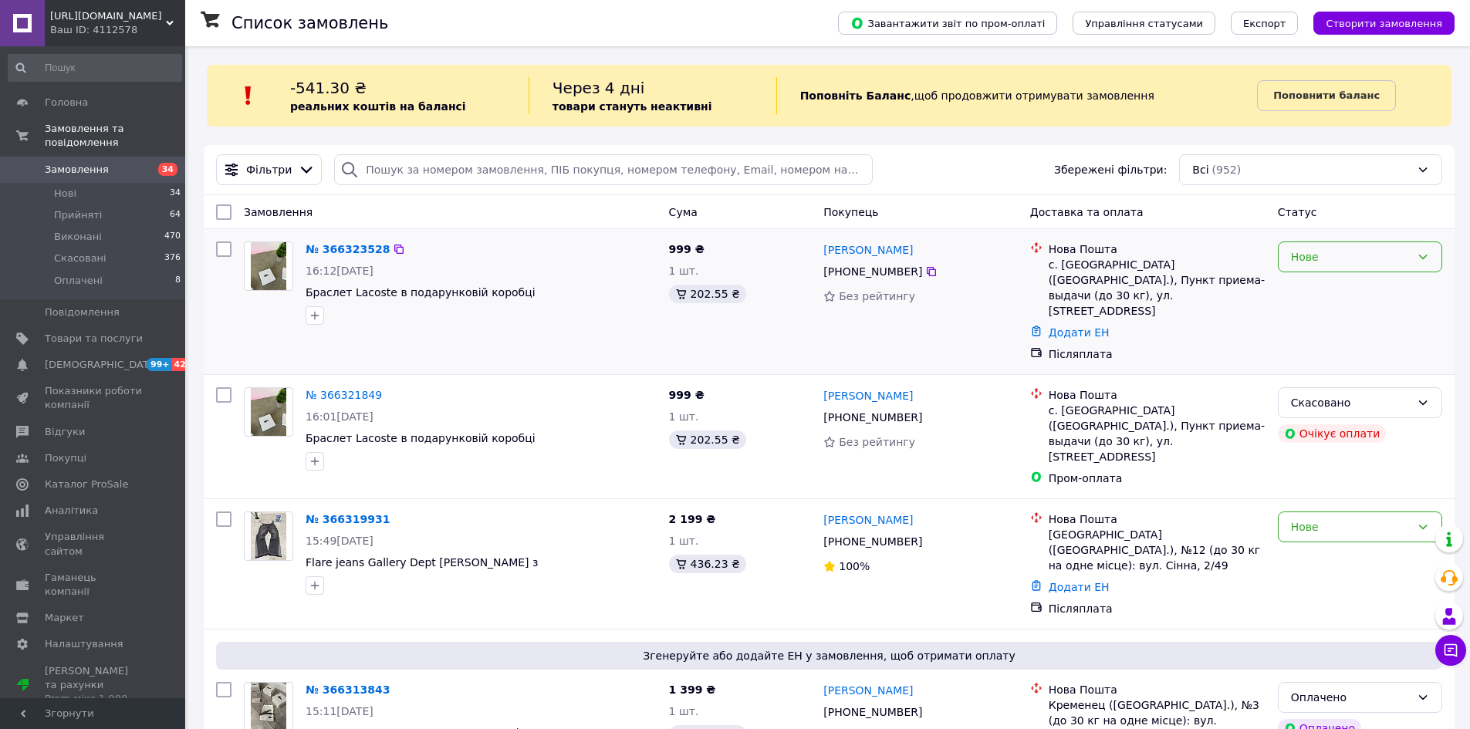
click at [1380, 251] on div "Нове" at bounding box center [1351, 256] width 120 height 17
click at [1383, 279] on li "Прийнято" at bounding box center [1360, 291] width 163 height 28
click at [262, 258] on img at bounding box center [269, 266] width 36 height 48
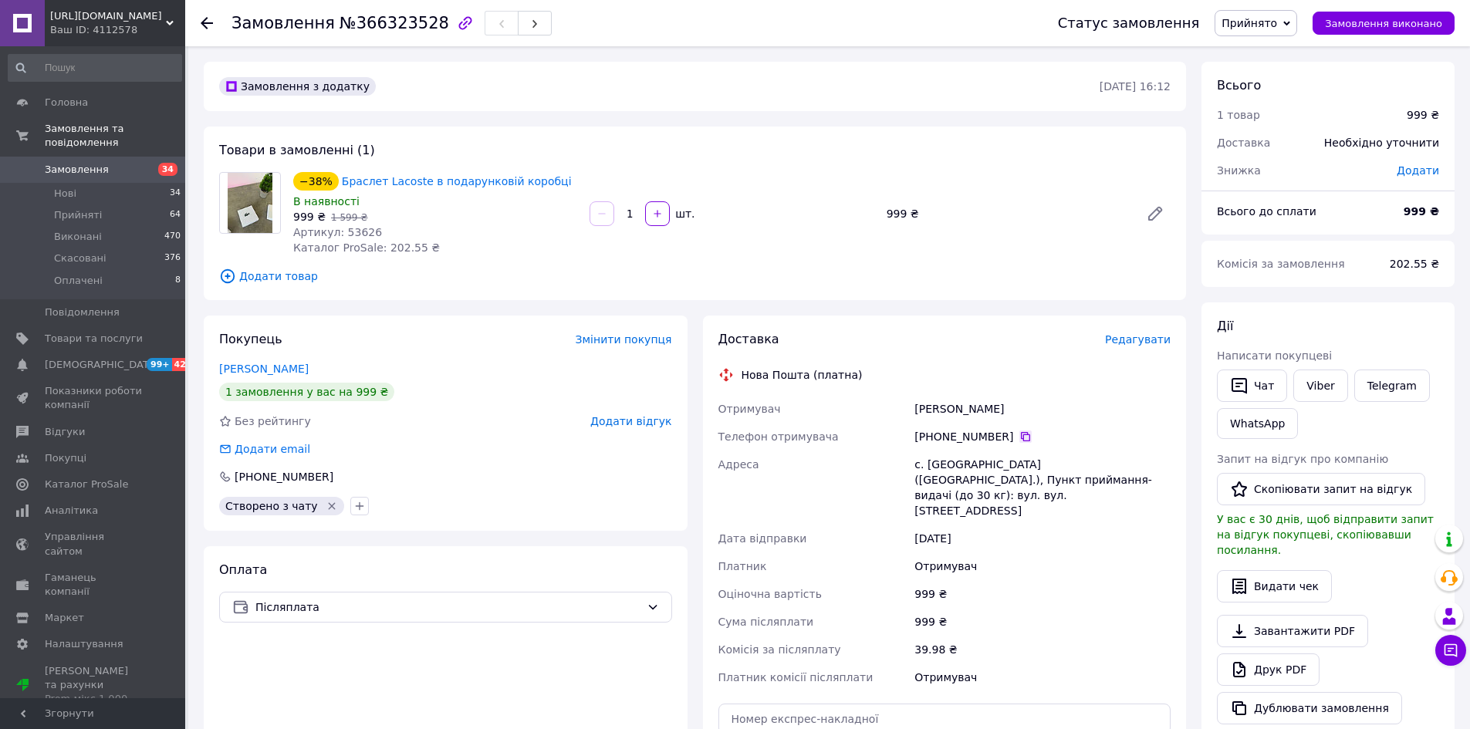
click at [1019, 434] on icon at bounding box center [1025, 437] width 12 height 12
click at [1019, 441] on icon at bounding box center [1025, 437] width 12 height 12
drag, startPoint x: 926, startPoint y: 413, endPoint x: 917, endPoint y: 416, distance: 9.0
click at [936, 412] on div "Билоус Маша" at bounding box center [1042, 409] width 262 height 28
click at [914, 416] on div "Билоус Маша" at bounding box center [1042, 409] width 262 height 28
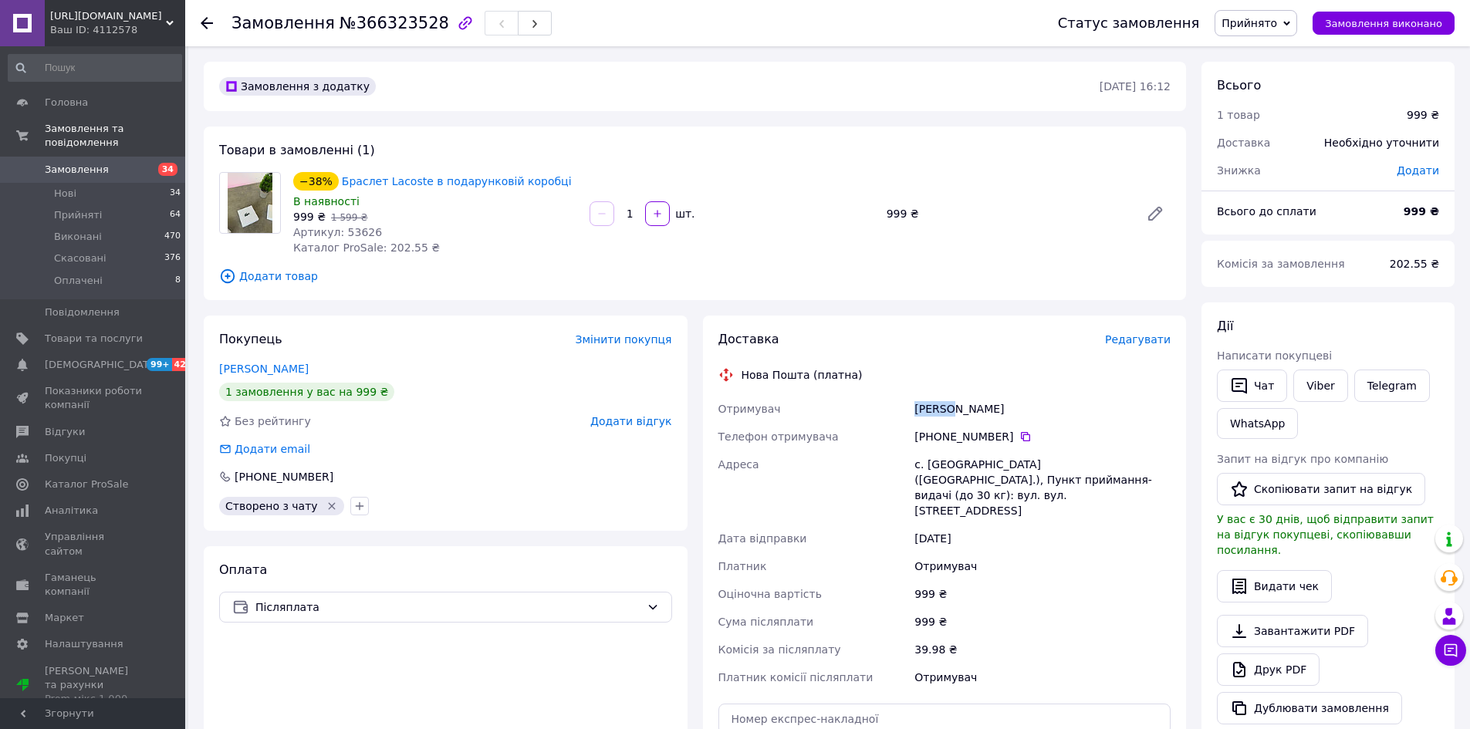
drag, startPoint x: 911, startPoint y: 413, endPoint x: 950, endPoint y: 413, distance: 38.6
click at [950, 413] on div "Билоус Маша" at bounding box center [1042, 409] width 262 height 28
copy div "Билоус"
click at [981, 407] on div "Билоус Маша" at bounding box center [1042, 409] width 262 height 28
drag, startPoint x: 955, startPoint y: 410, endPoint x: 991, endPoint y: 412, distance: 36.3
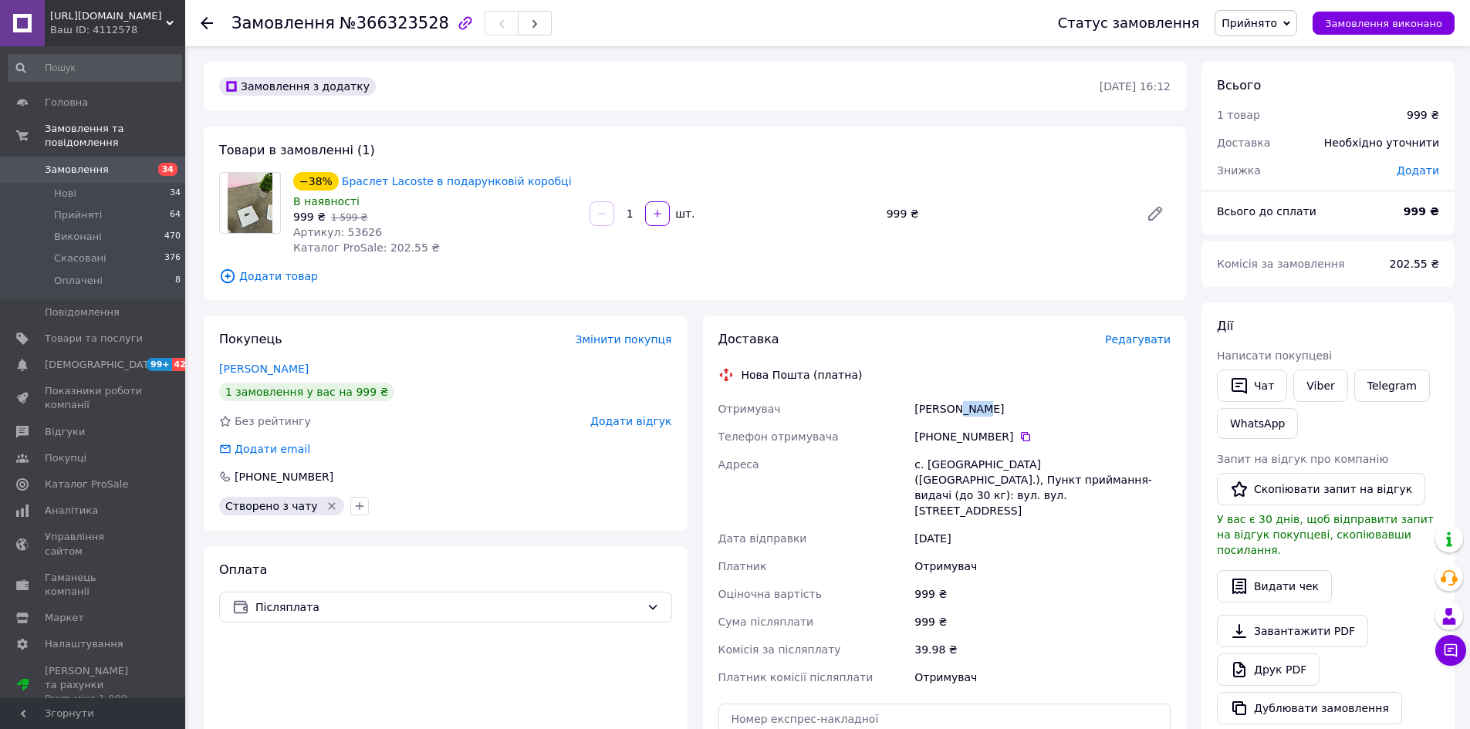
click at [991, 412] on div "Билоус Маша" at bounding box center [1042, 409] width 262 height 28
copy div "Маша"
drag, startPoint x: 924, startPoint y: 467, endPoint x: 967, endPoint y: 466, distance: 42.4
click at [967, 466] on div "с. Козіївка (Харківська обл.), Пункт приймання-видачі (до 30 кг): вул. вул. Сло…" at bounding box center [1042, 488] width 262 height 74
copy div "Козіївка"
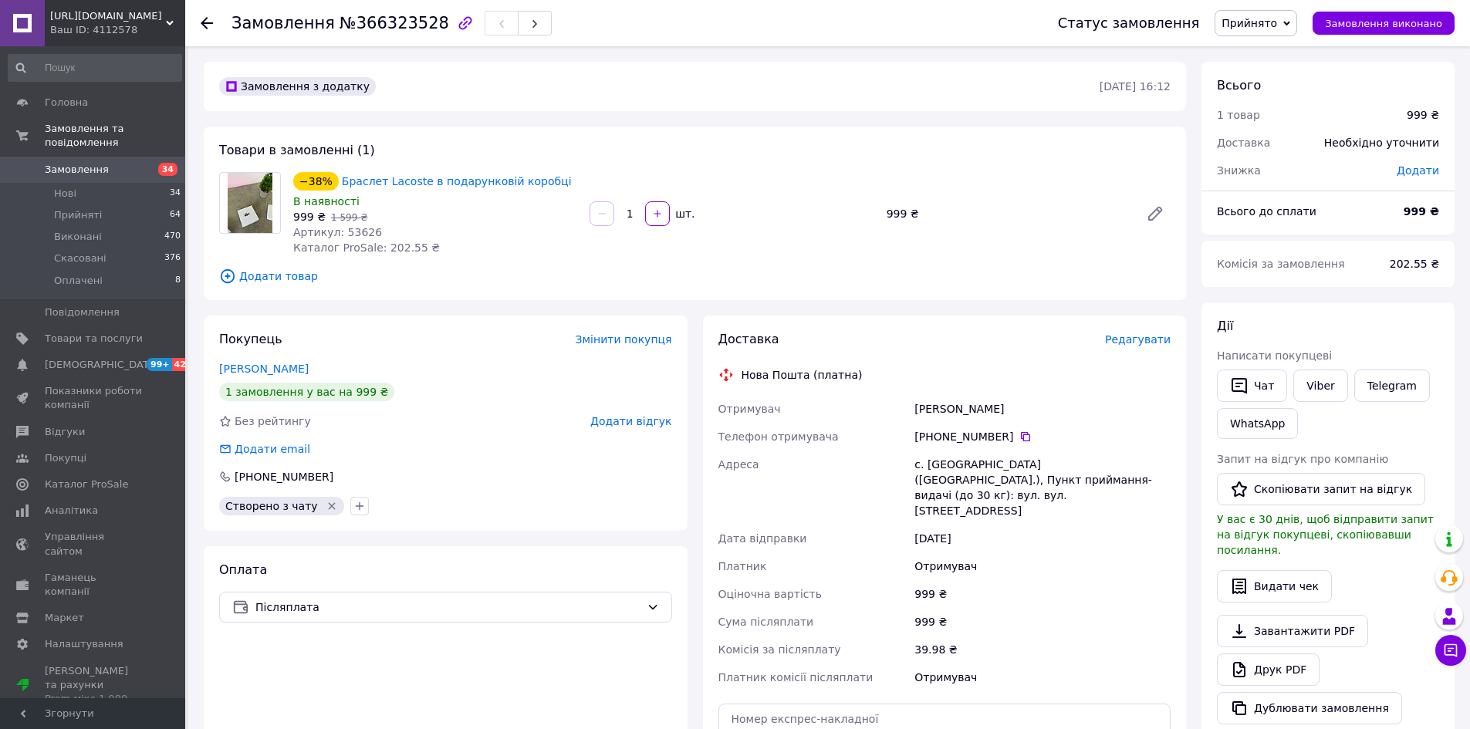
click at [205, 19] on use at bounding box center [207, 23] width 12 height 12
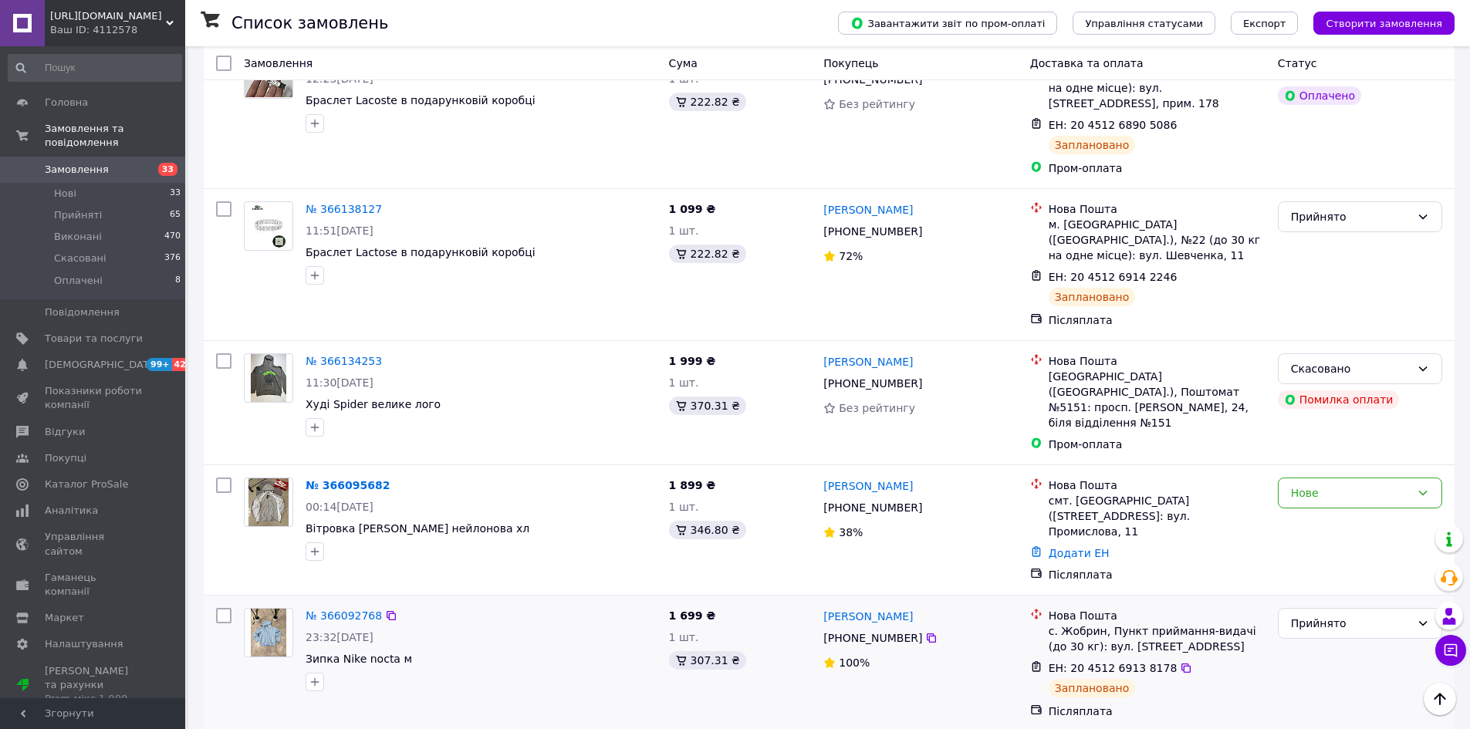
scroll to position [2546, 0]
